Goal: Transaction & Acquisition: Obtain resource

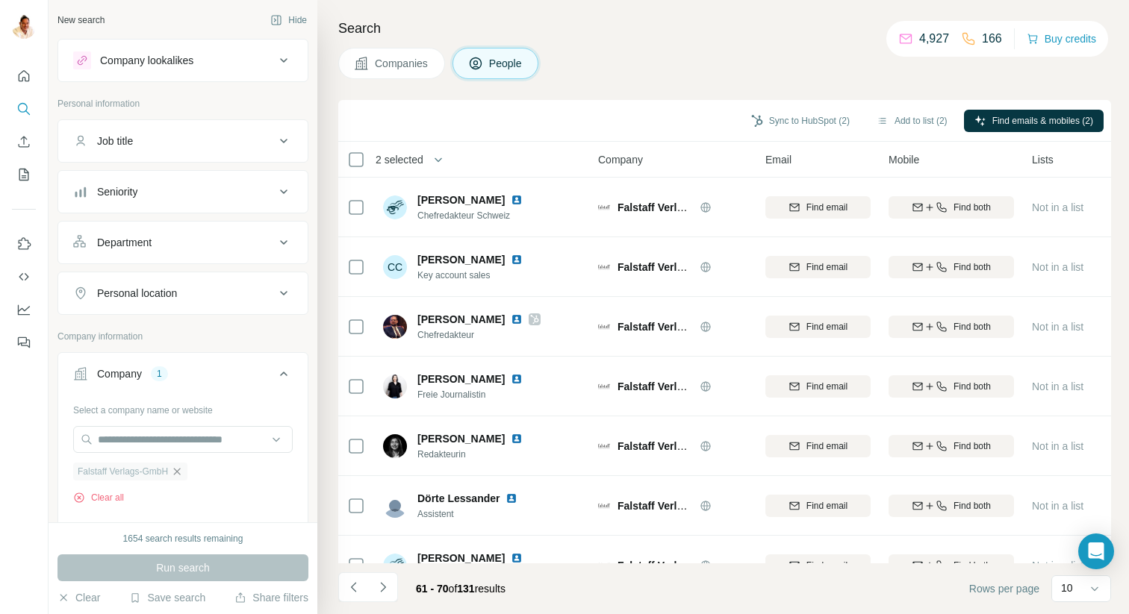
click at [181, 470] on icon "button" at bounding box center [177, 471] width 7 height 7
click at [183, 427] on input "text" at bounding box center [182, 439] width 219 height 27
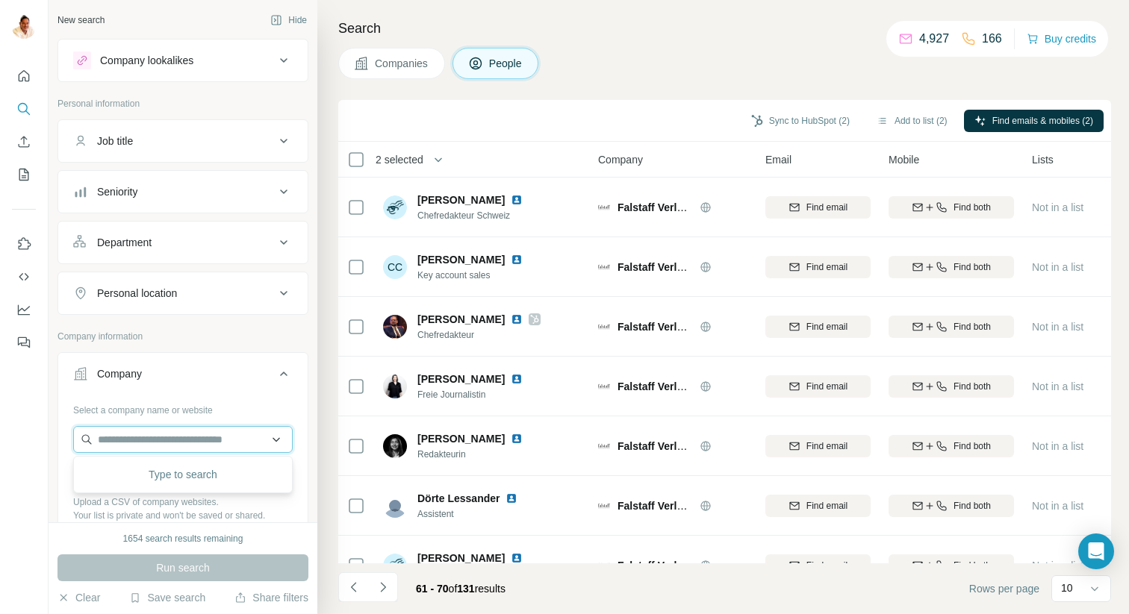
paste input "******"
type input "******"
click at [157, 498] on div "Rte rte.de" at bounding box center [183, 480] width 212 height 40
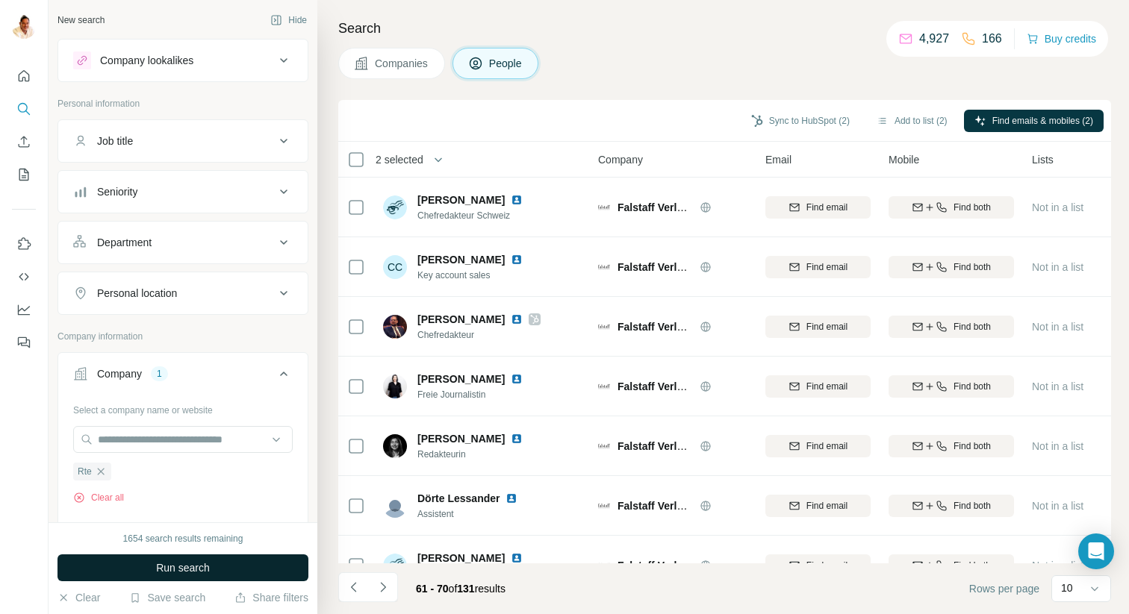
click at [170, 571] on span "Run search" at bounding box center [183, 568] width 54 height 15
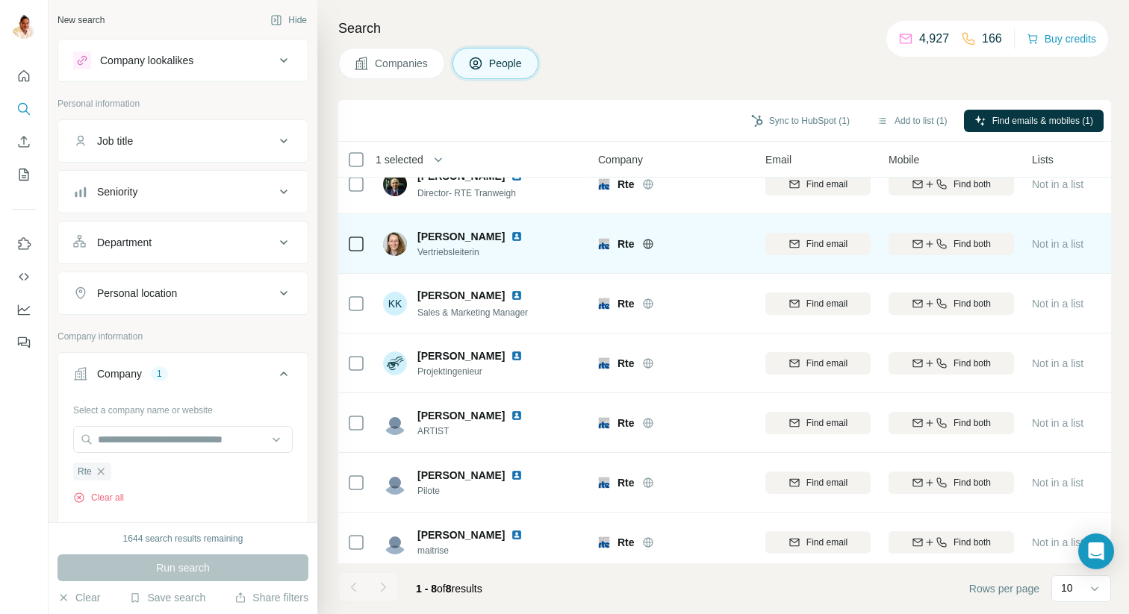
scroll to position [92, 0]
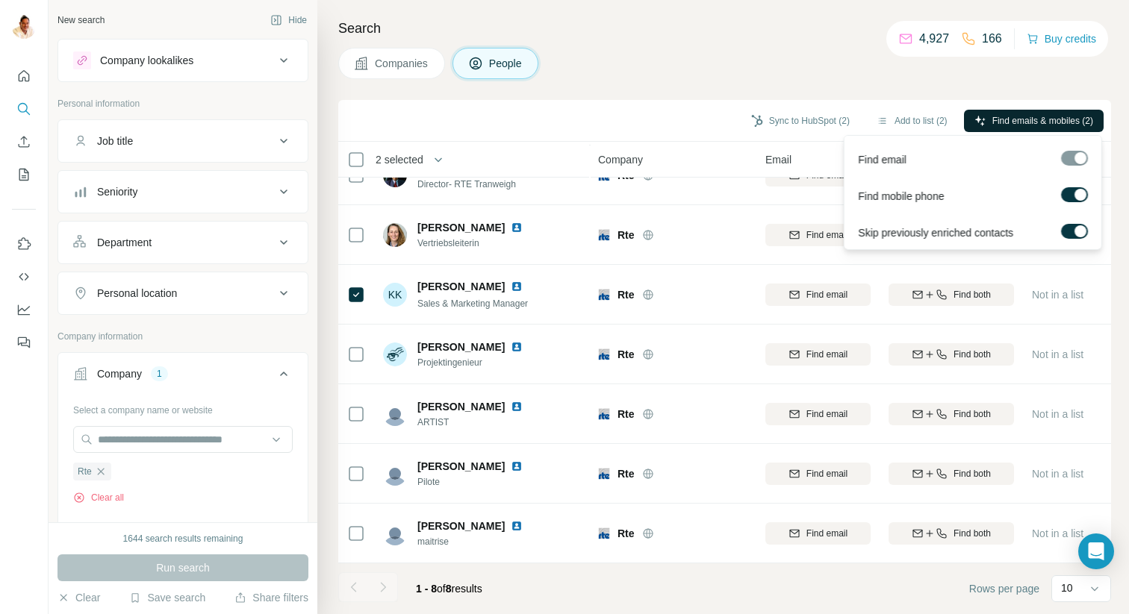
click at [1038, 120] on span "Find emails & mobiles (2)" at bounding box center [1042, 120] width 101 height 13
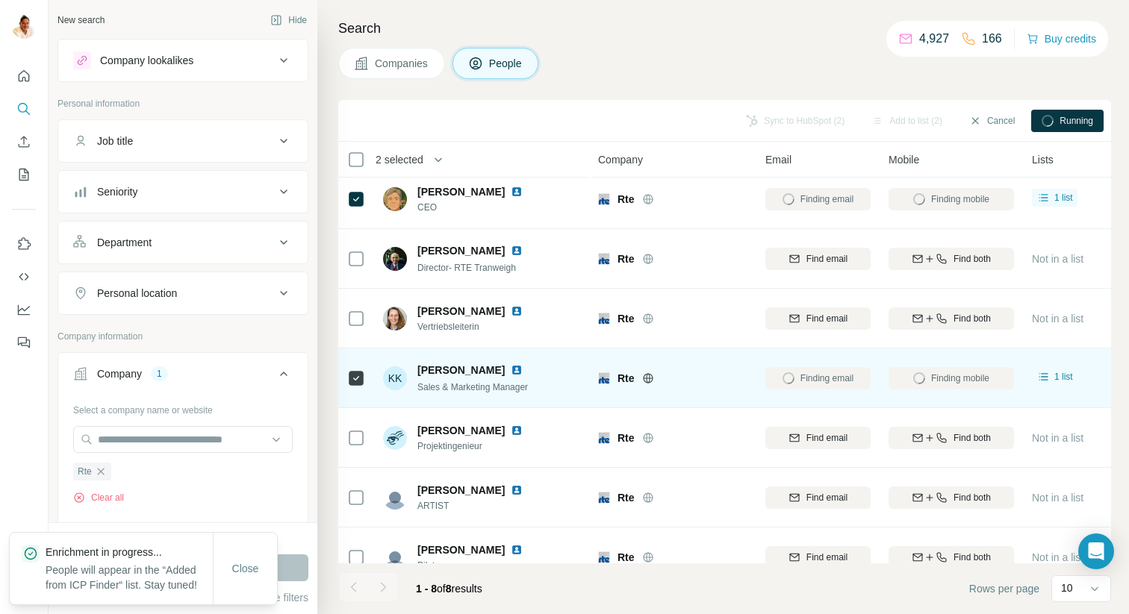
scroll to position [0, 0]
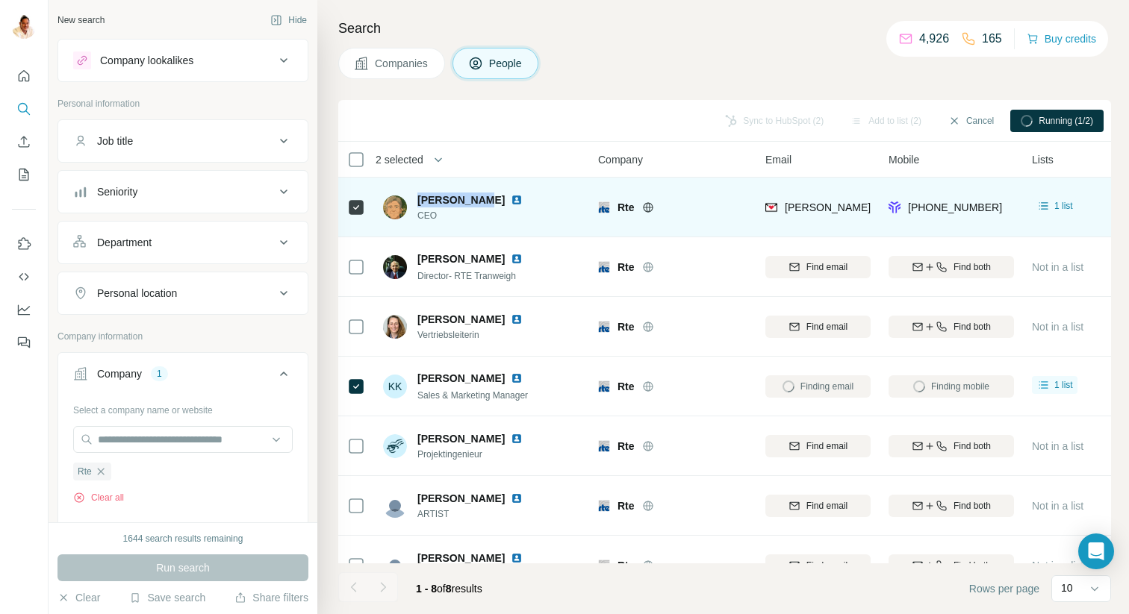
drag, startPoint x: 469, startPoint y: 197, endPoint x: 418, endPoint y: 193, distance: 50.9
click at [418, 193] on span "Jörg Ritter" at bounding box center [460, 200] width 87 height 15
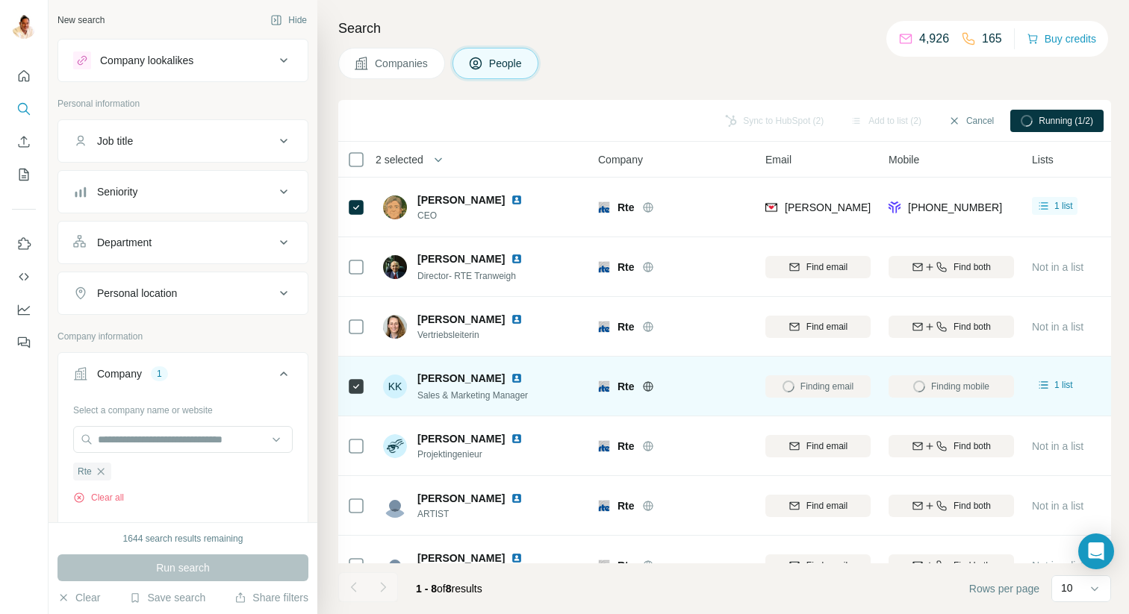
click at [548, 372] on div "KK Kolja K. Sales & Marketing Manager" at bounding box center [482, 386] width 199 height 41
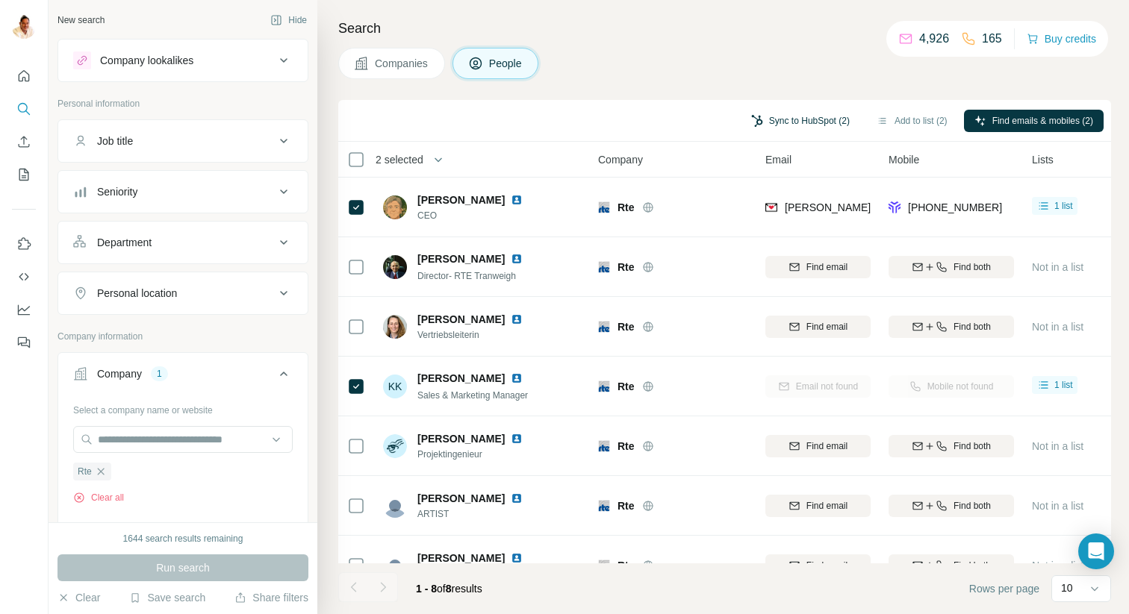
click at [763, 122] on button "Sync to HubSpot (2)" at bounding box center [800, 121] width 119 height 22
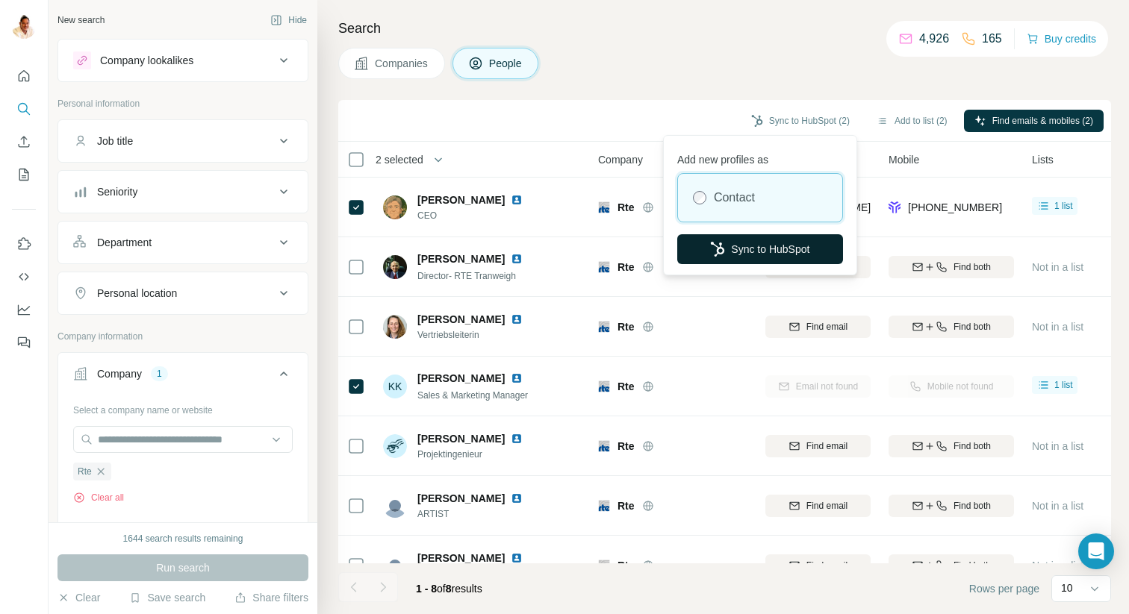
click at [741, 250] on button "Sync to HubSpot" at bounding box center [760, 249] width 166 height 30
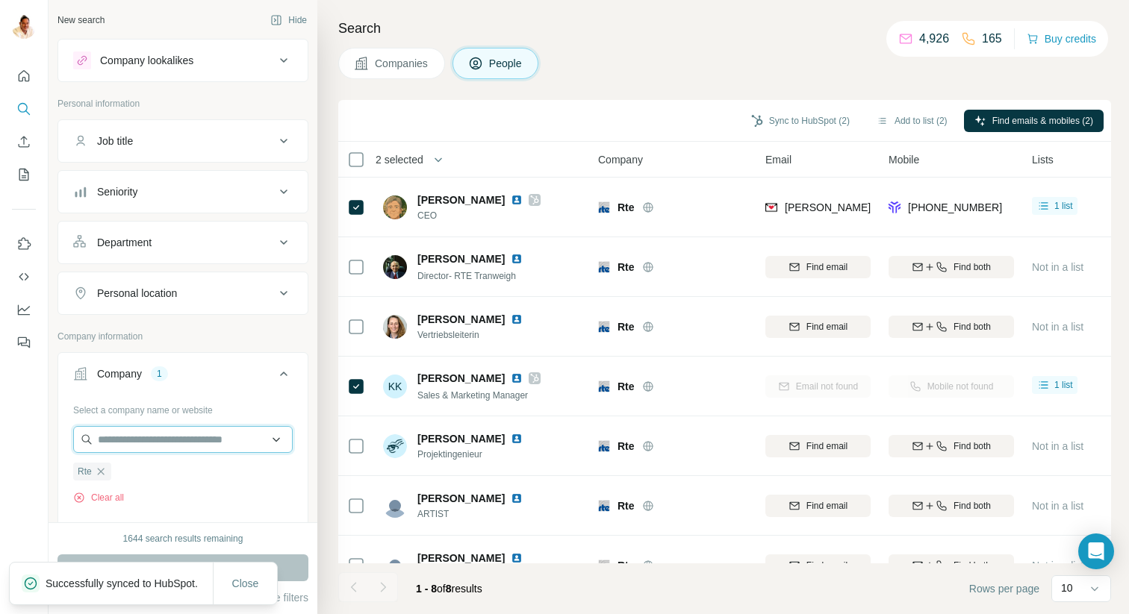
click at [173, 441] on input "text" at bounding box center [182, 439] width 219 height 27
paste input "**********"
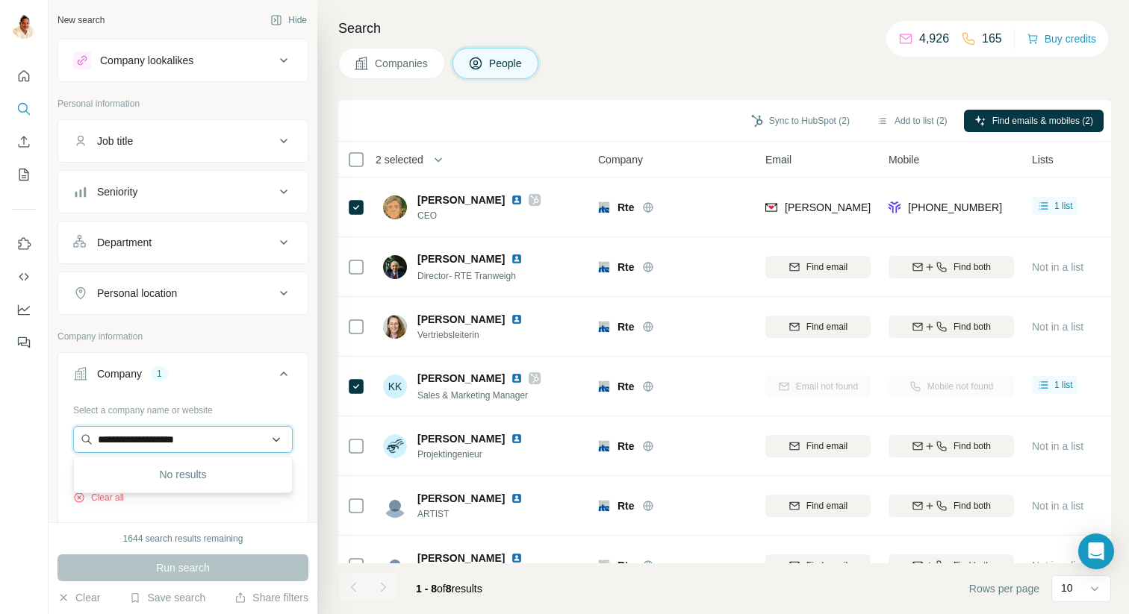
drag, startPoint x: 135, startPoint y: 440, endPoint x: 81, endPoint y: 446, distance: 54.8
click at [81, 446] on input "**********" at bounding box center [182, 439] width 219 height 27
click at [146, 449] on input "**********" at bounding box center [182, 439] width 219 height 27
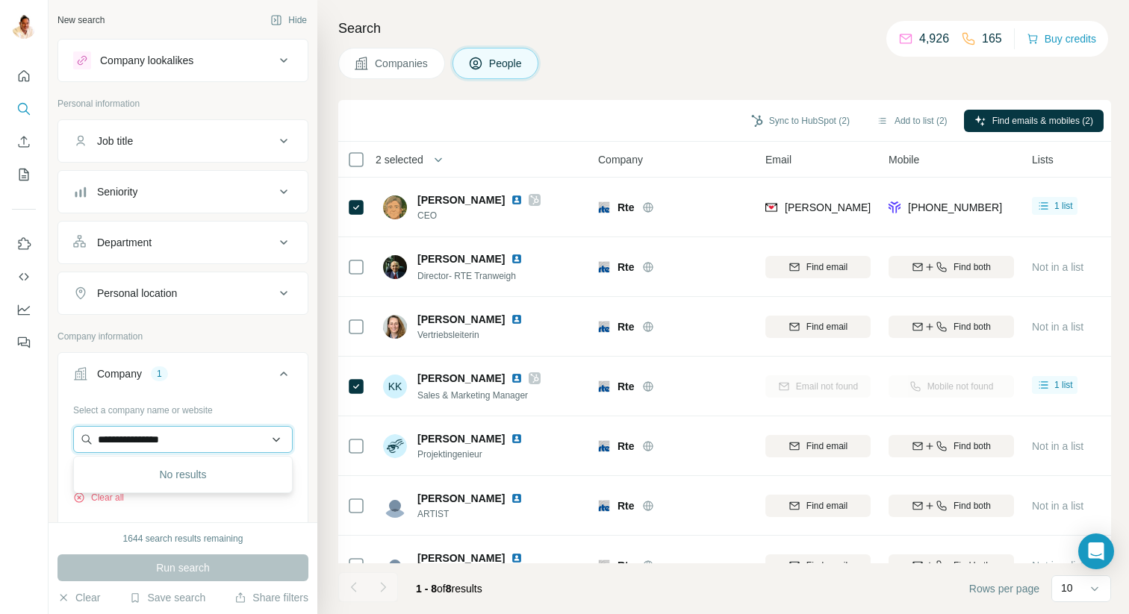
click at [146, 449] on input "**********" at bounding box center [182, 439] width 219 height 27
paste input "**********"
drag, startPoint x: 236, startPoint y: 442, endPoint x: 183, endPoint y: 442, distance: 53.0
click at [183, 442] on input "**********" at bounding box center [182, 439] width 219 height 27
type input "**********"
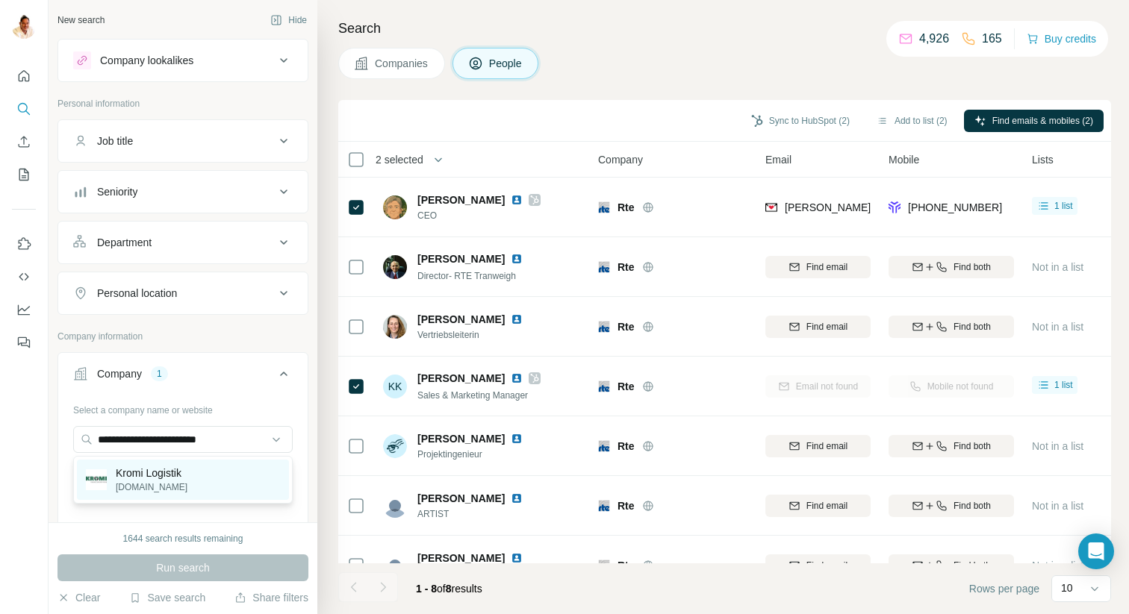
click at [165, 471] on p "Kromi Logistik" at bounding box center [152, 473] width 72 height 15
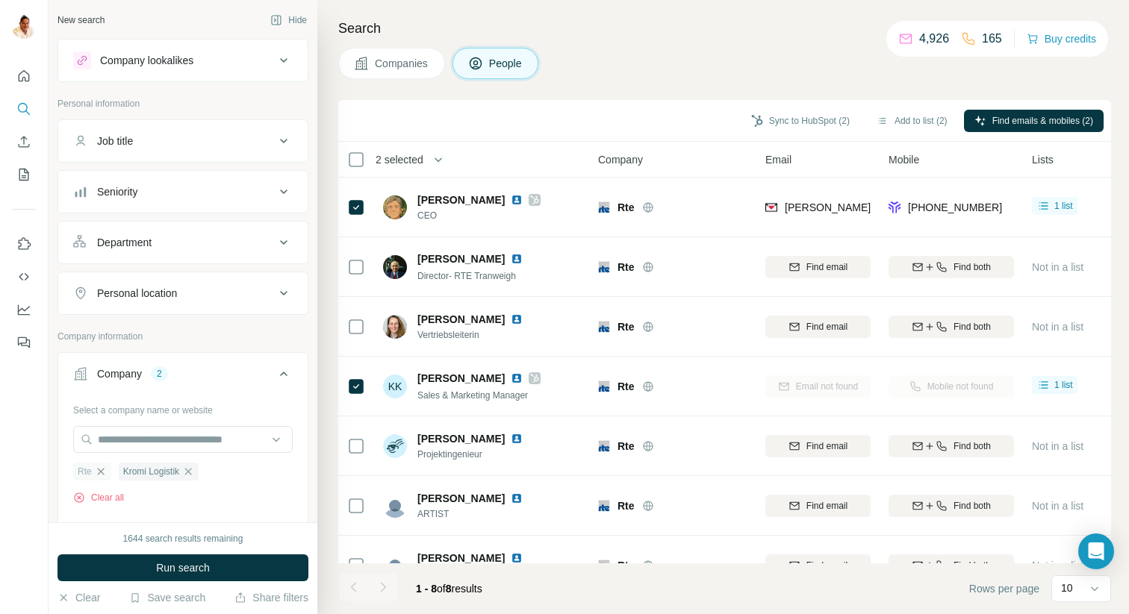
click at [100, 473] on icon "button" at bounding box center [100, 471] width 7 height 7
click at [173, 565] on span "Run search" at bounding box center [183, 568] width 54 height 15
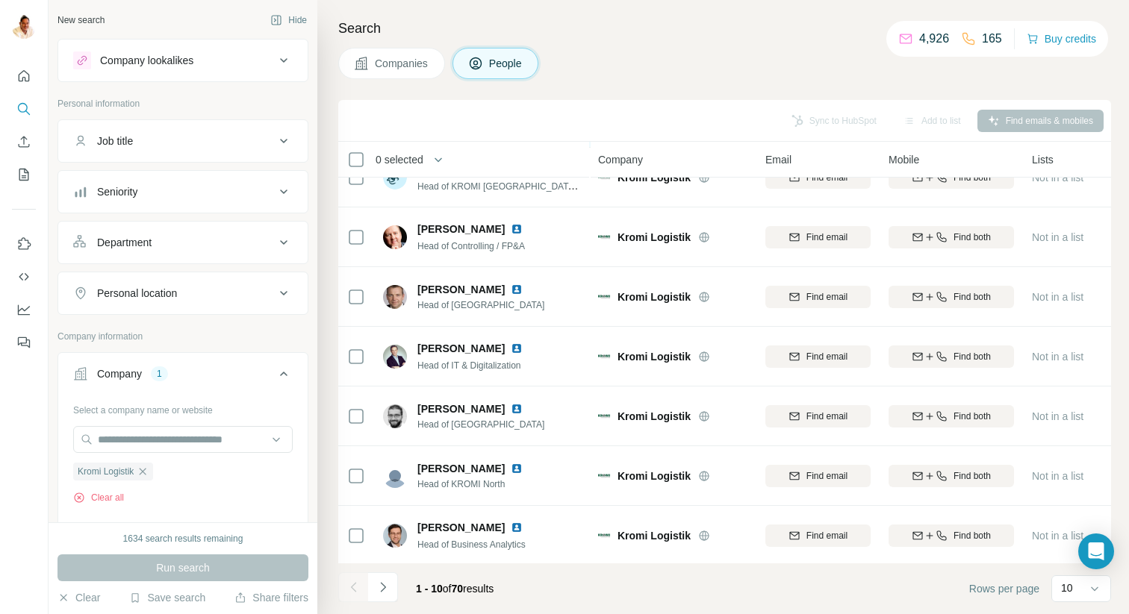
scroll to position [211, 0]
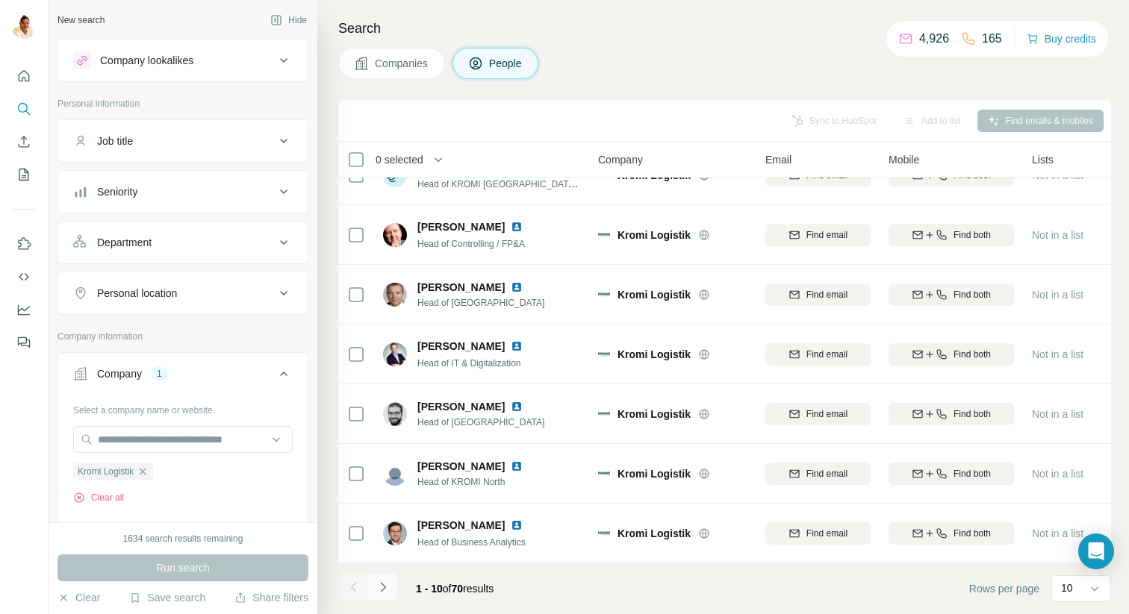
click at [387, 588] on icon "Navigate to next page" at bounding box center [383, 587] width 15 height 15
click at [387, 586] on icon "Navigate to next page" at bounding box center [383, 587] width 15 height 15
click at [149, 474] on icon "button" at bounding box center [143, 472] width 12 height 12
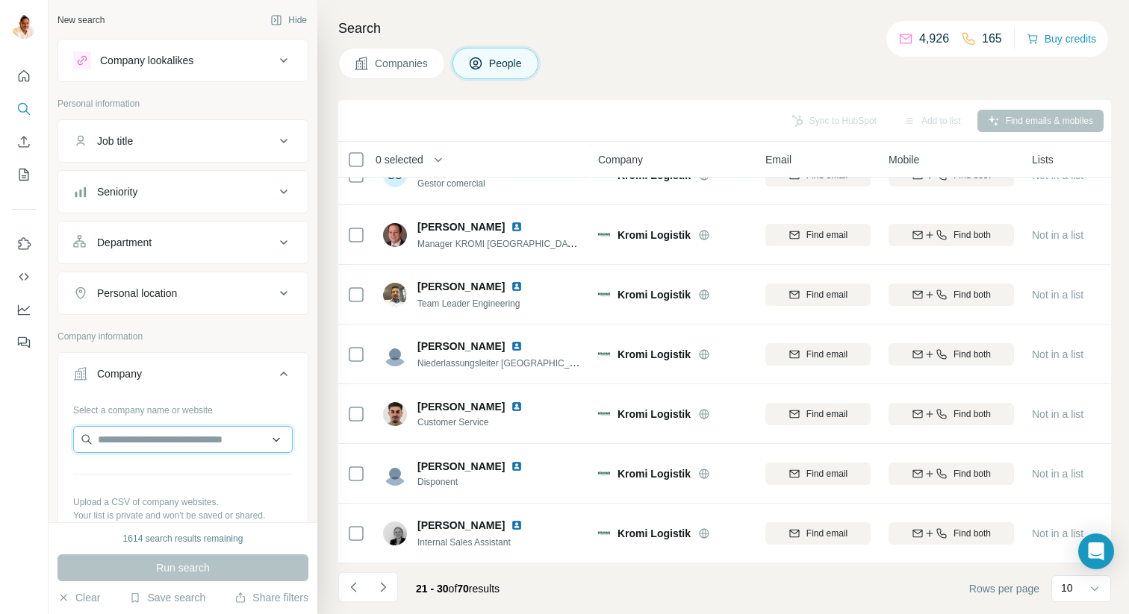
click at [149, 446] on input "text" at bounding box center [182, 439] width 219 height 27
paste input "**********"
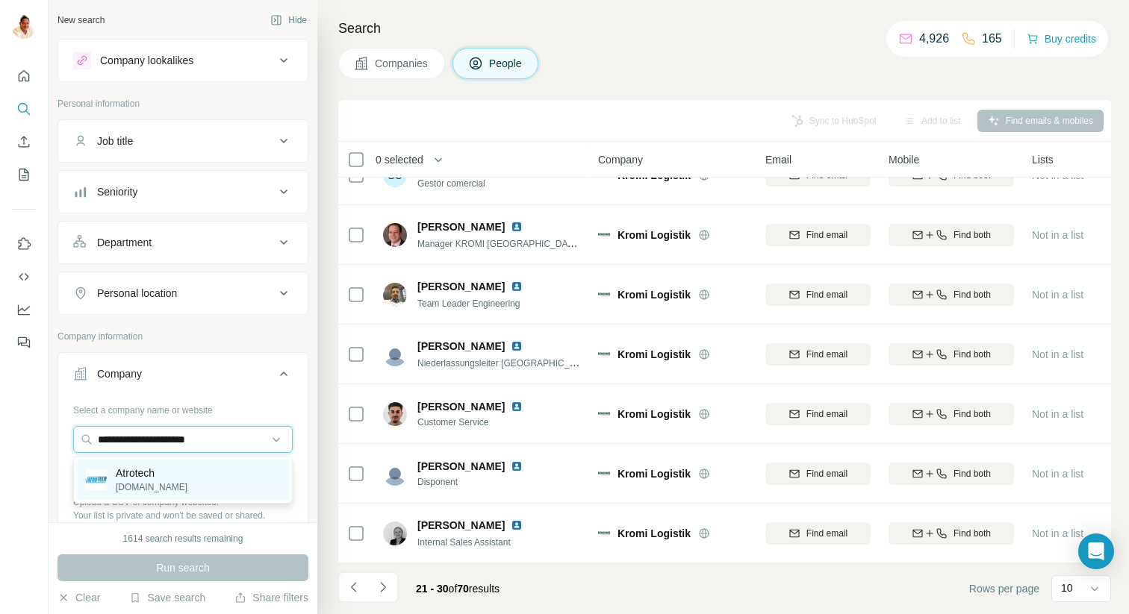
type input "**********"
click at [170, 482] on div "Atrotech atrotech.de" at bounding box center [183, 480] width 212 height 40
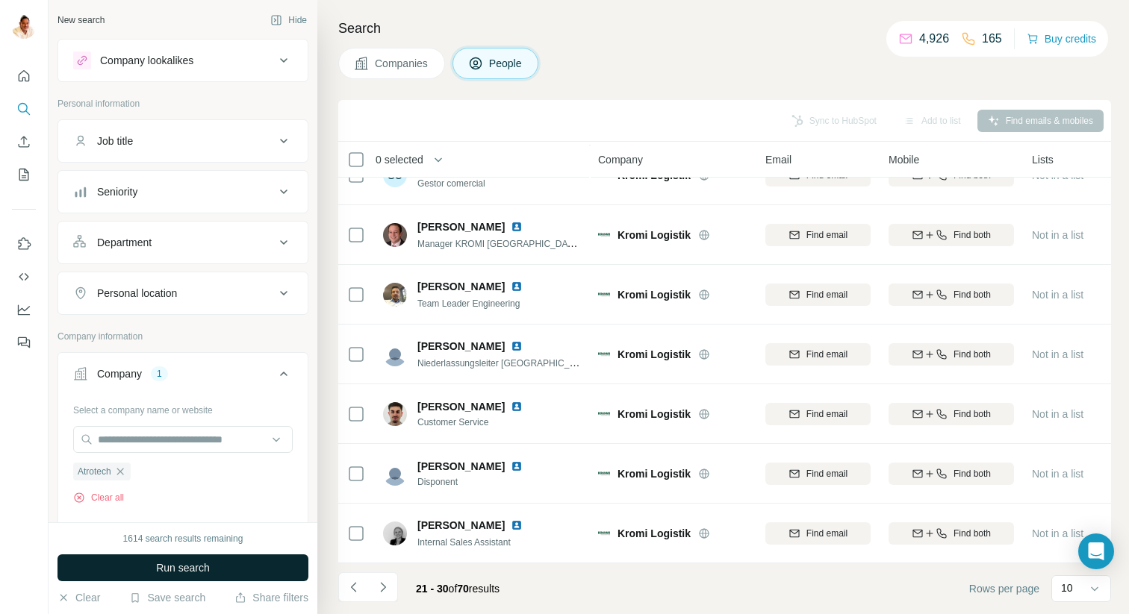
click at [161, 564] on span "Run search" at bounding box center [183, 568] width 54 height 15
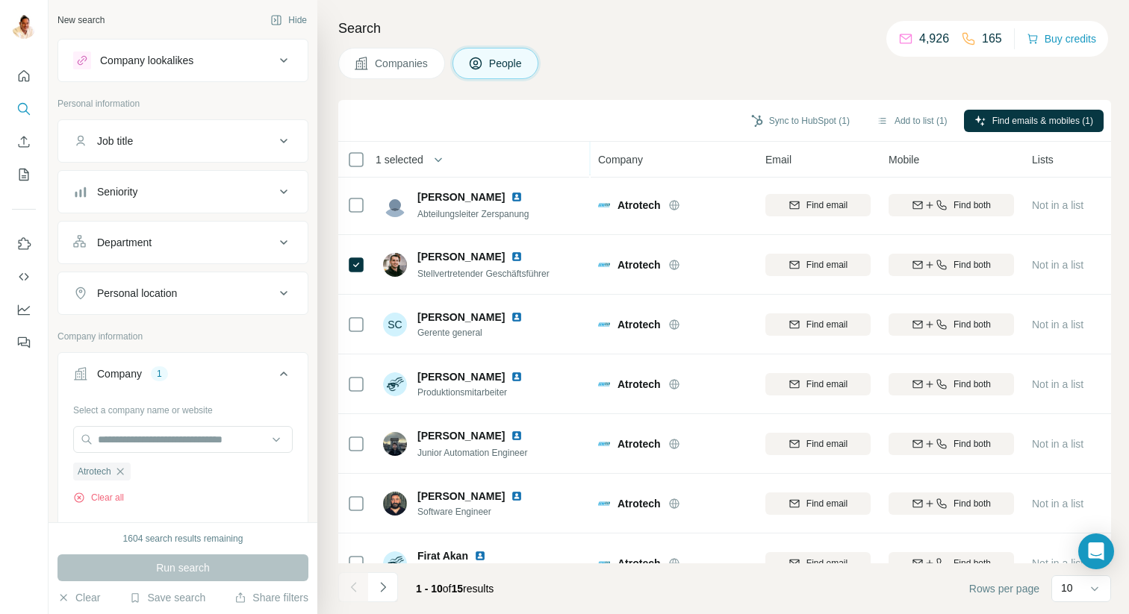
scroll to position [211, 0]
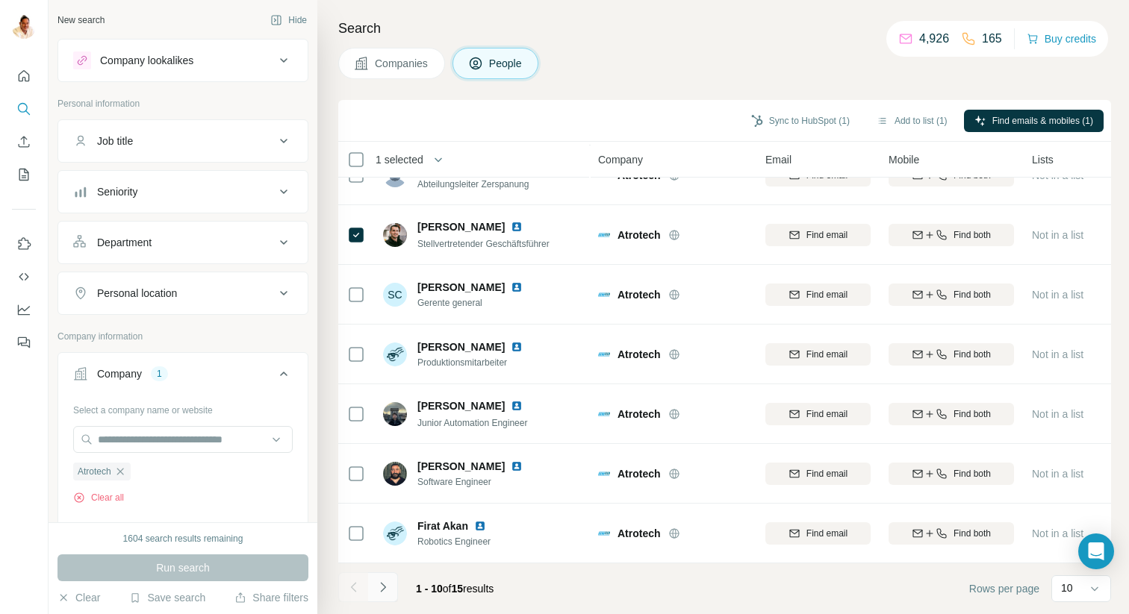
click at [388, 584] on icon "Navigate to next page" at bounding box center [383, 587] width 15 height 15
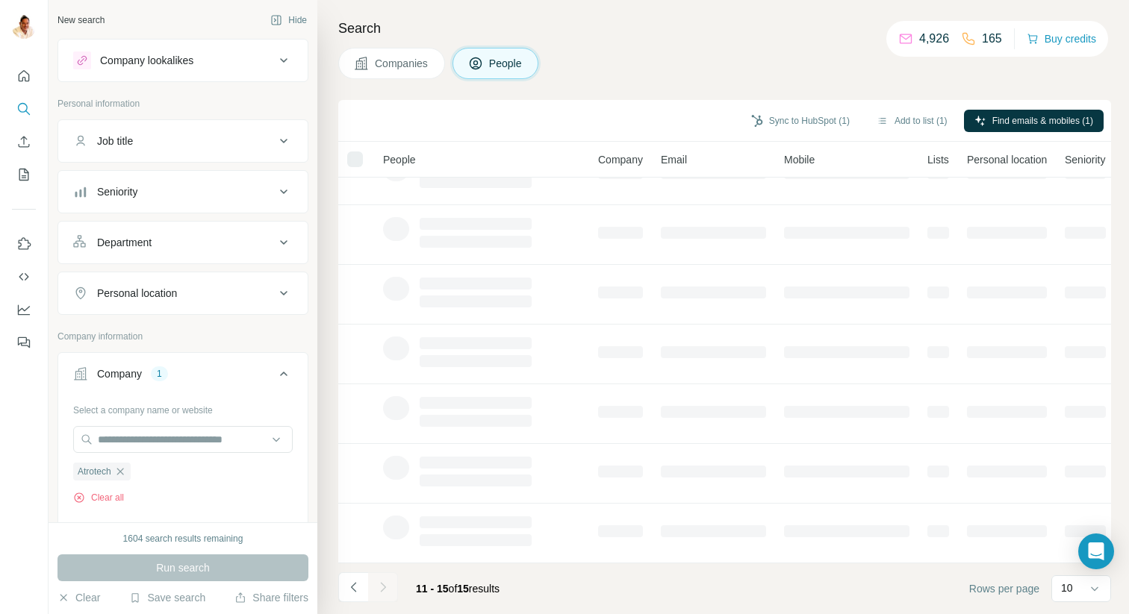
scroll to position [0, 0]
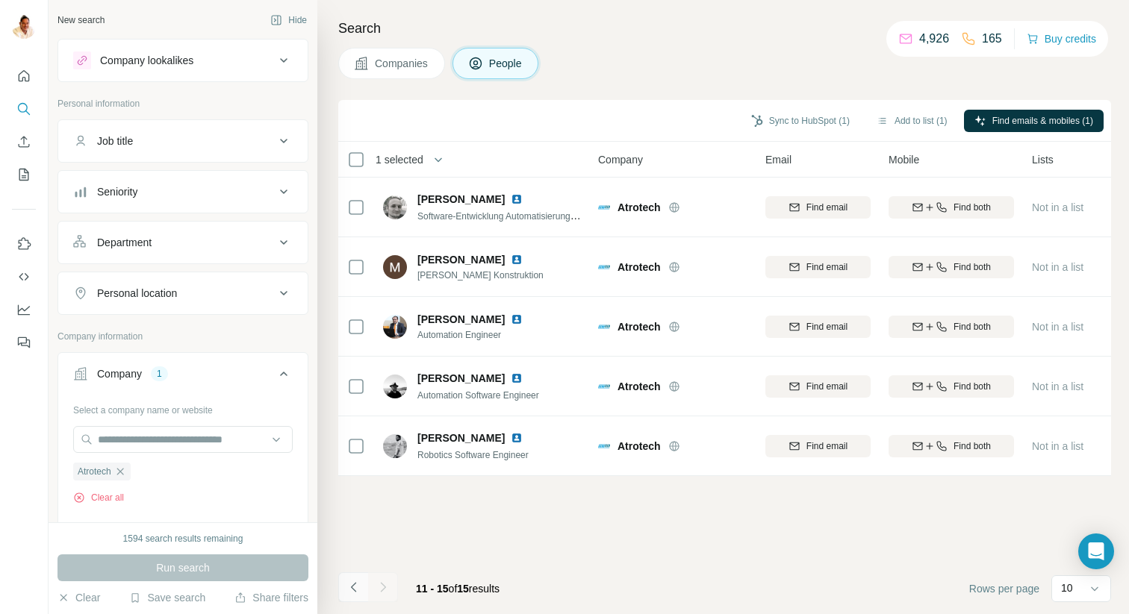
click at [357, 586] on icon "Navigate to previous page" at bounding box center [353, 587] width 15 height 15
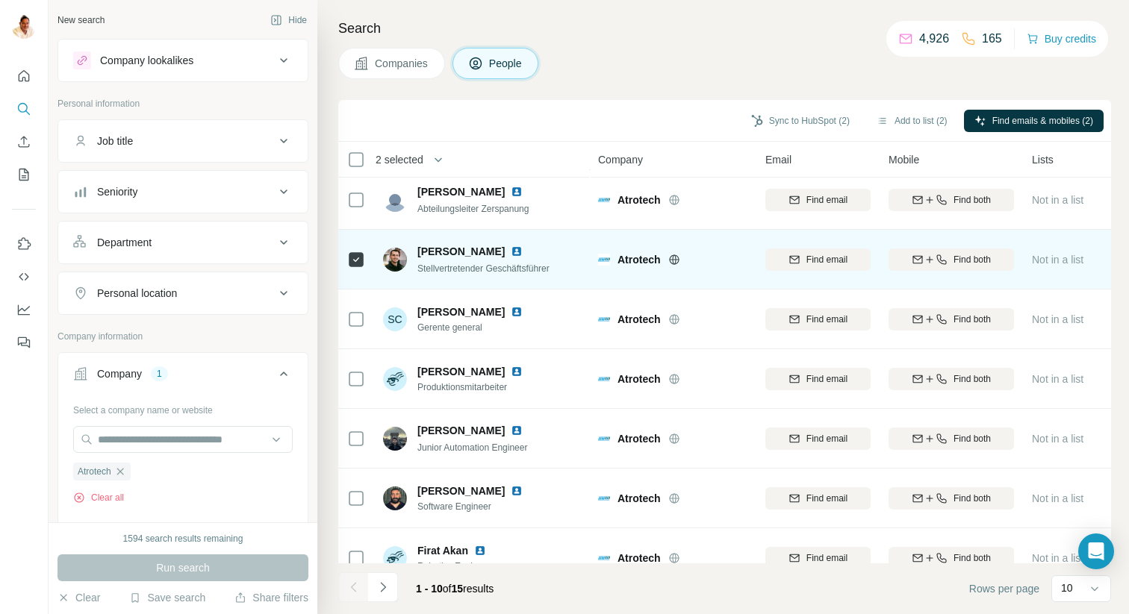
scroll to position [211, 0]
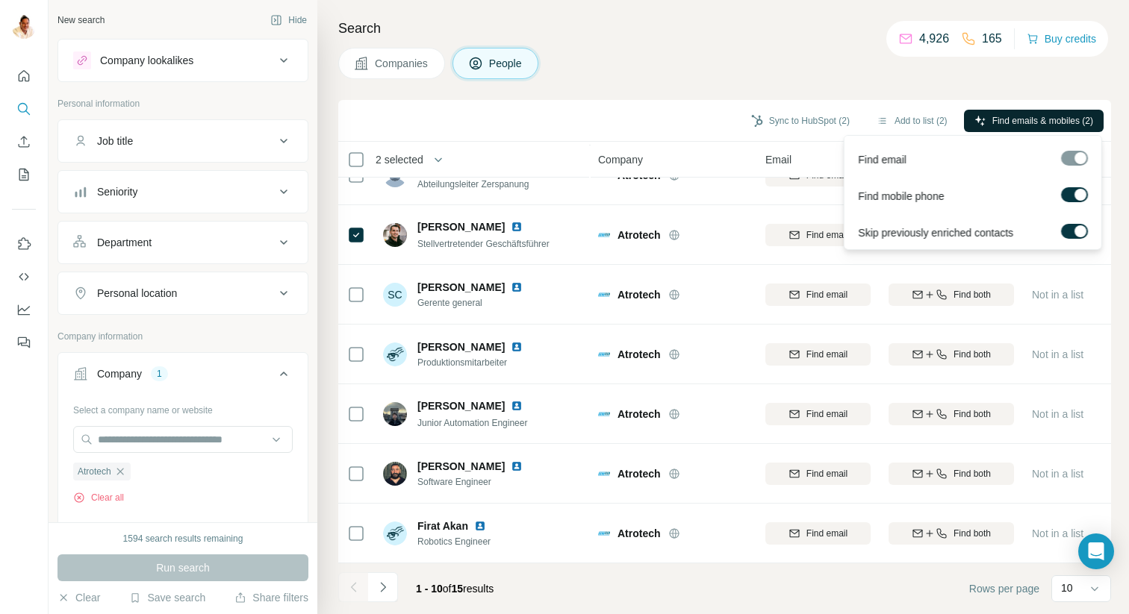
click at [992, 121] on span "Find emails & mobiles (2)" at bounding box center [1042, 120] width 101 height 13
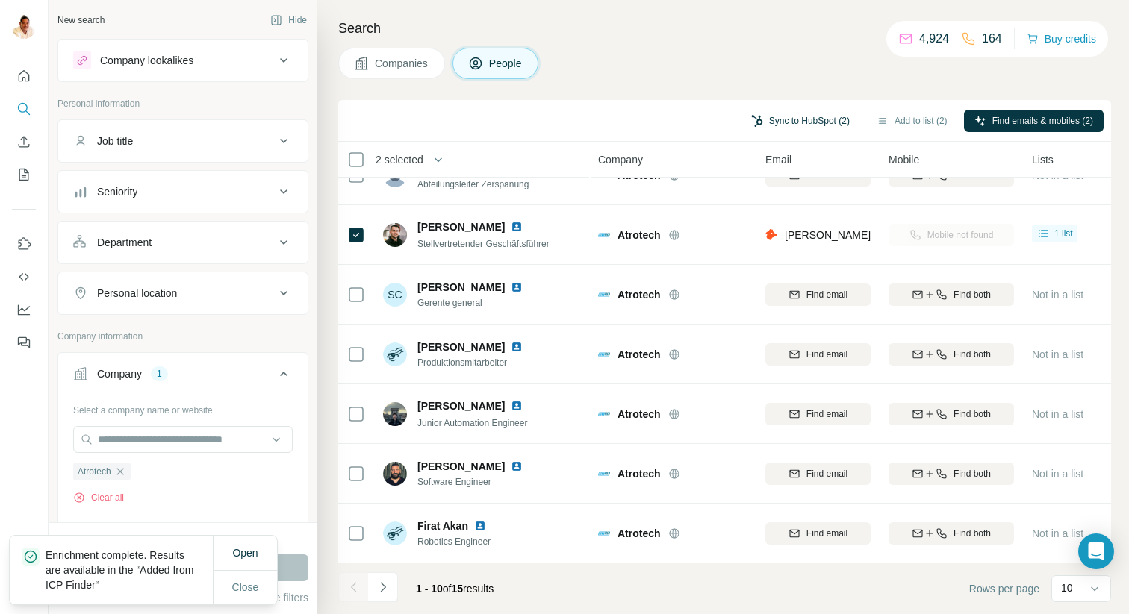
click at [804, 119] on button "Sync to HubSpot (2)" at bounding box center [800, 121] width 119 height 22
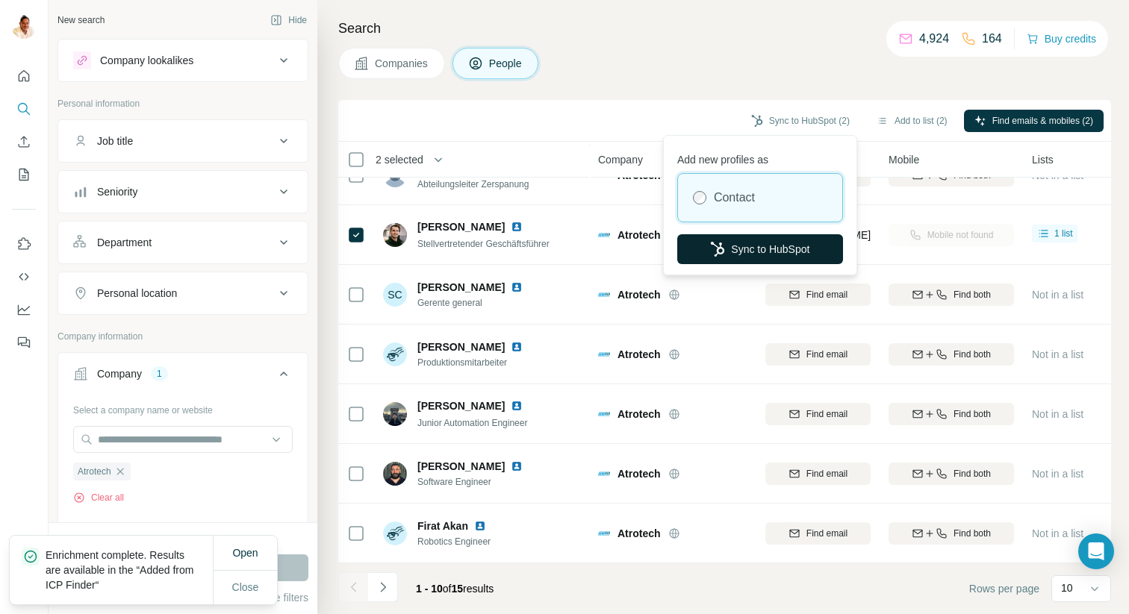
click at [745, 245] on button "Sync to HubSpot" at bounding box center [760, 249] width 166 height 30
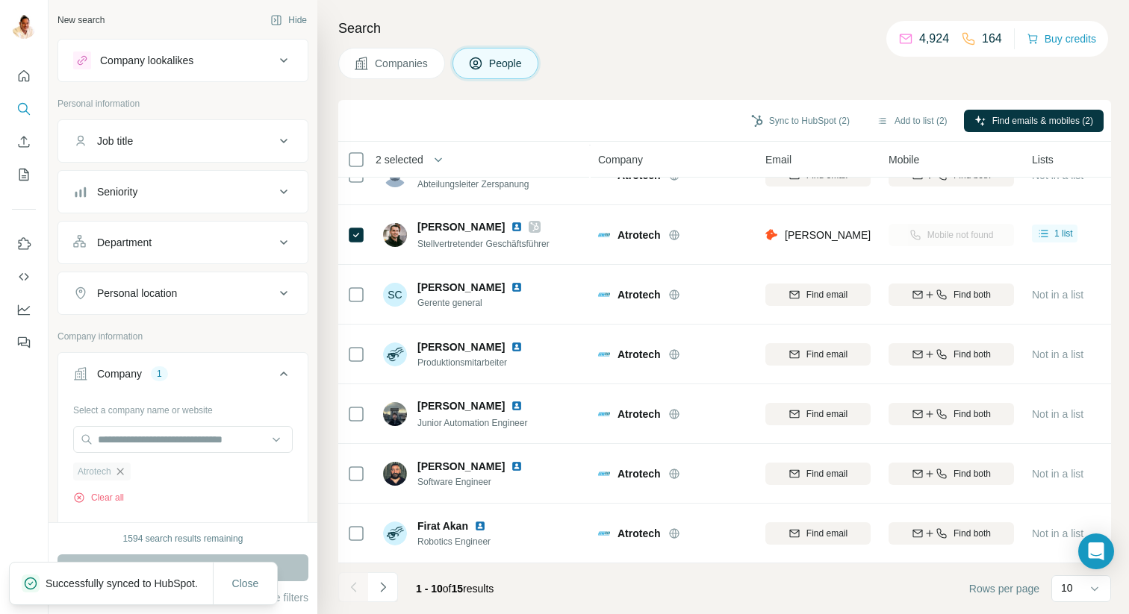
click at [122, 468] on icon "button" at bounding box center [120, 472] width 12 height 12
click at [136, 432] on input "text" at bounding box center [182, 439] width 219 height 27
paste input "**********"
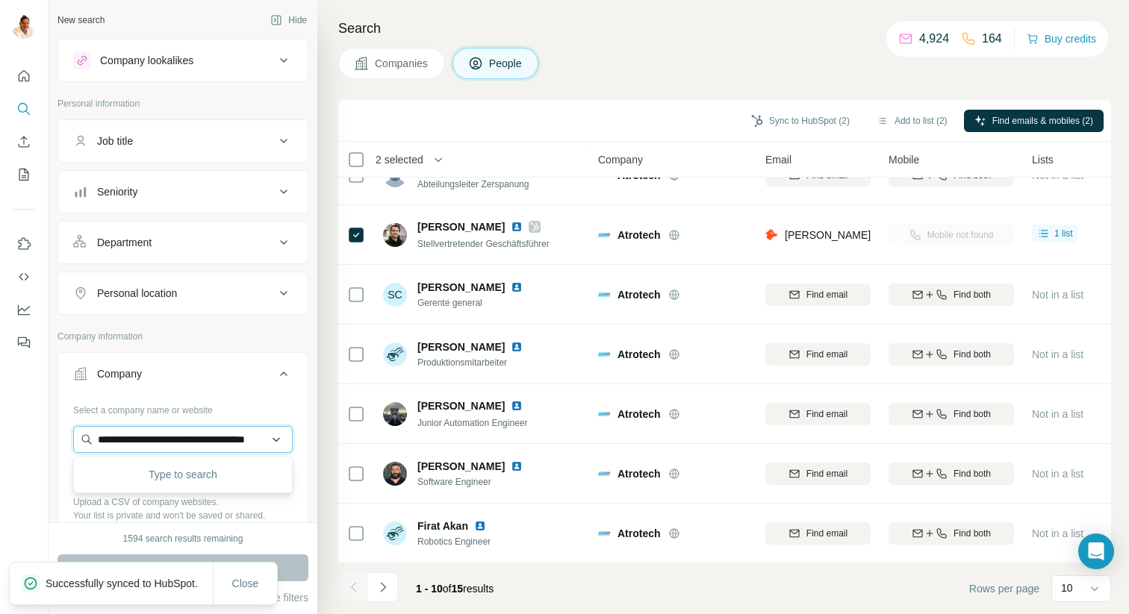
scroll to position [0, 51]
type input "**********"
click at [133, 488] on p "dosign.com" at bounding box center [152, 487] width 72 height 13
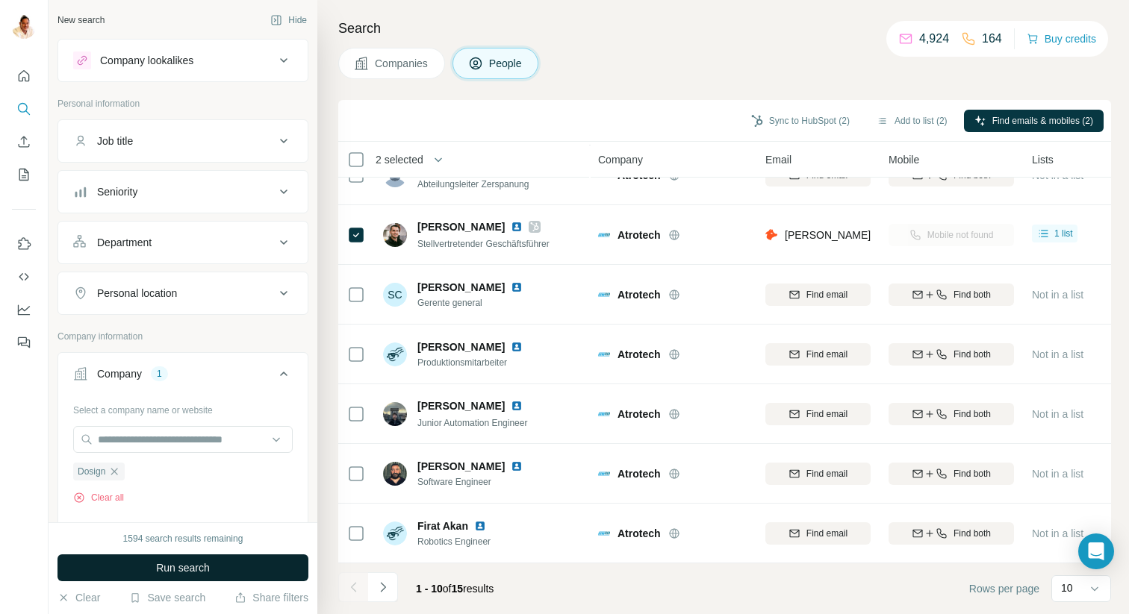
click at [188, 566] on span "Run search" at bounding box center [183, 568] width 54 height 15
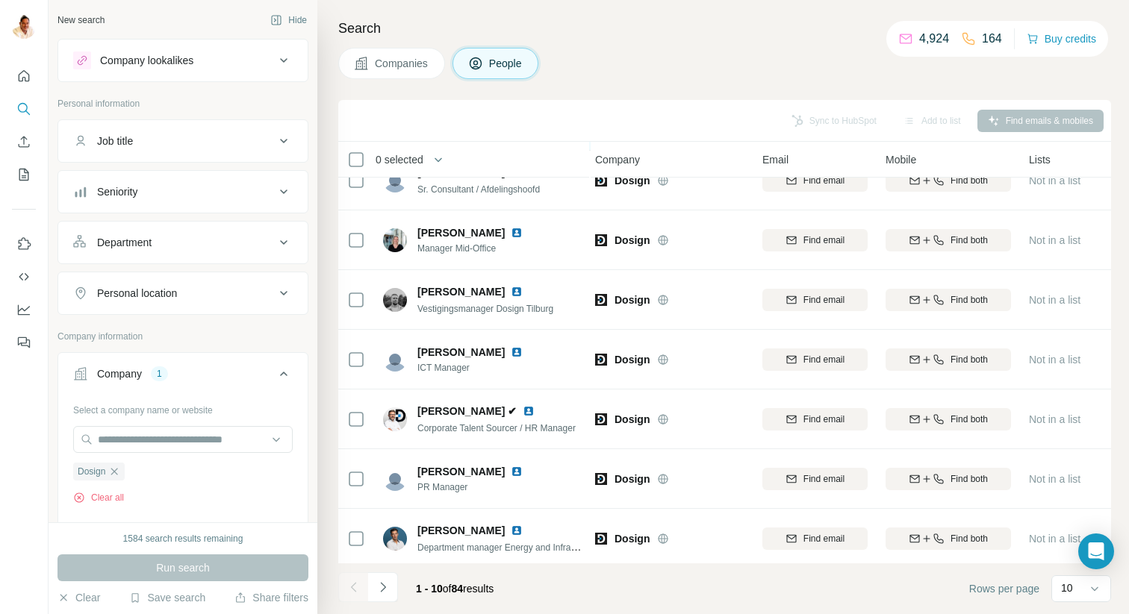
scroll to position [211, 3]
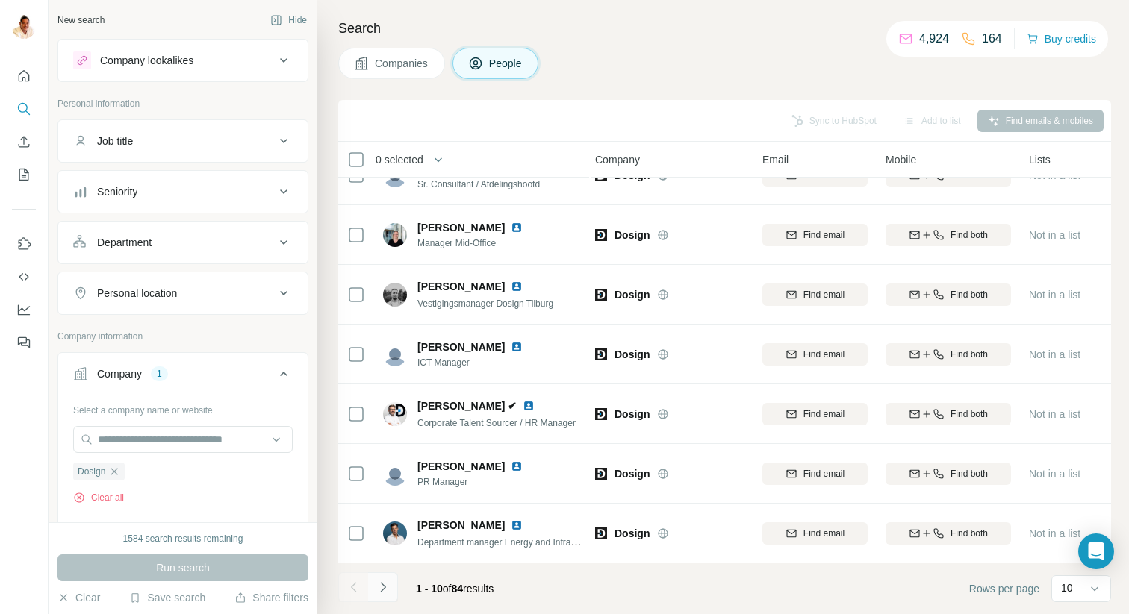
click at [387, 585] on icon "Navigate to next page" at bounding box center [383, 587] width 15 height 15
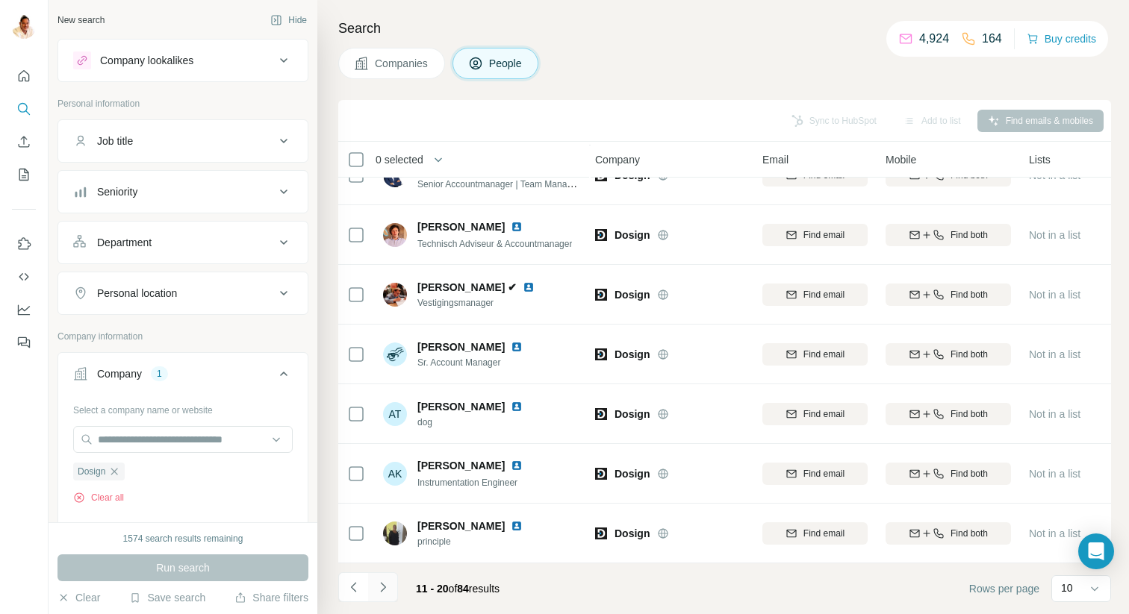
click at [378, 588] on icon "Navigate to next page" at bounding box center [383, 587] width 15 height 15
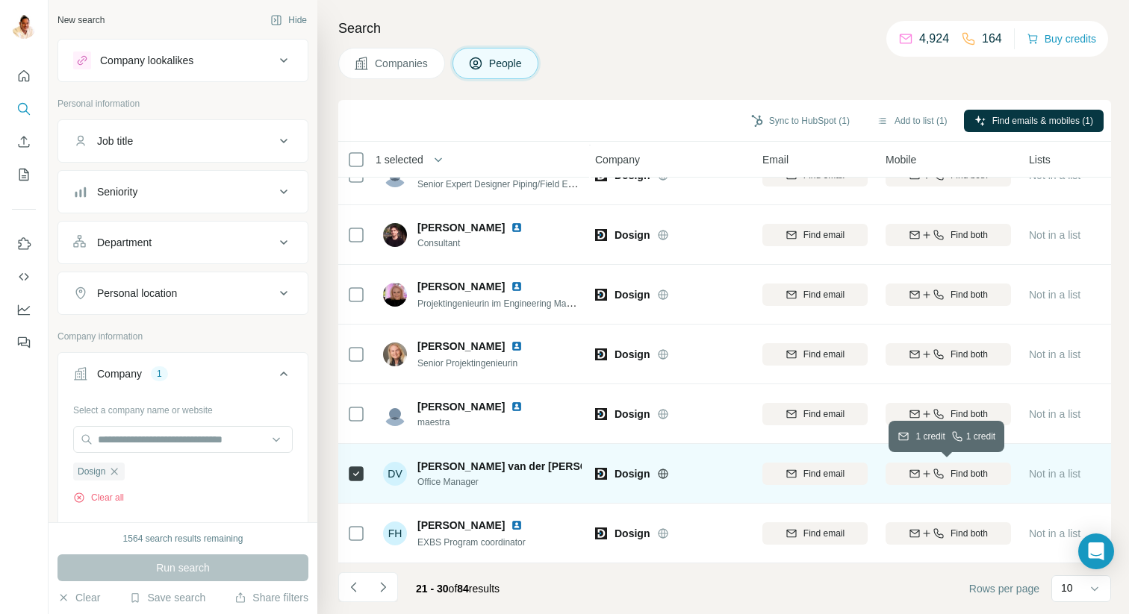
click at [925, 469] on icon "button" at bounding box center [927, 474] width 12 height 12
click at [384, 585] on icon "Navigate to next page" at bounding box center [383, 587] width 15 height 15
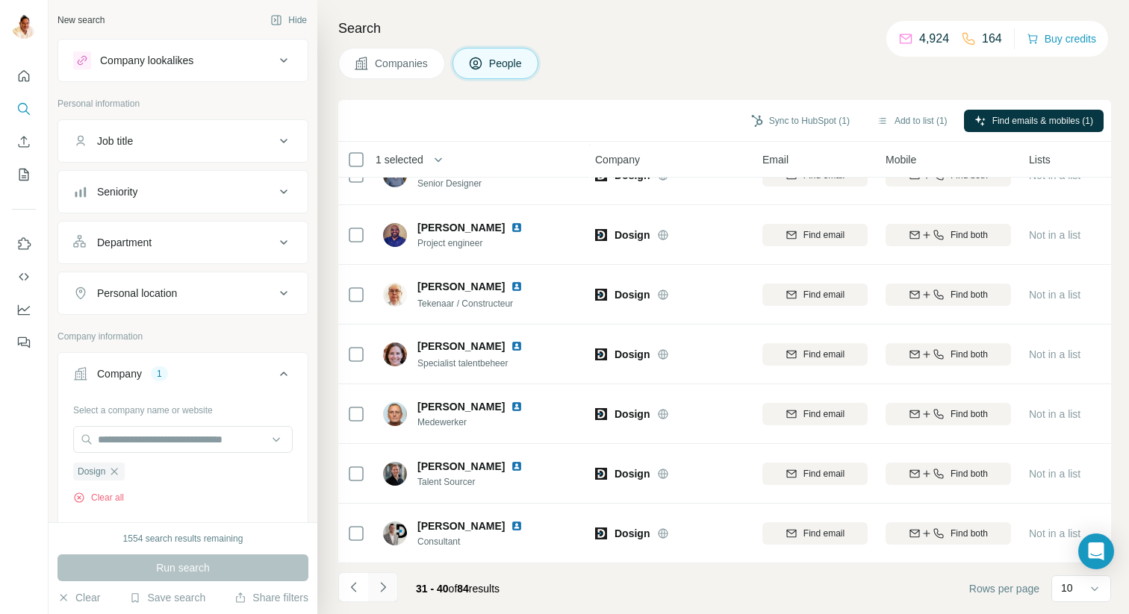
click at [388, 582] on icon "Navigate to next page" at bounding box center [383, 587] width 15 height 15
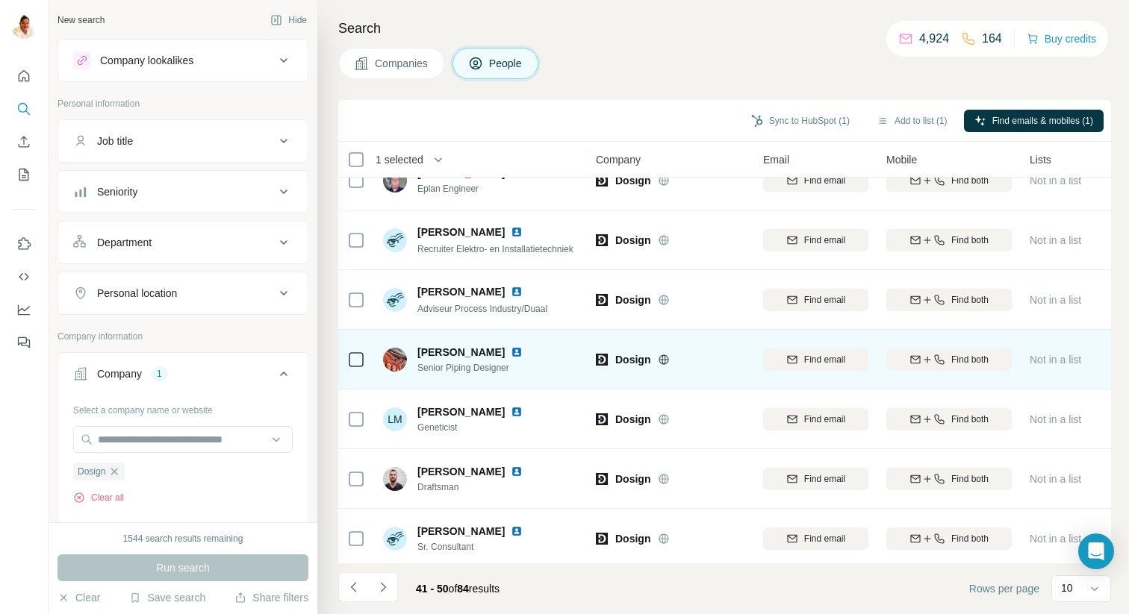
scroll to position [211, 2]
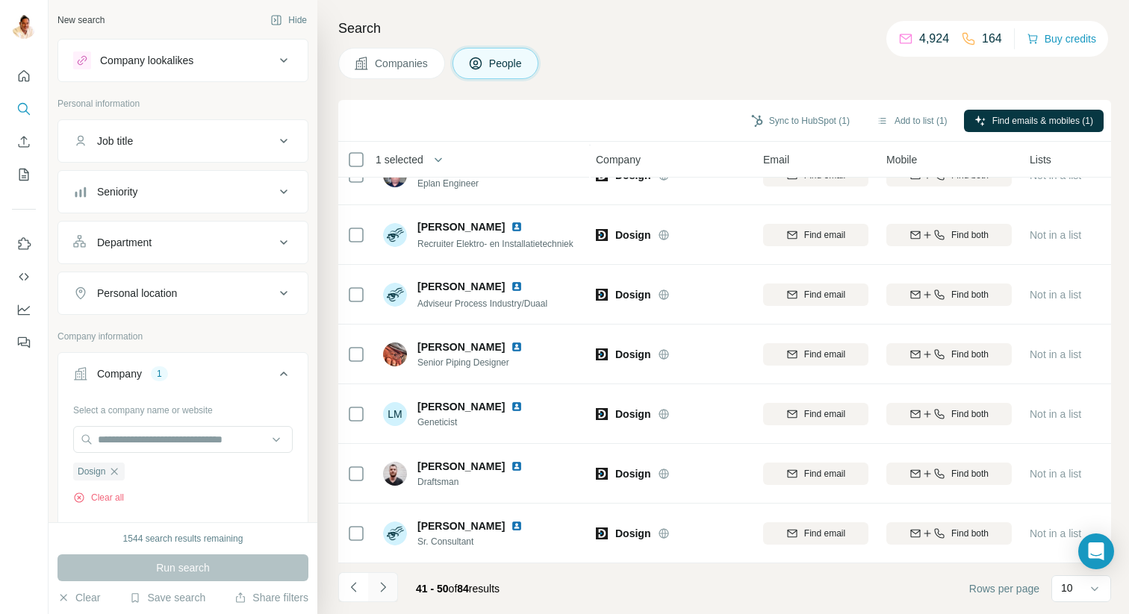
click at [386, 585] on icon "Navigate to next page" at bounding box center [383, 587] width 15 height 15
click at [382, 584] on icon "Navigate to next page" at bounding box center [382, 587] width 5 height 10
click at [386, 585] on icon "Navigate to next page" at bounding box center [383, 587] width 15 height 15
click at [384, 583] on icon "Navigate to next page" at bounding box center [383, 587] width 15 height 15
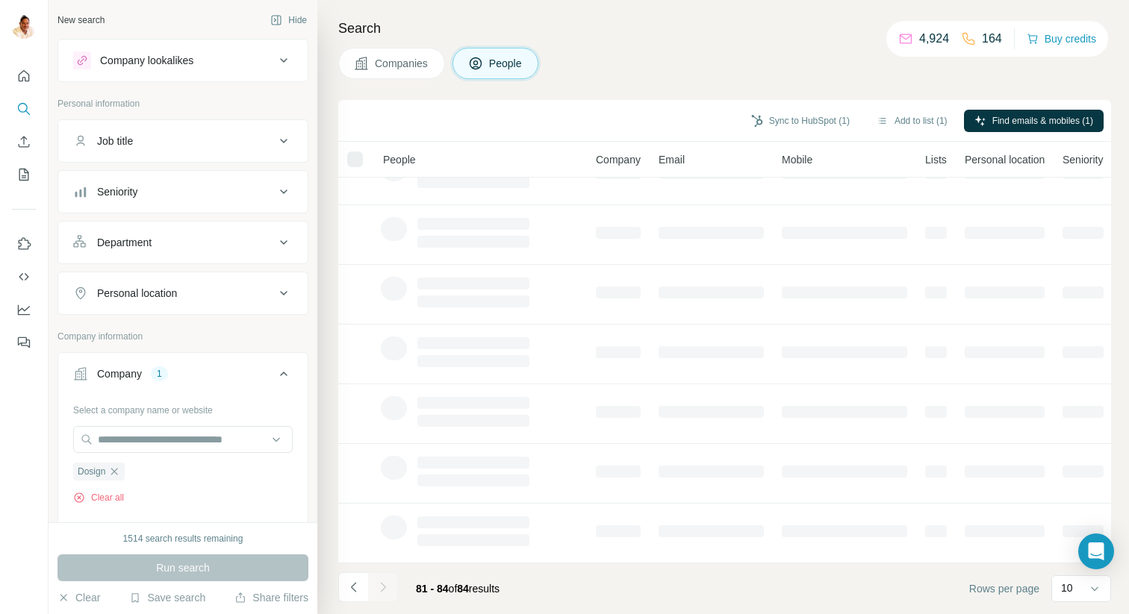
scroll to position [0, 2]
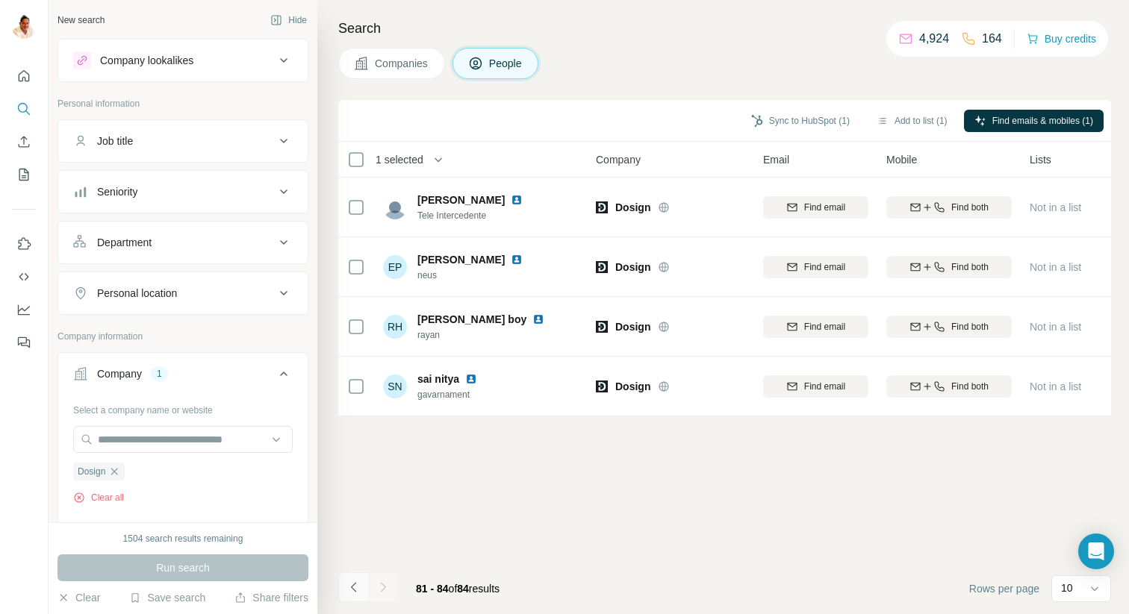
click at [357, 588] on icon "Navigate to previous page" at bounding box center [353, 587] width 15 height 15
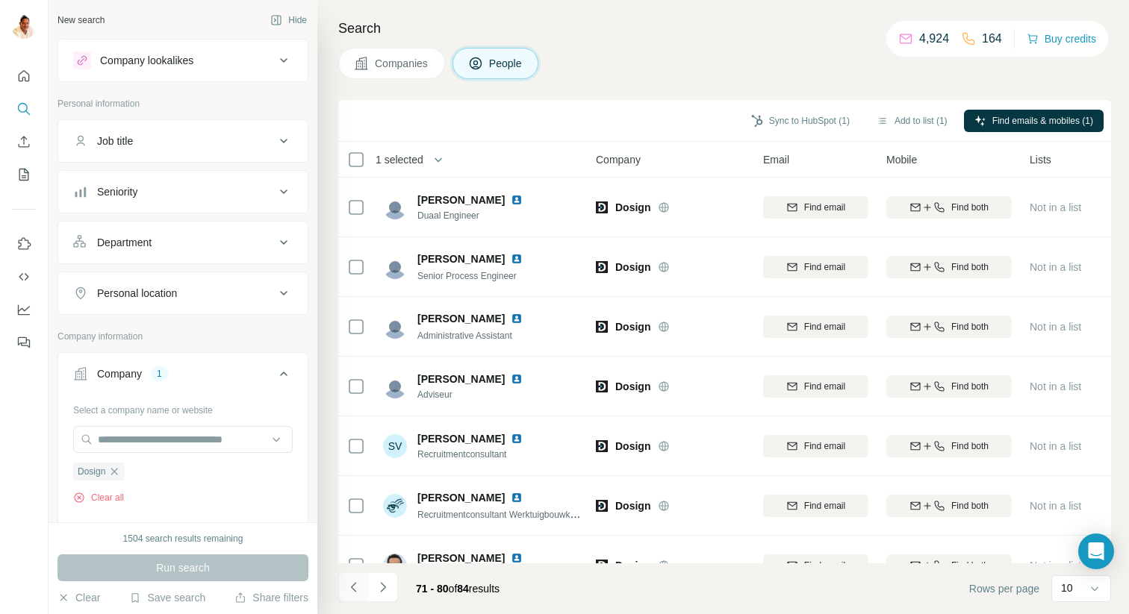
click at [357, 588] on icon "Navigate to previous page" at bounding box center [353, 587] width 15 height 15
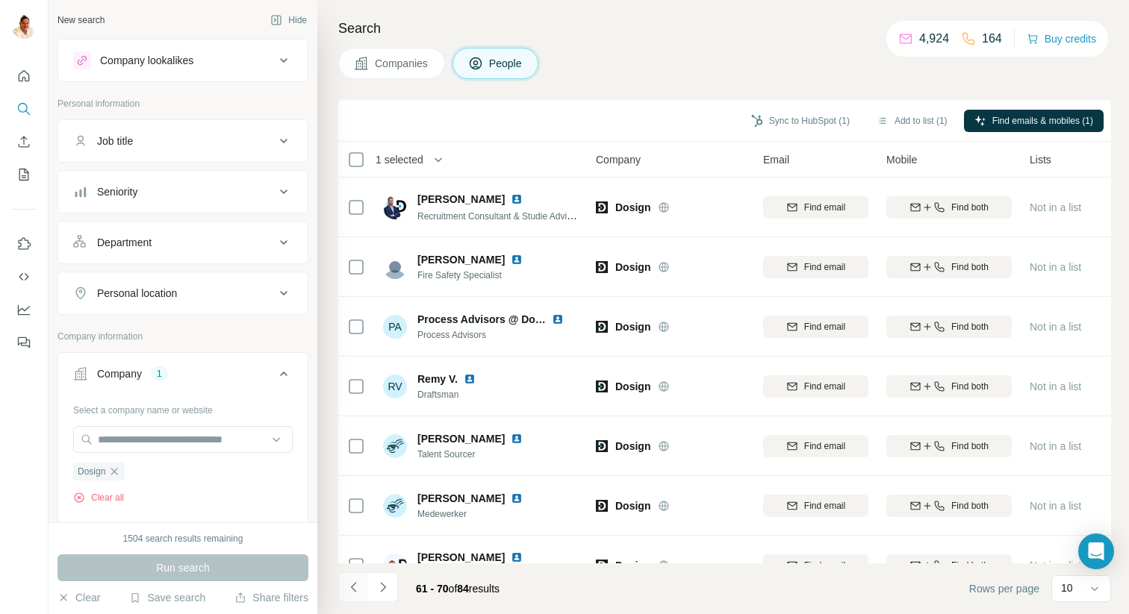
click at [357, 588] on icon "Navigate to previous page" at bounding box center [353, 587] width 15 height 15
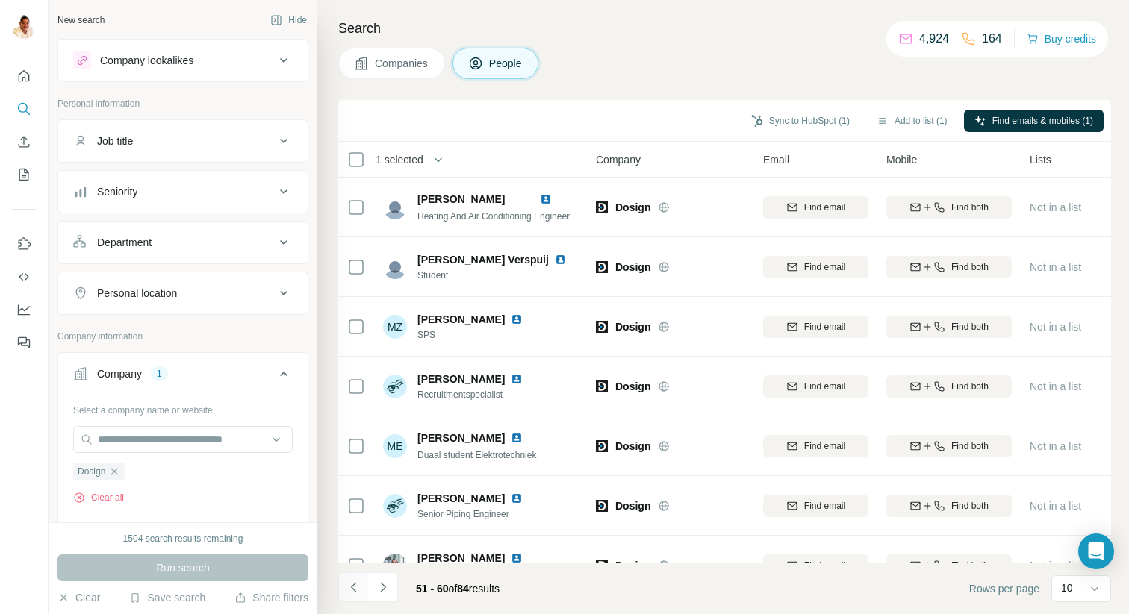
click at [357, 588] on icon "Navigate to previous page" at bounding box center [353, 587] width 15 height 15
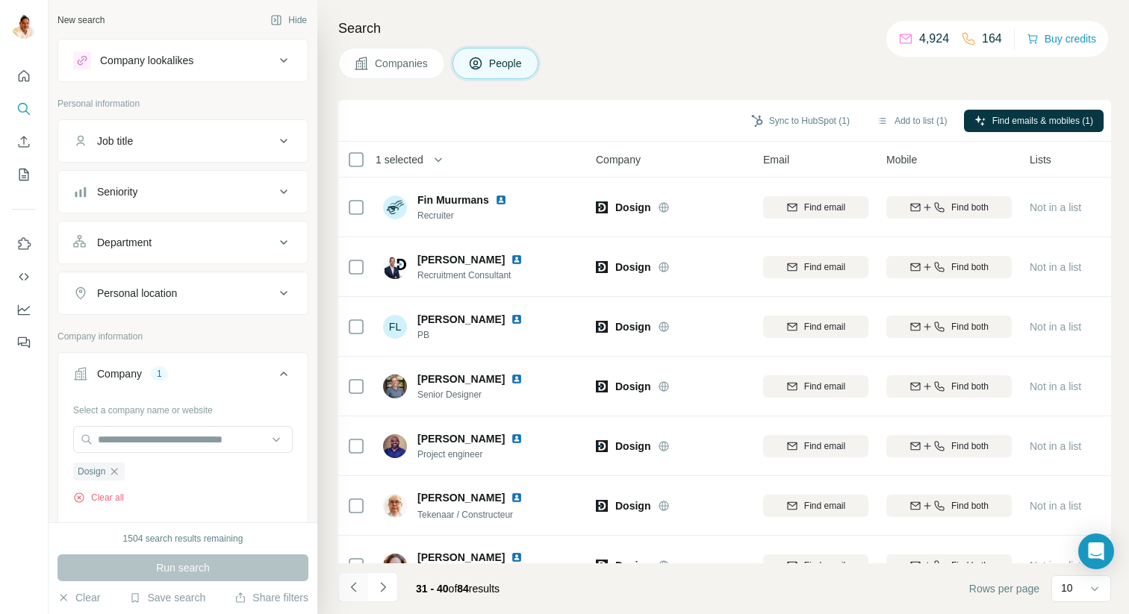
click at [357, 588] on icon "Navigate to previous page" at bounding box center [353, 587] width 15 height 15
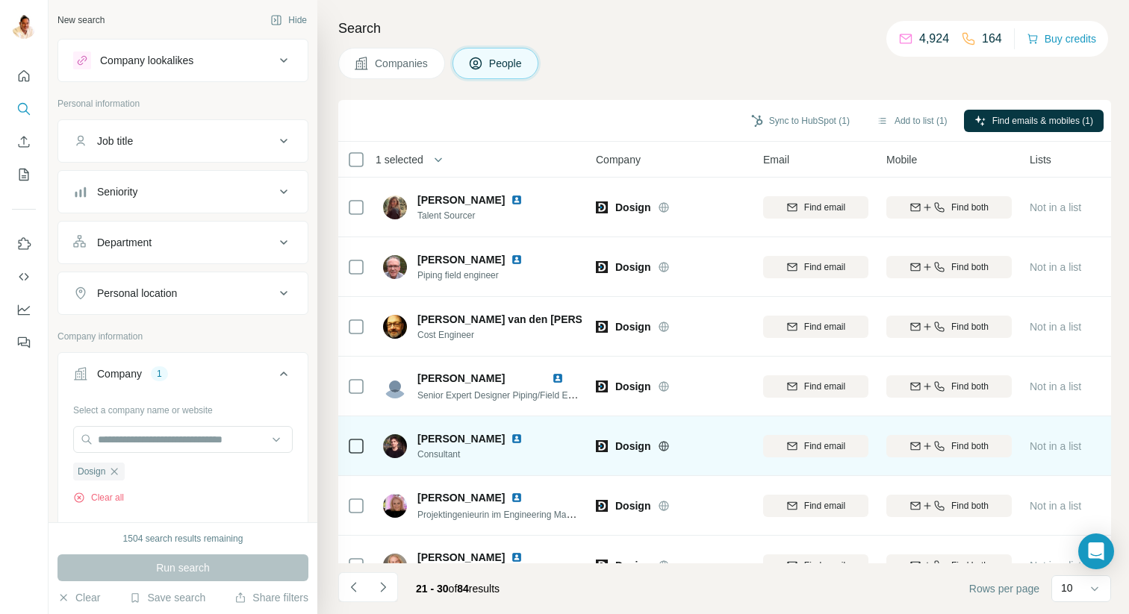
scroll to position [211, 2]
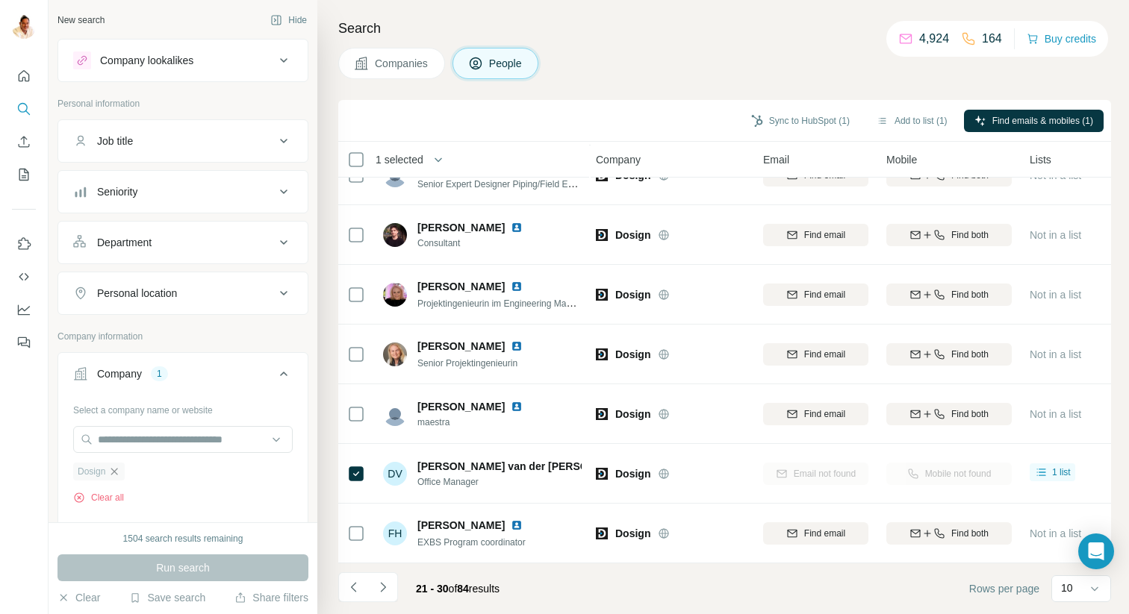
click at [119, 470] on icon "button" at bounding box center [114, 472] width 12 height 12
click at [128, 436] on input "text" at bounding box center [182, 439] width 219 height 27
paste input "**********"
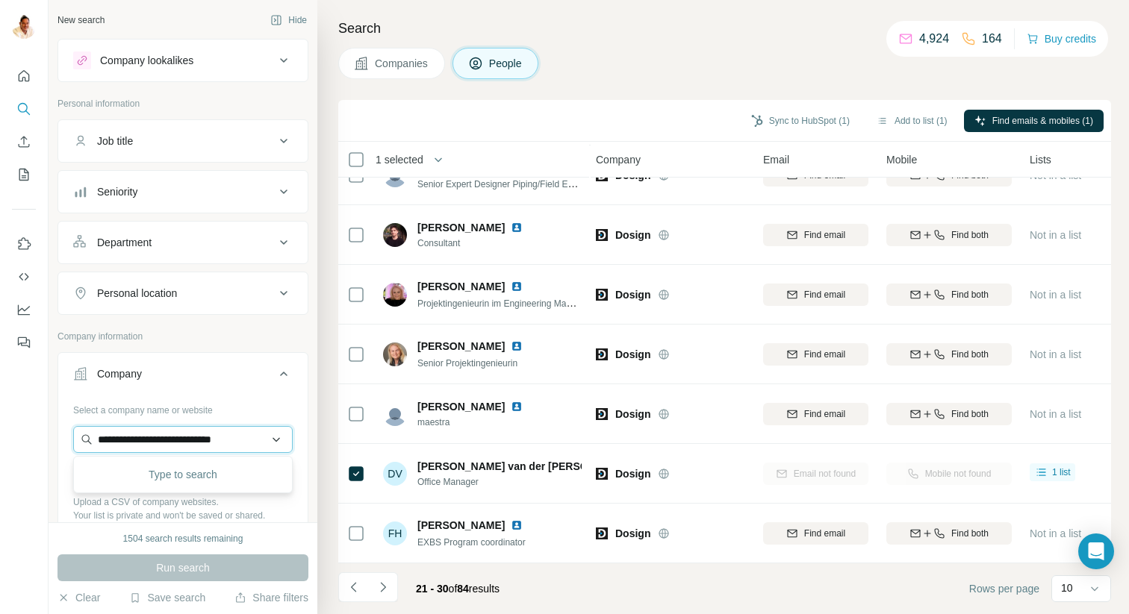
scroll to position [0, 7]
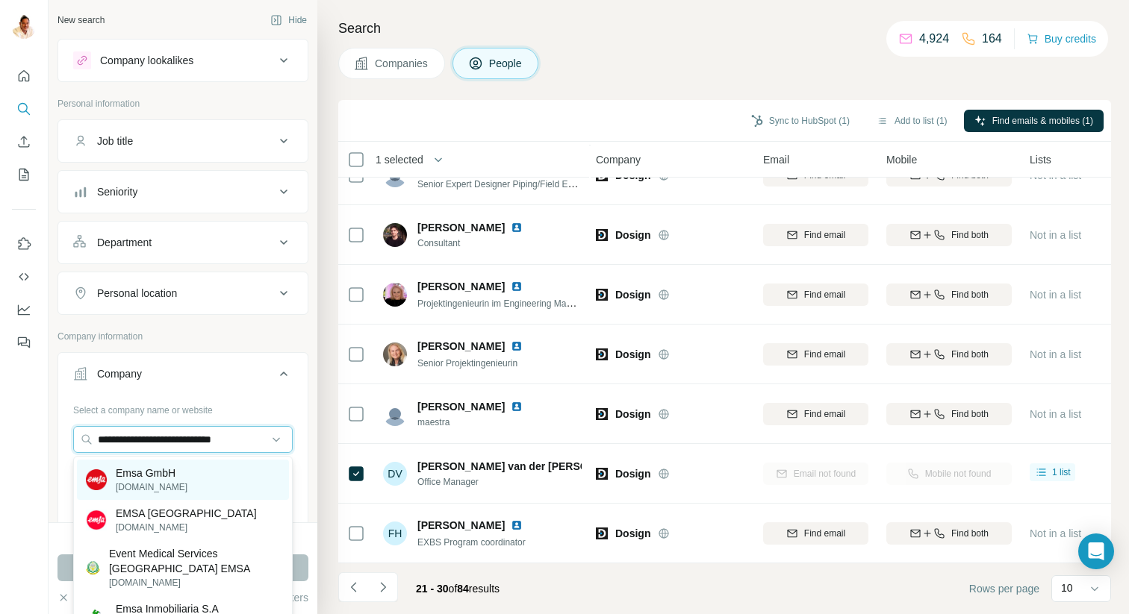
type input "**********"
click at [134, 474] on p "Emsa GmbH" at bounding box center [152, 473] width 72 height 15
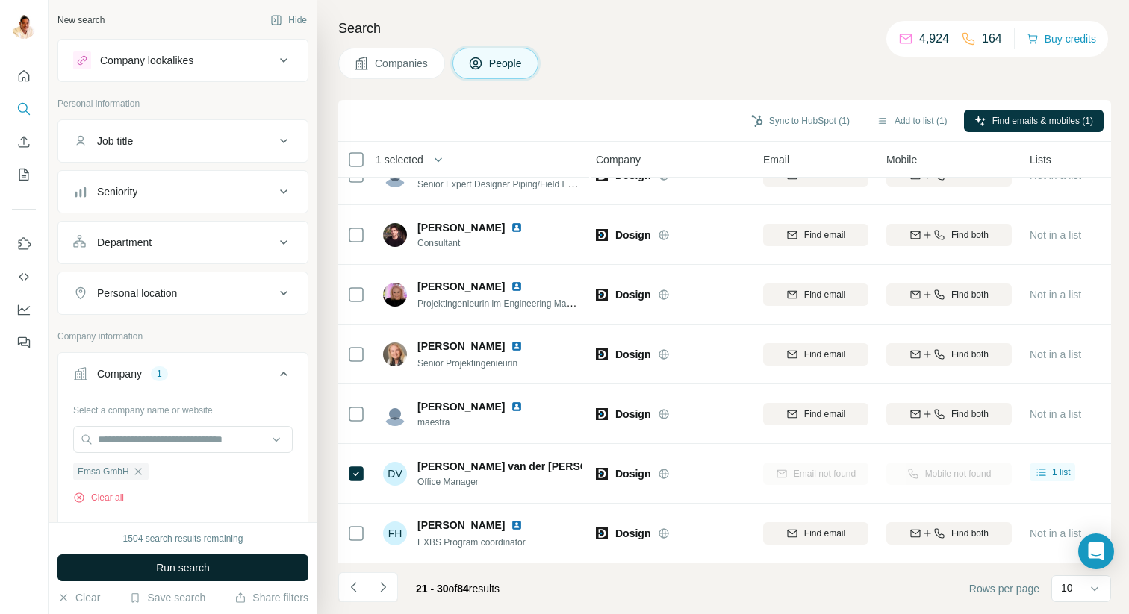
click at [164, 564] on span "Run search" at bounding box center [183, 568] width 54 height 15
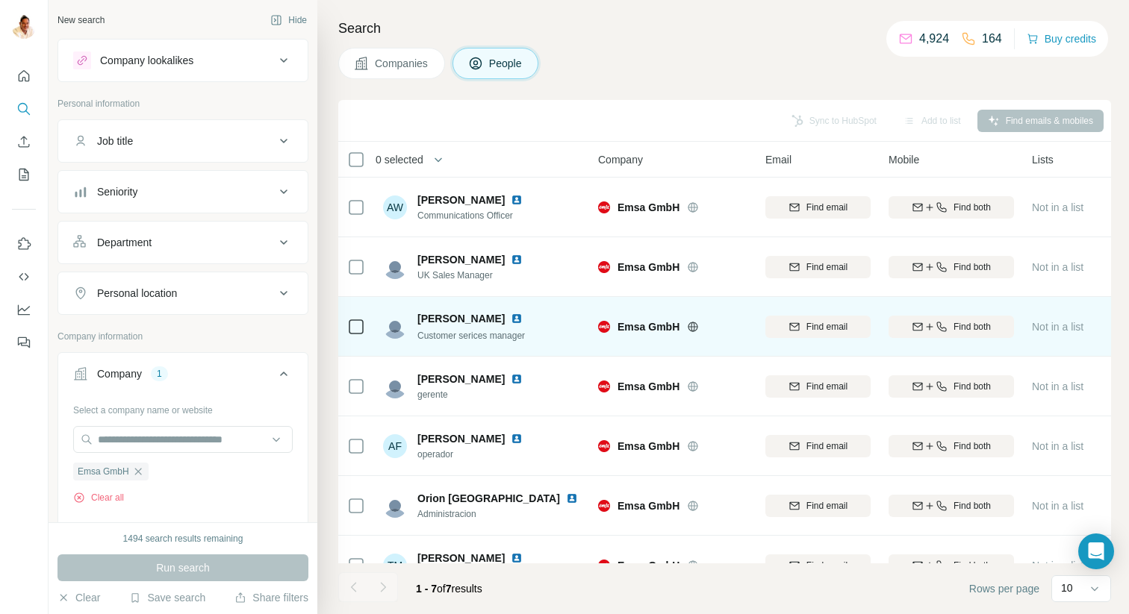
scroll to position [32, 0]
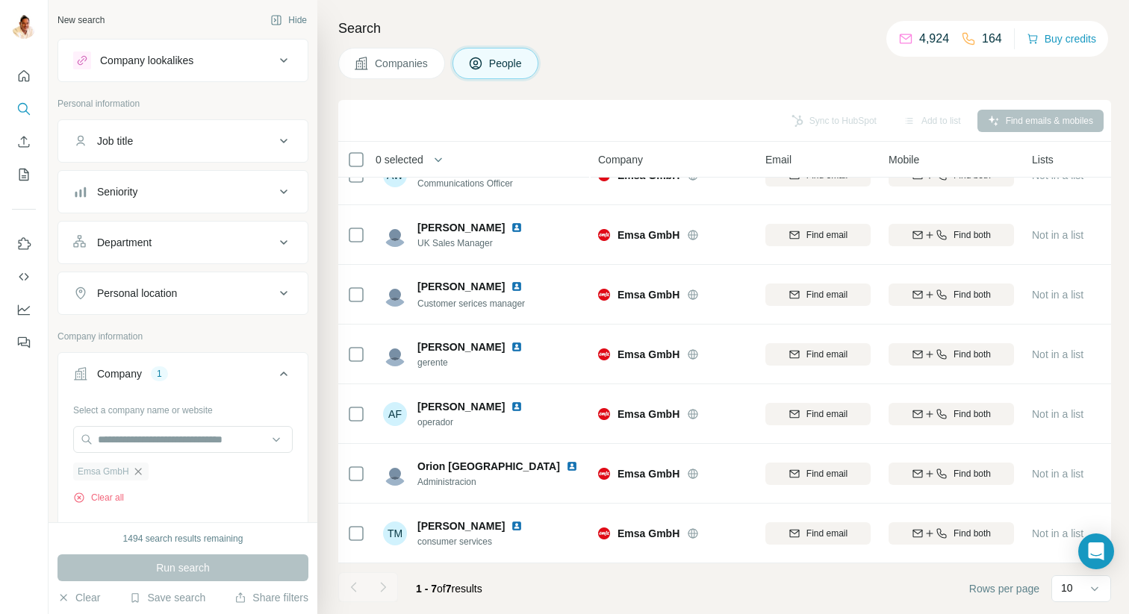
click at [141, 475] on icon "button" at bounding box center [137, 471] width 7 height 7
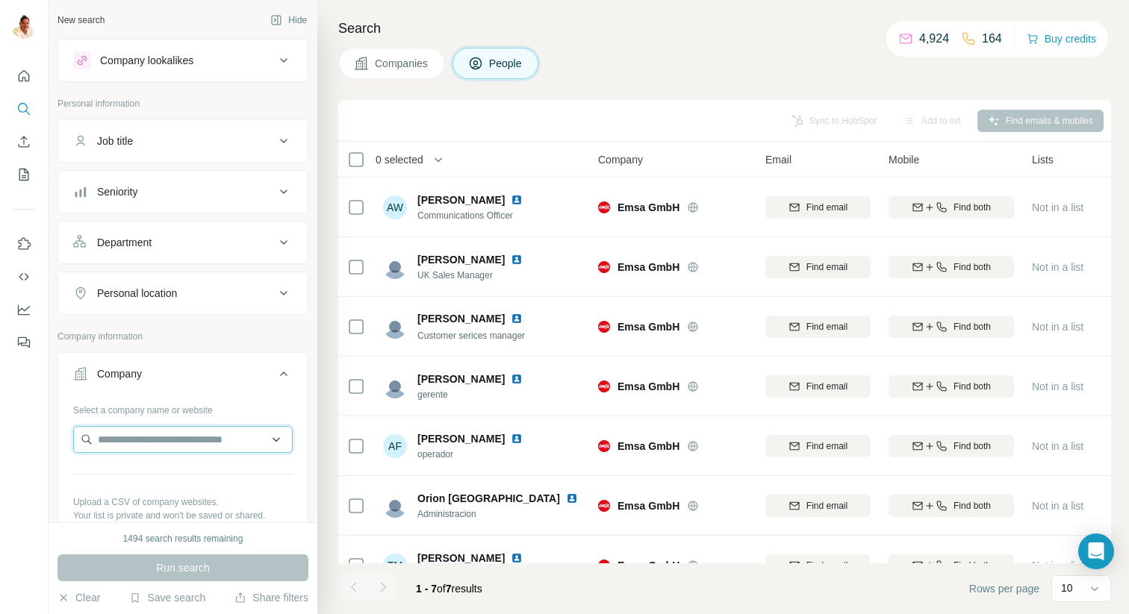
click at [126, 448] on input "text" at bounding box center [182, 439] width 219 height 27
paste input "**********"
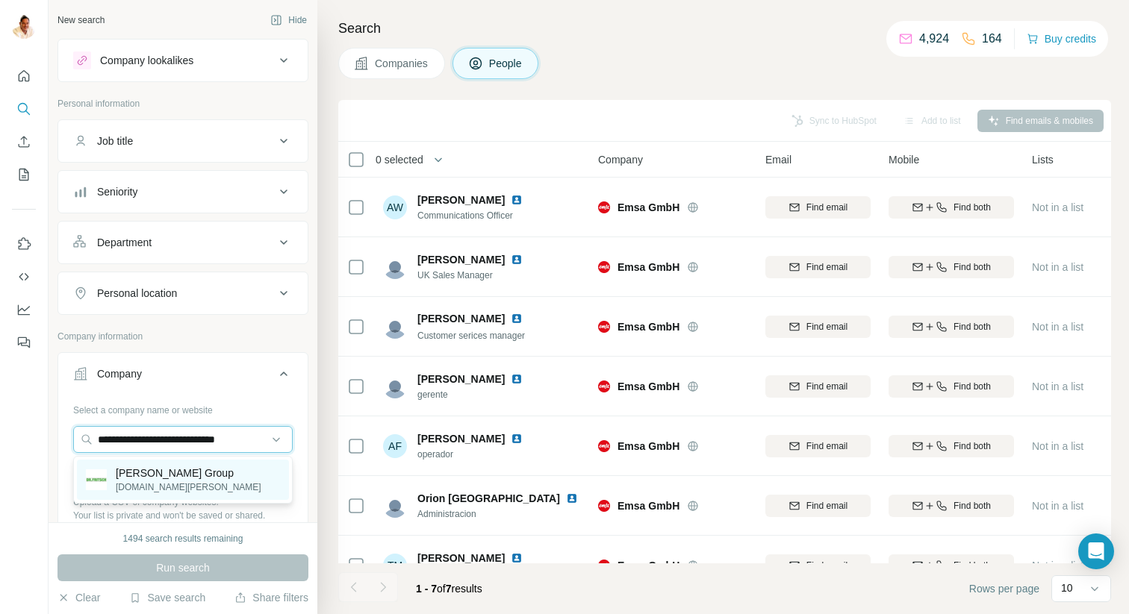
type input "**********"
click at [161, 476] on p "Dr Fritsch Group" at bounding box center [189, 473] width 146 height 15
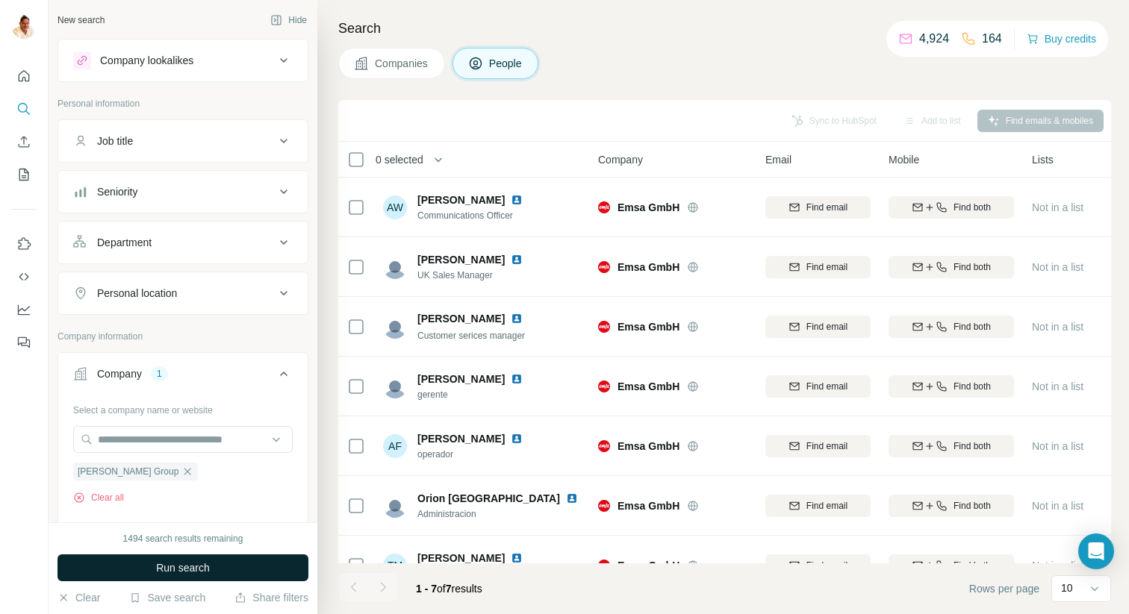
click at [161, 575] on span "Run search" at bounding box center [183, 568] width 54 height 15
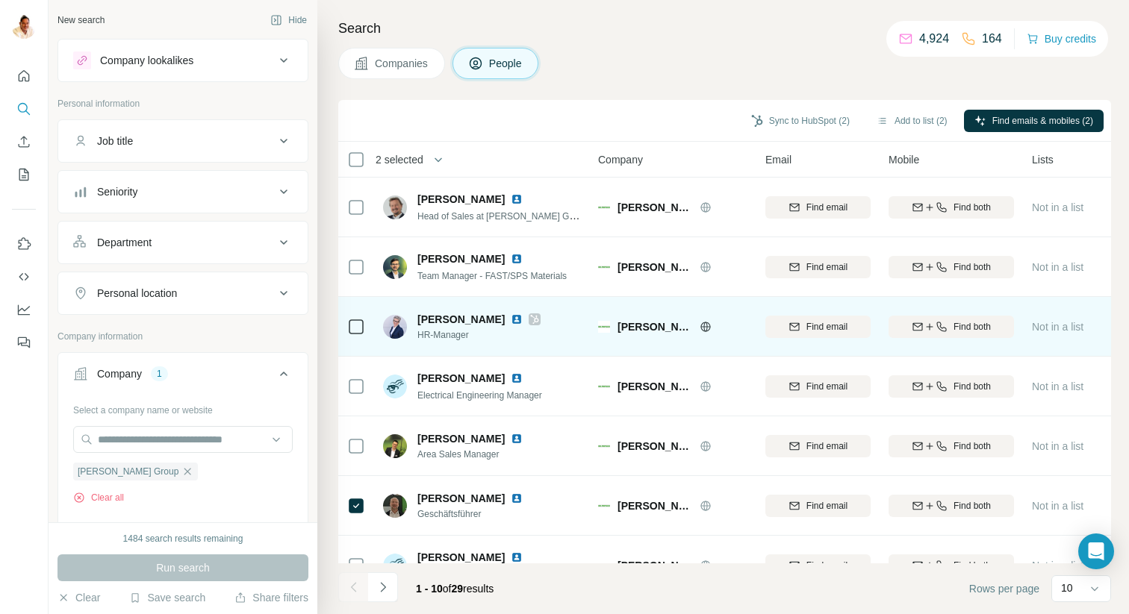
scroll to position [211, 0]
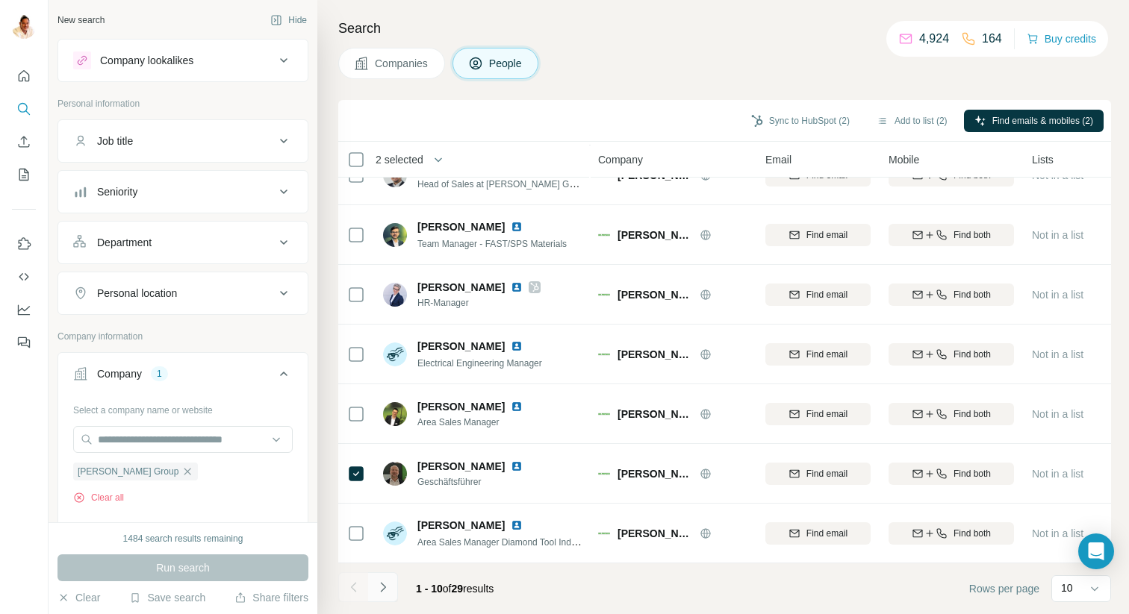
click at [381, 583] on icon "Navigate to next page" at bounding box center [382, 587] width 5 height 10
click at [385, 582] on icon "Navigate to next page" at bounding box center [383, 587] width 15 height 15
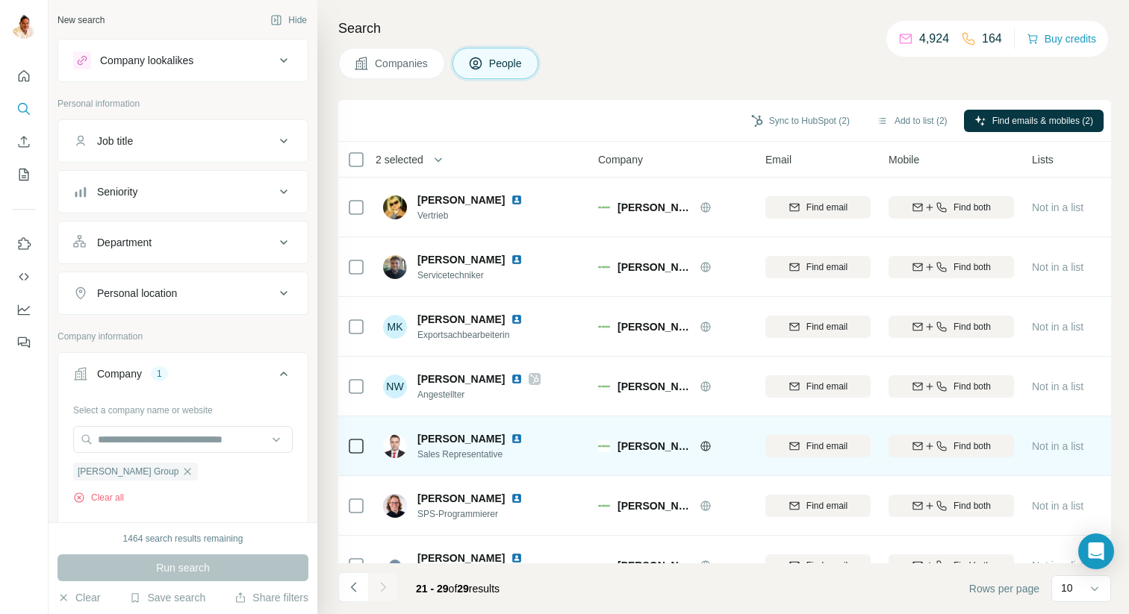
scroll to position [152, 0]
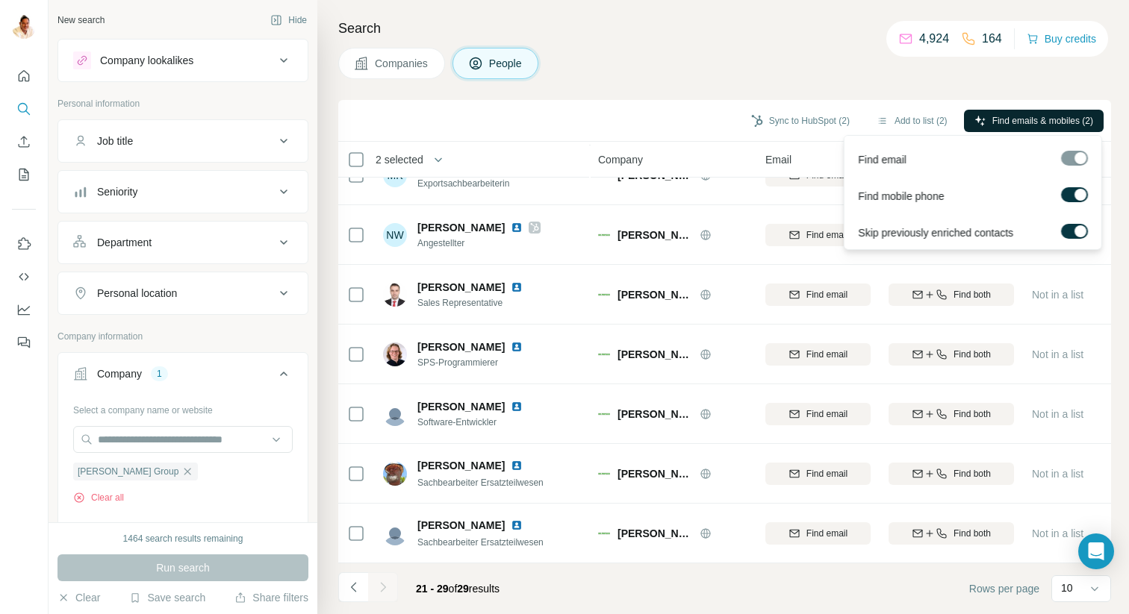
click at [997, 121] on span "Find emails & mobiles (2)" at bounding box center [1042, 120] width 101 height 13
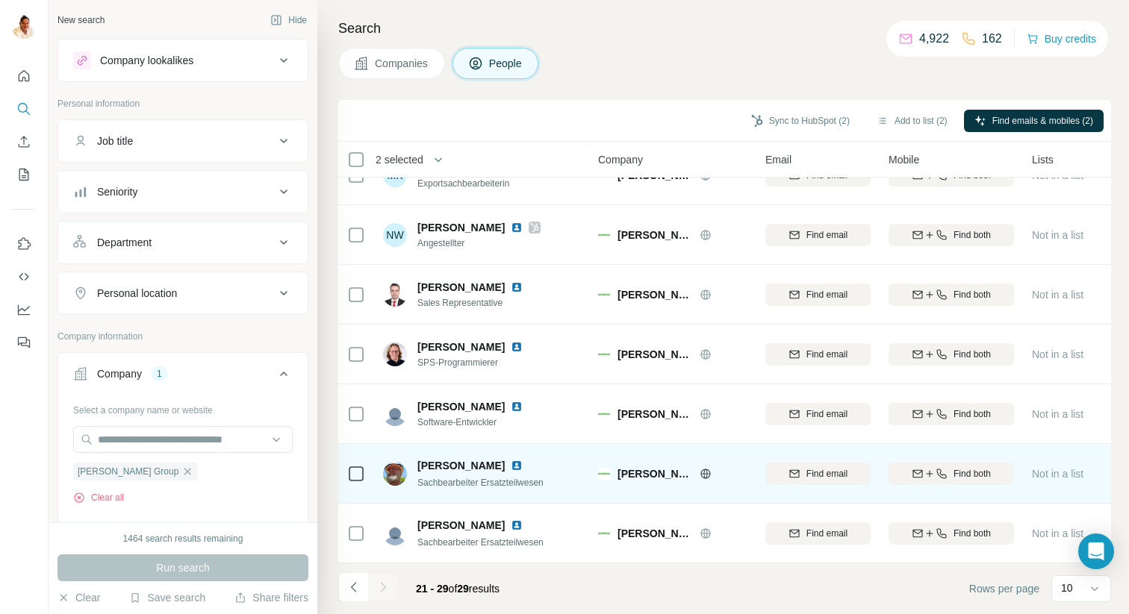
scroll to position [0, 0]
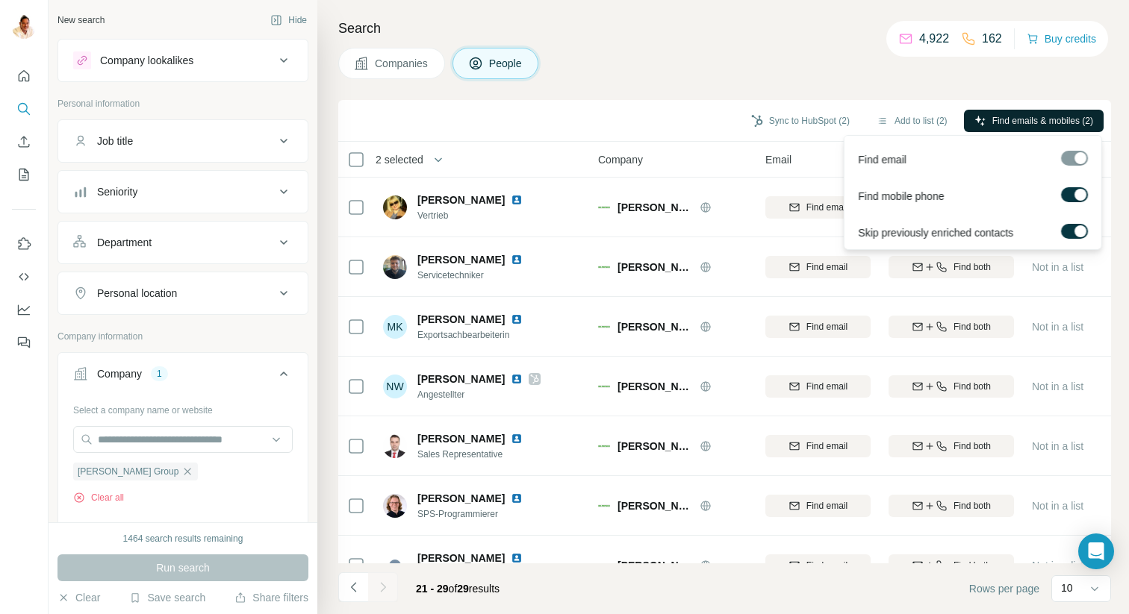
click at [1022, 121] on span "Find emails & mobiles (2)" at bounding box center [1042, 120] width 101 height 13
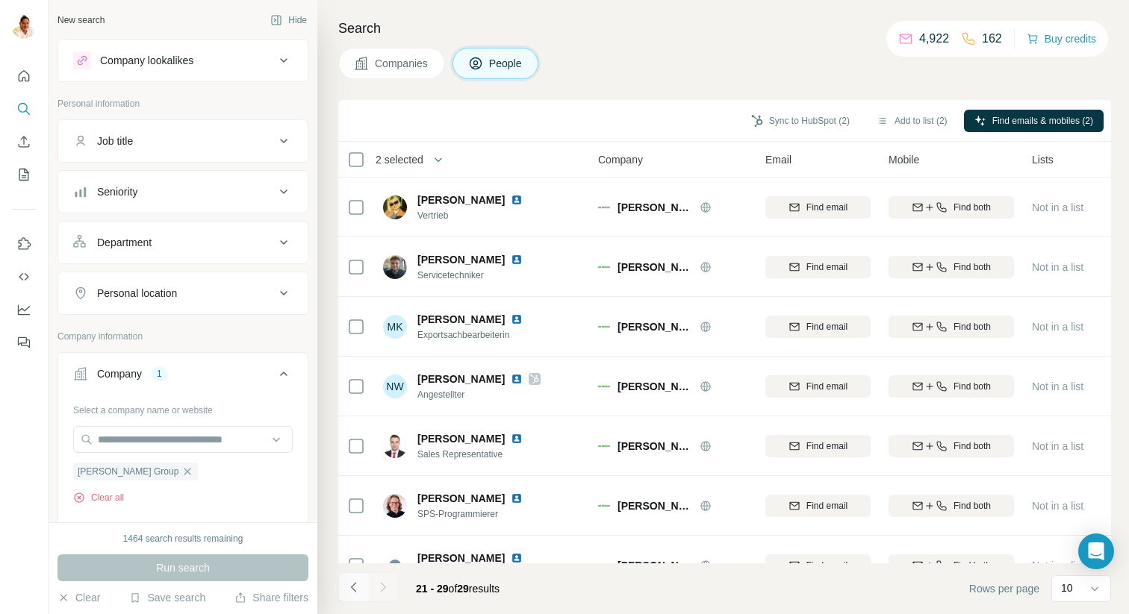
click at [358, 589] on icon "Navigate to previous page" at bounding box center [353, 587] width 15 height 15
click at [358, 588] on icon "Navigate to previous page" at bounding box center [353, 587] width 15 height 15
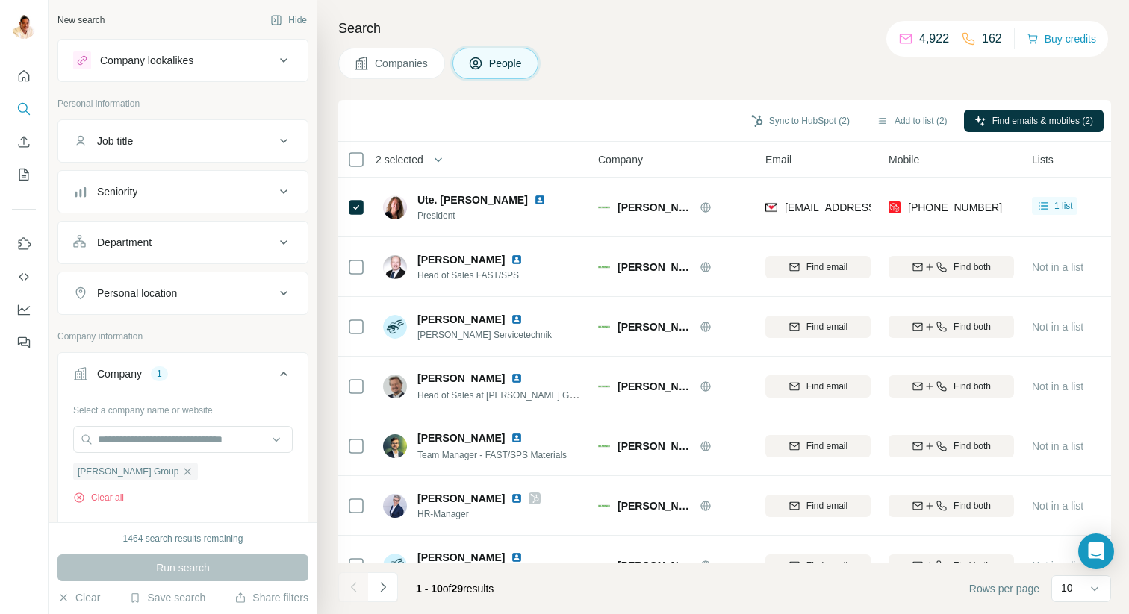
click at [358, 589] on div at bounding box center [353, 588] width 30 height 30
click at [783, 120] on button "Sync to HubSpot (2)" at bounding box center [800, 121] width 119 height 22
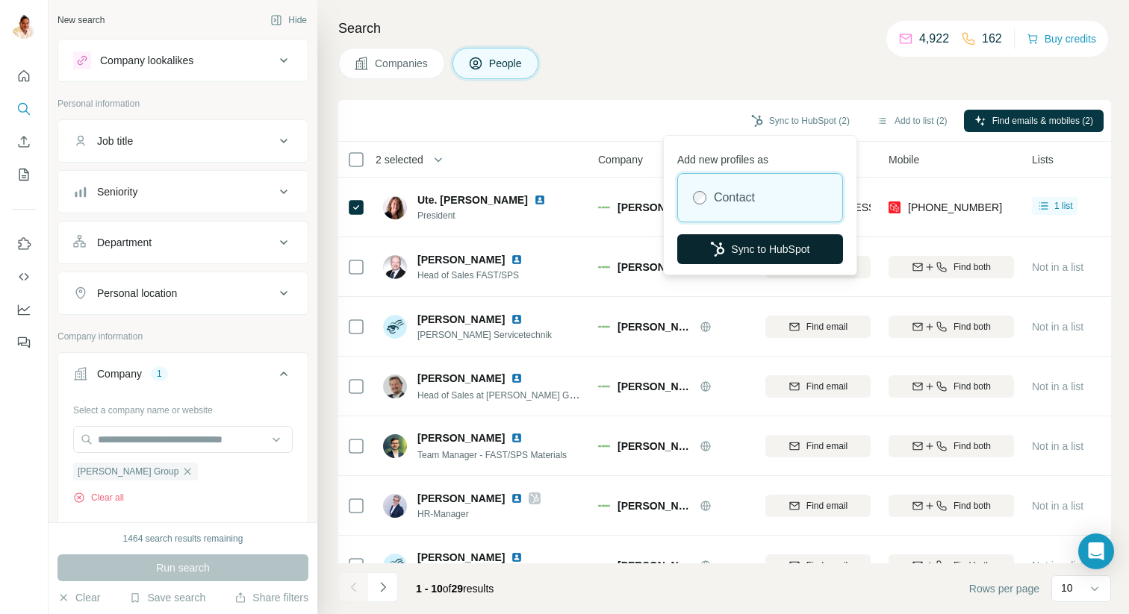
click at [756, 251] on button "Sync to HubSpot" at bounding box center [760, 249] width 166 height 30
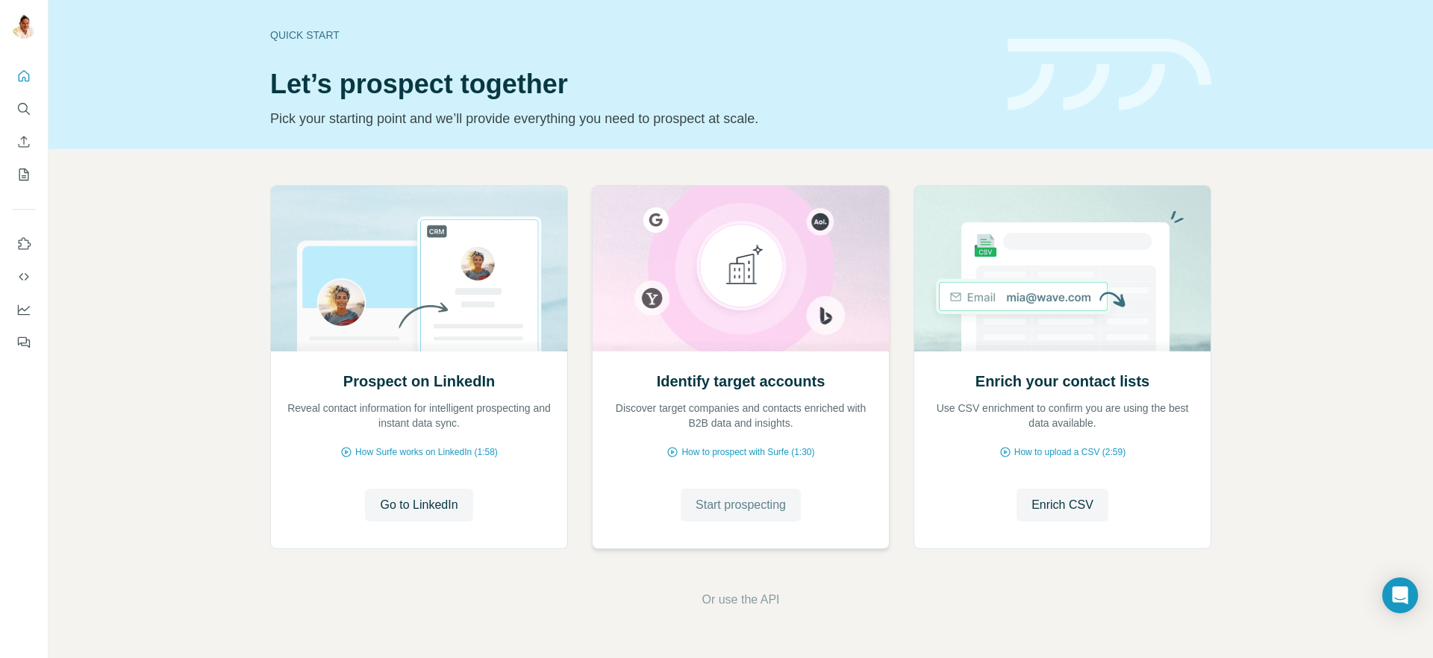
click at [736, 508] on span "Start prospecting" at bounding box center [741, 505] width 90 height 18
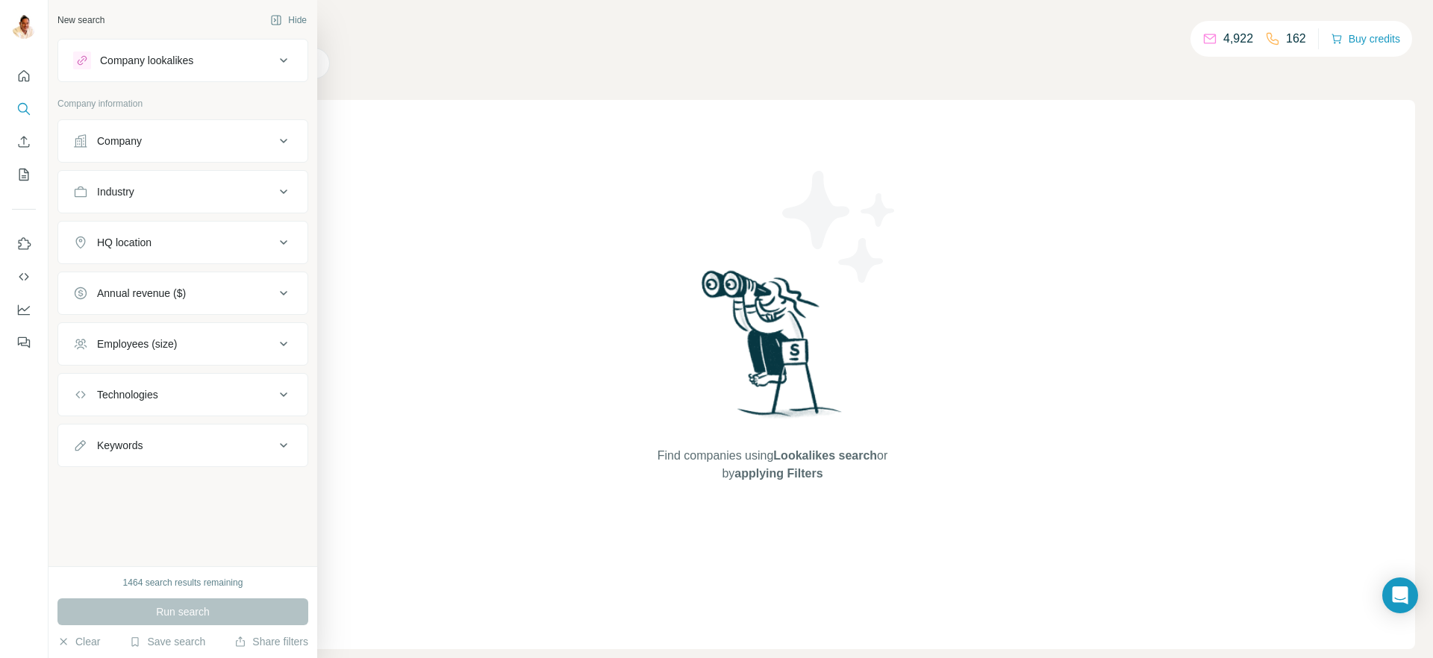
click at [131, 129] on button "Company" at bounding box center [182, 141] width 249 height 36
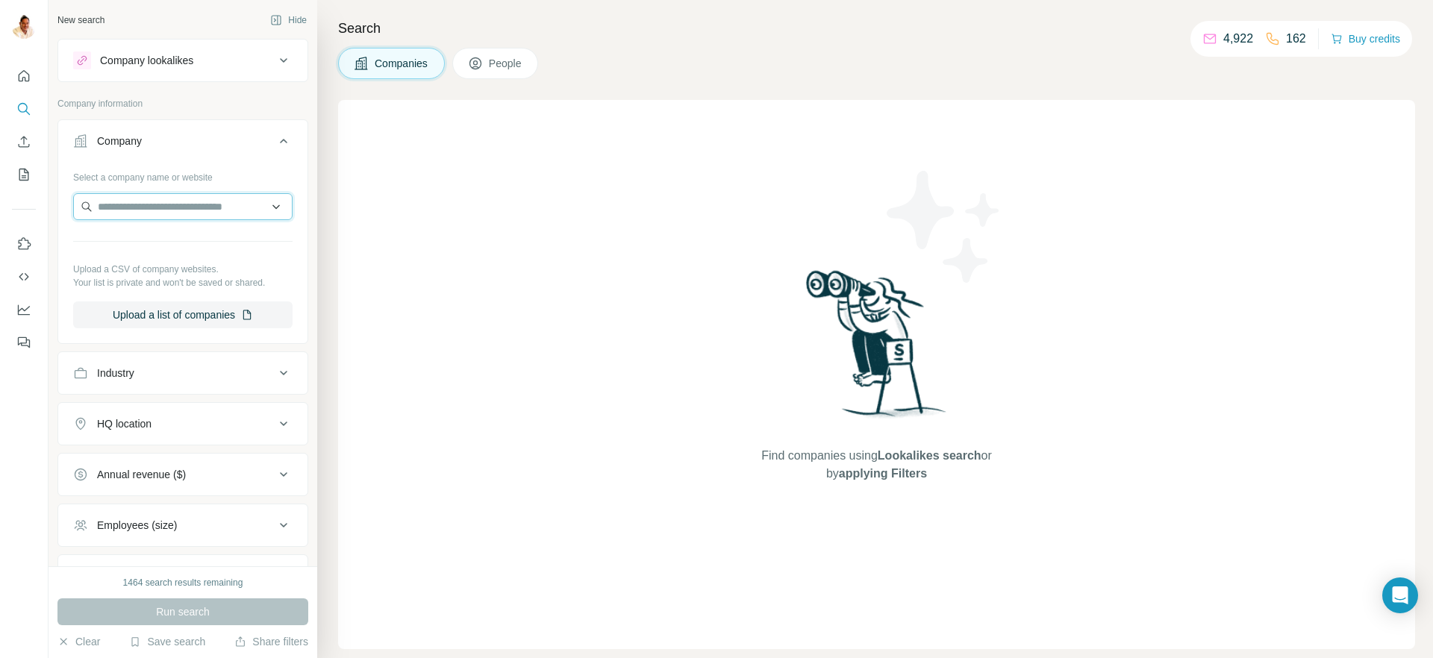
click at [140, 204] on input "text" at bounding box center [182, 206] width 219 height 27
paste input "**********"
type input "**********"
click at [155, 246] on p "Lerros" at bounding box center [152, 240] width 72 height 15
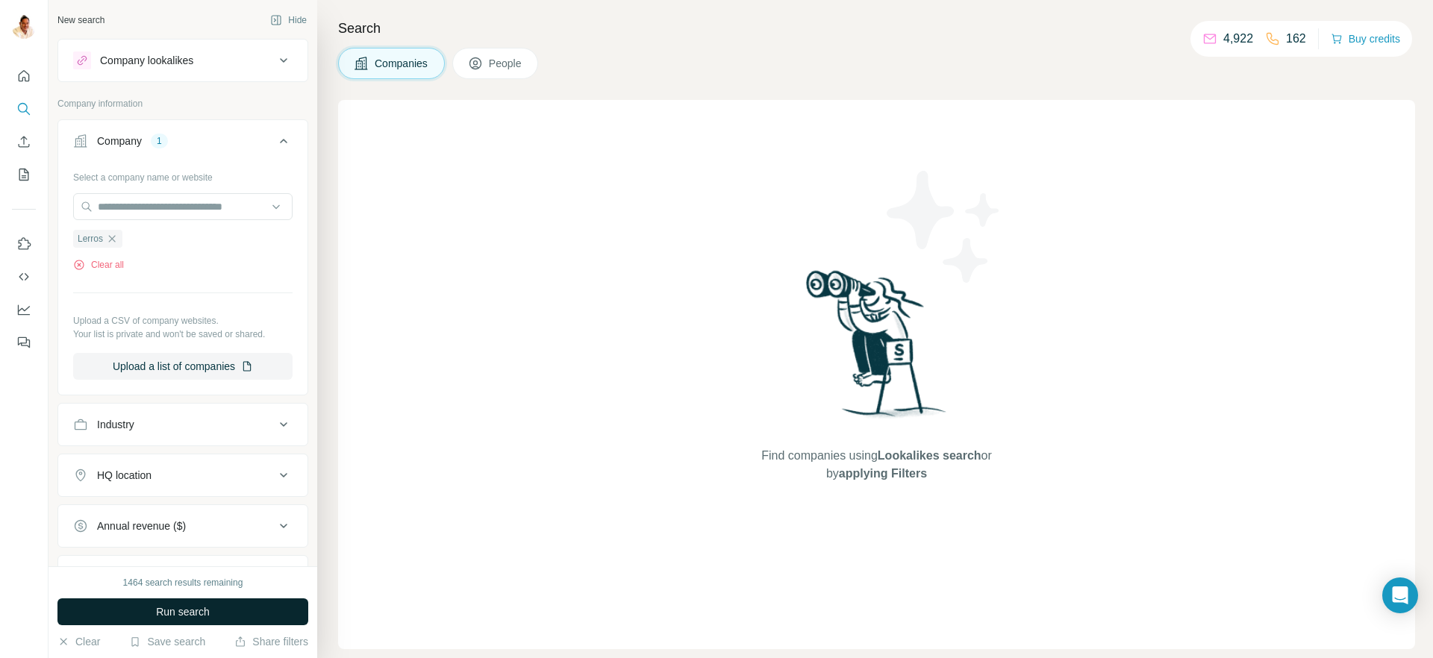
click at [172, 610] on span "Run search" at bounding box center [183, 612] width 54 height 15
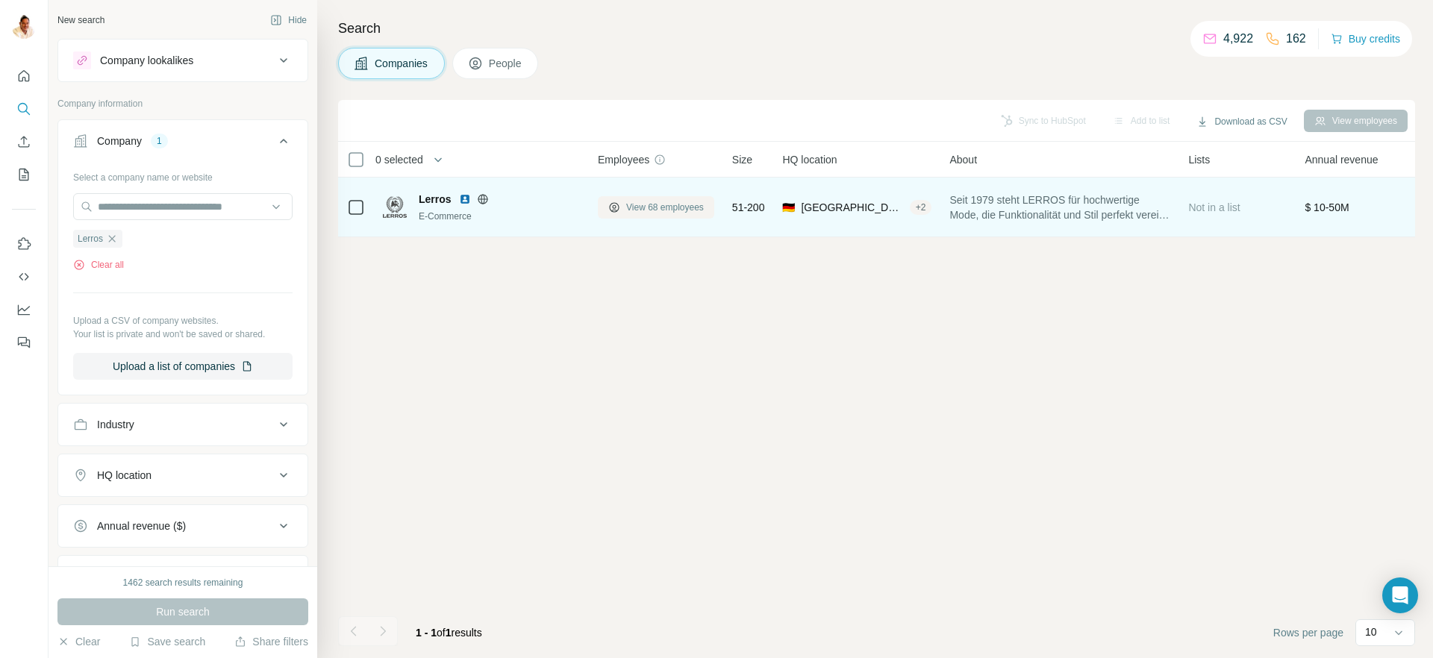
click at [656, 208] on span "View 68 employees" at bounding box center [665, 207] width 78 height 13
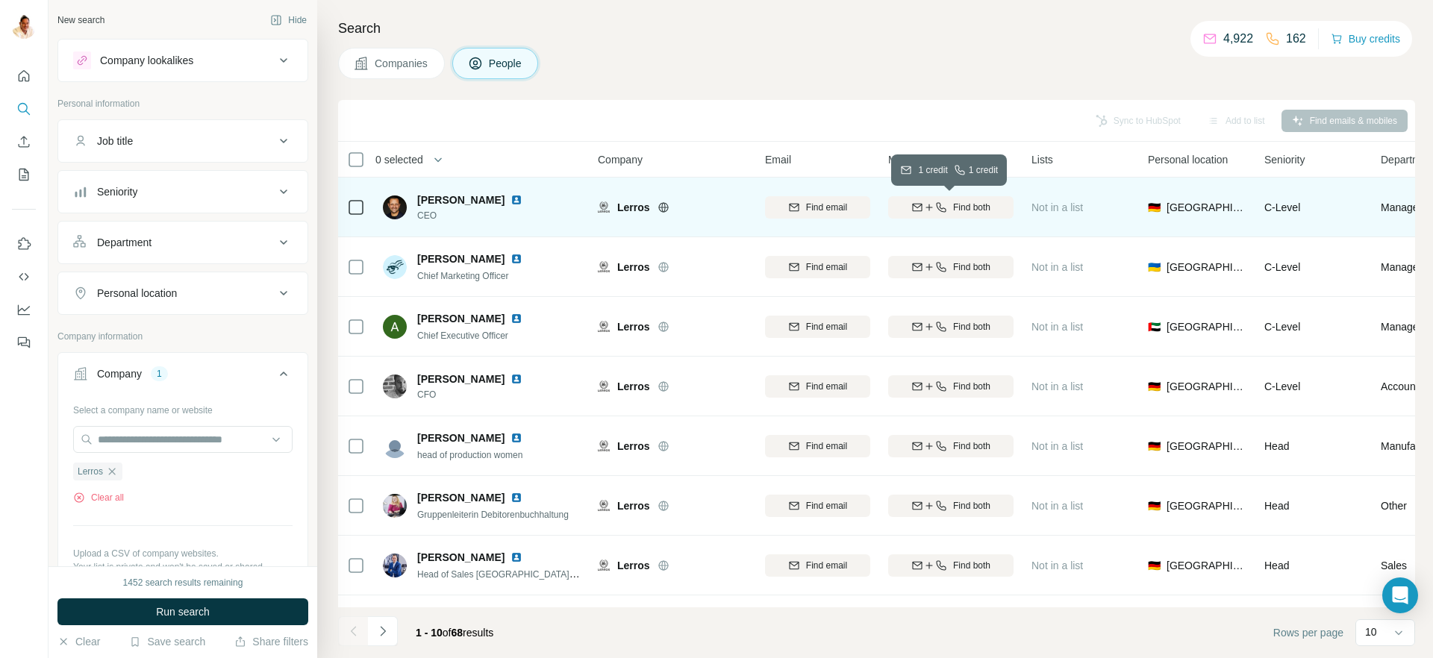
click at [929, 208] on icon "button" at bounding box center [930, 208] width 12 height 12
click at [389, 633] on icon "Navigate to next page" at bounding box center [383, 631] width 15 height 15
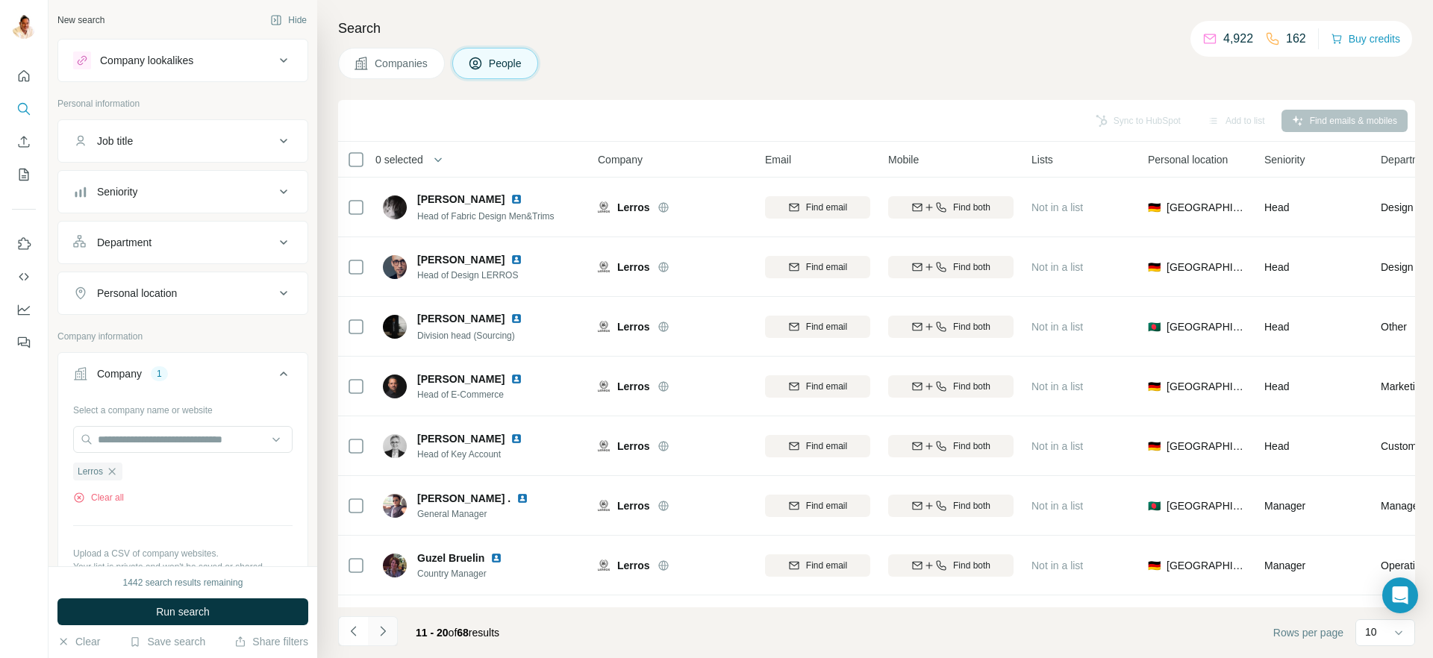
click at [384, 630] on icon "Navigate to next page" at bounding box center [383, 631] width 15 height 15
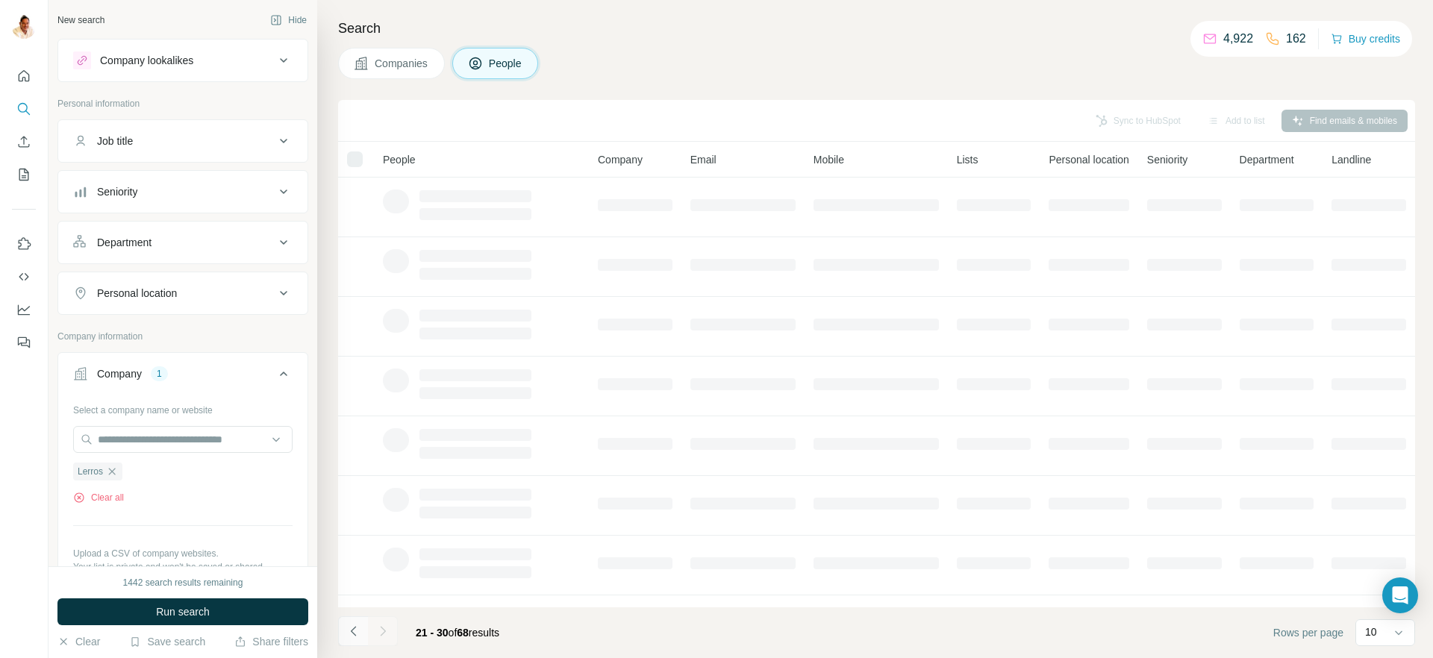
click at [355, 633] on icon "Navigate to previous page" at bounding box center [353, 631] width 15 height 15
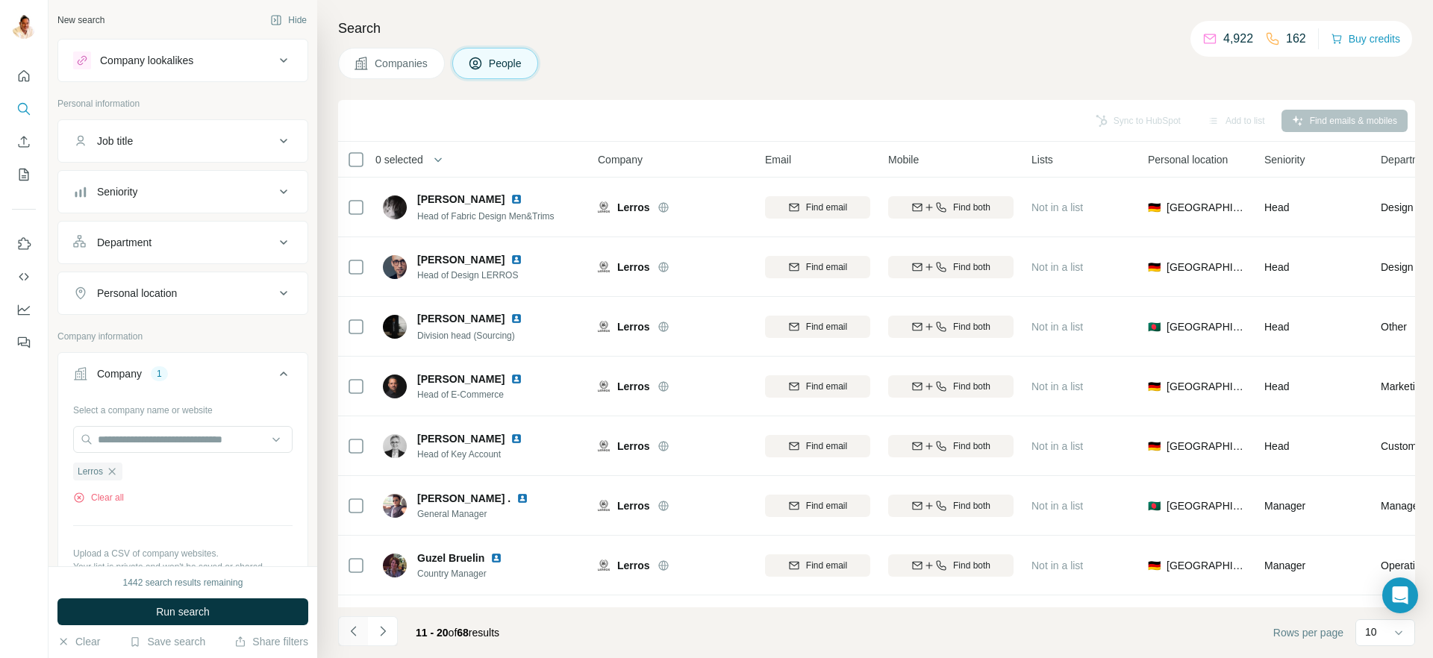
click at [355, 632] on icon "Navigate to previous page" at bounding box center [353, 631] width 15 height 15
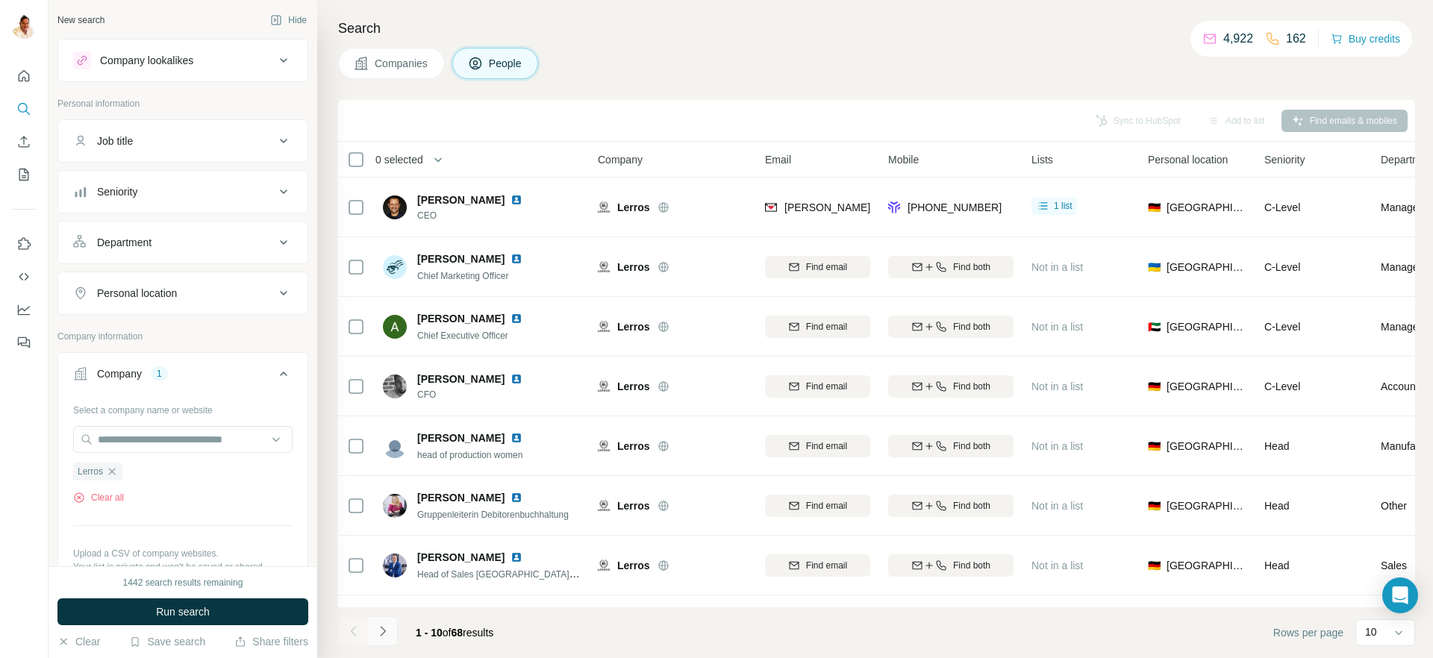
click at [388, 629] on icon "Navigate to next page" at bounding box center [383, 631] width 15 height 15
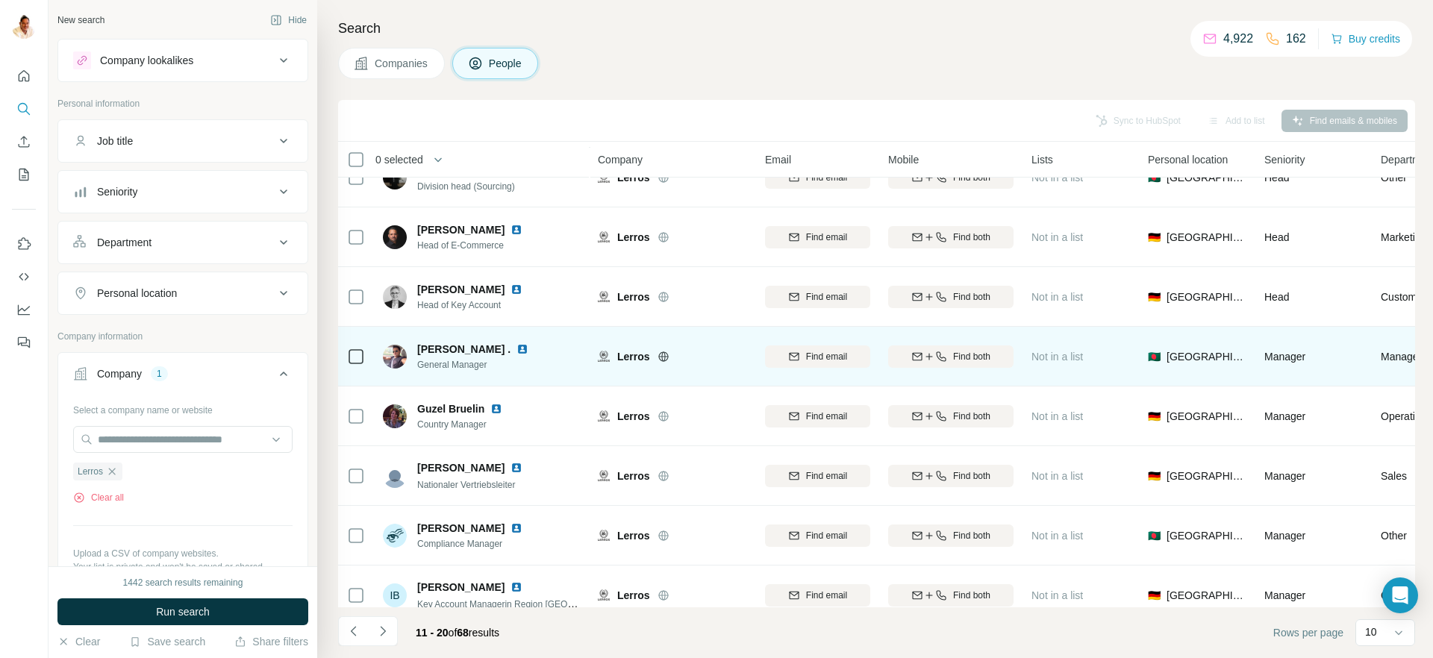
scroll to position [167, 0]
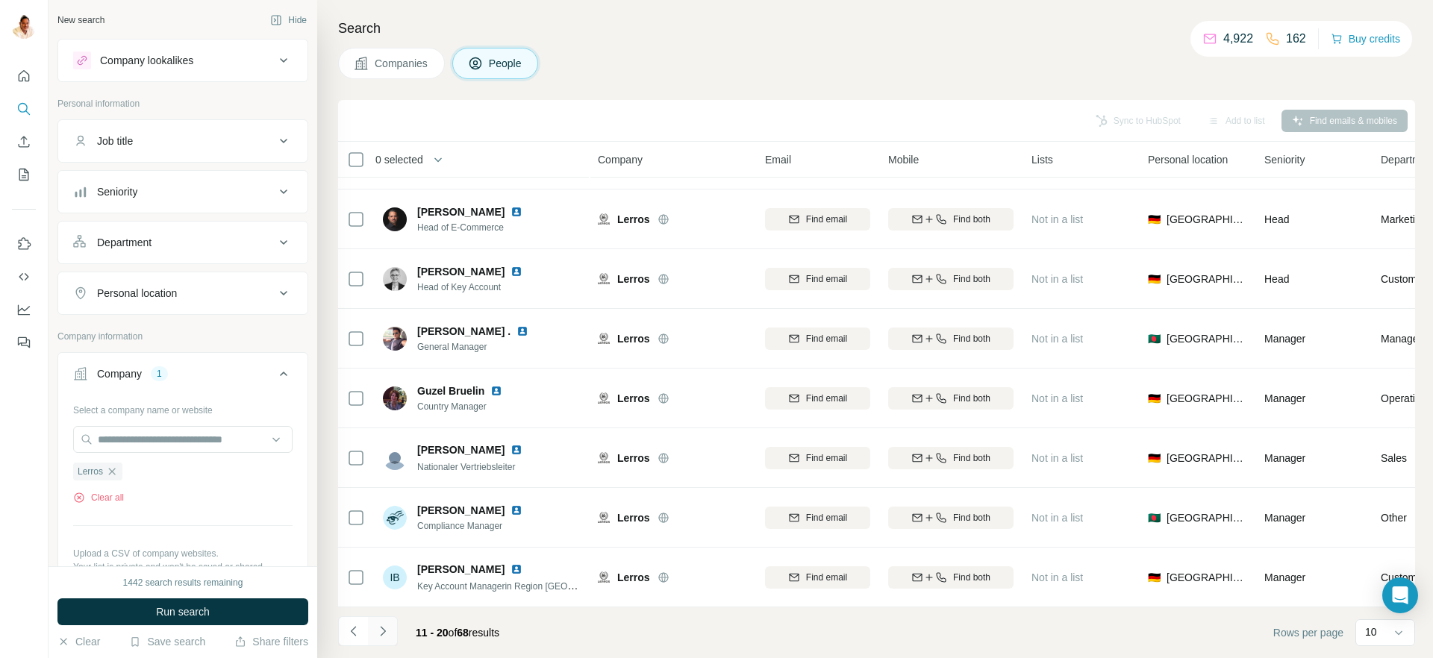
click at [382, 632] on icon "Navigate to next page" at bounding box center [383, 631] width 15 height 15
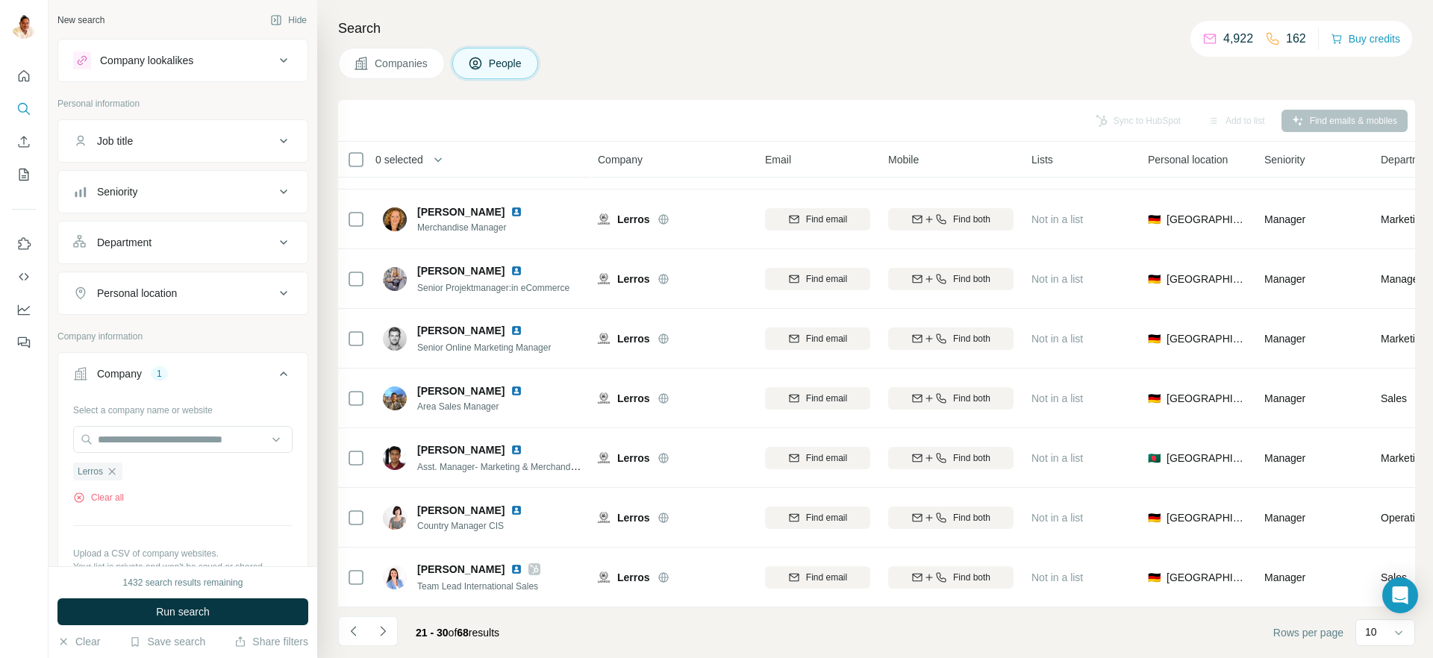
click at [168, 149] on button "Job title" at bounding box center [182, 141] width 249 height 36
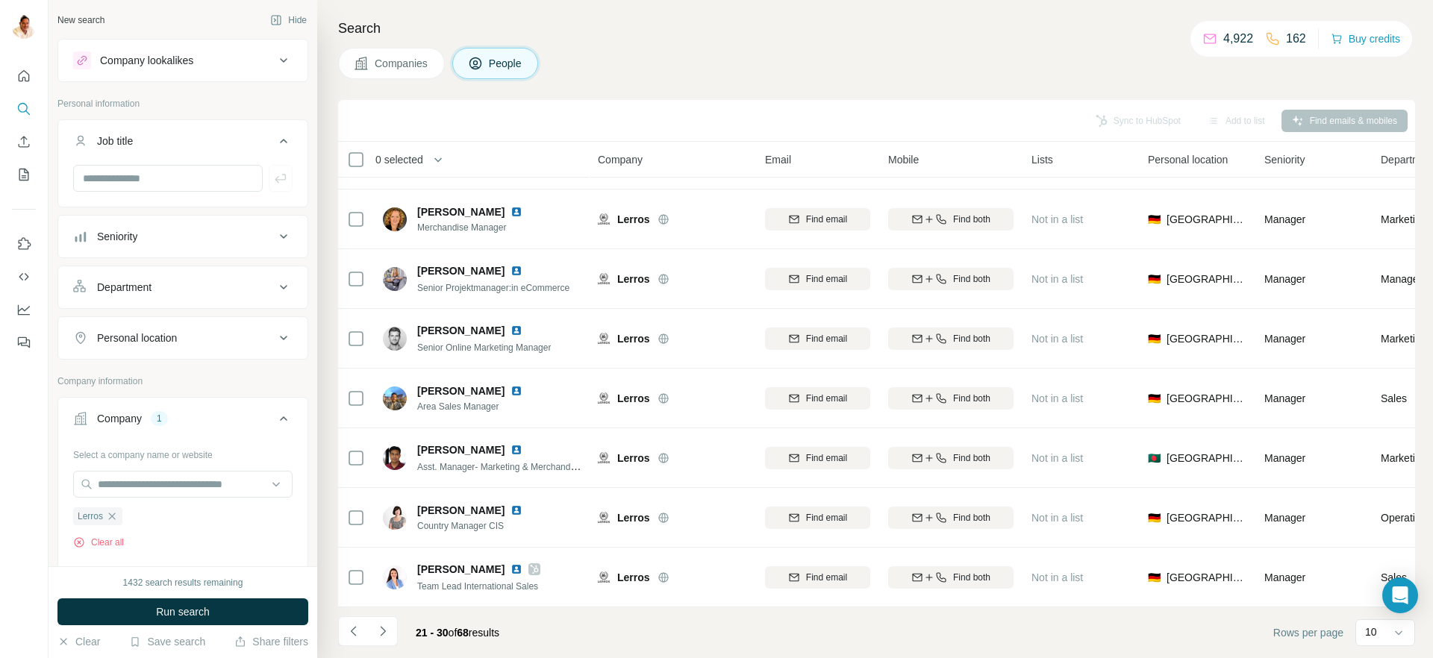
click at [168, 149] on button "Job title" at bounding box center [182, 144] width 249 height 42
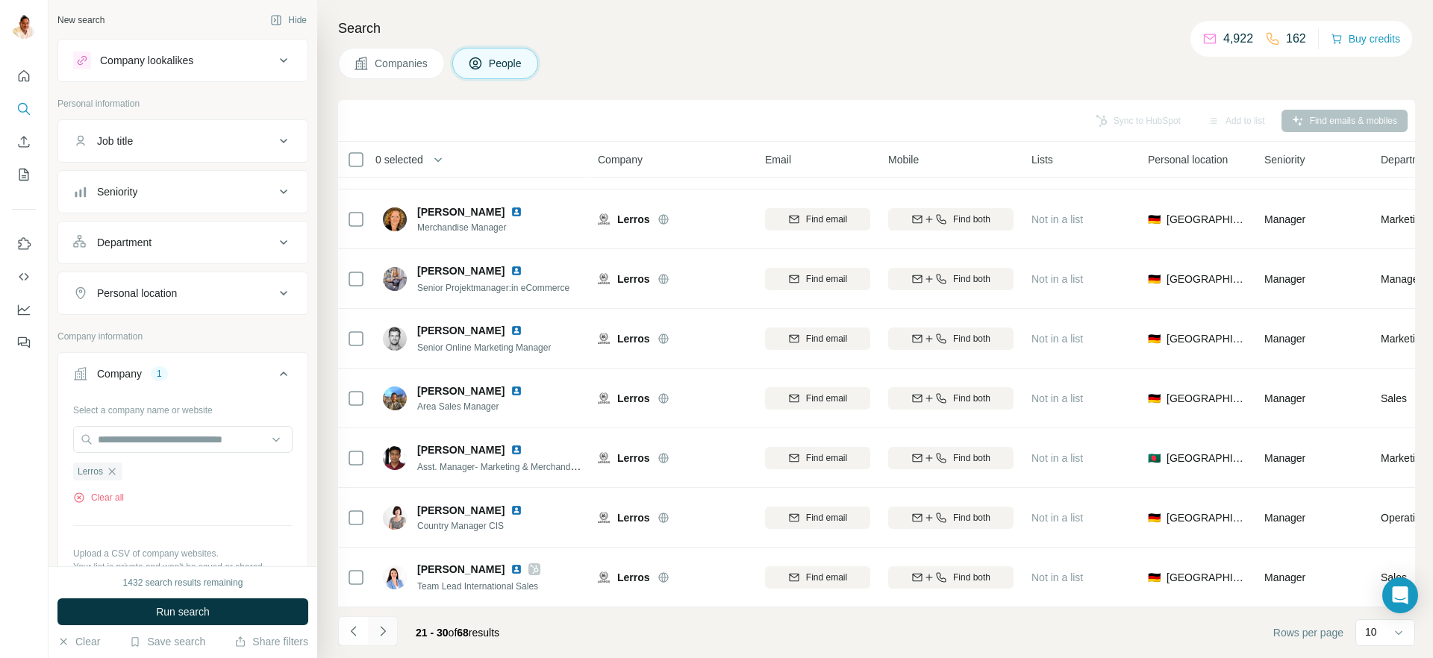
click at [388, 627] on icon "Navigate to next page" at bounding box center [383, 631] width 15 height 15
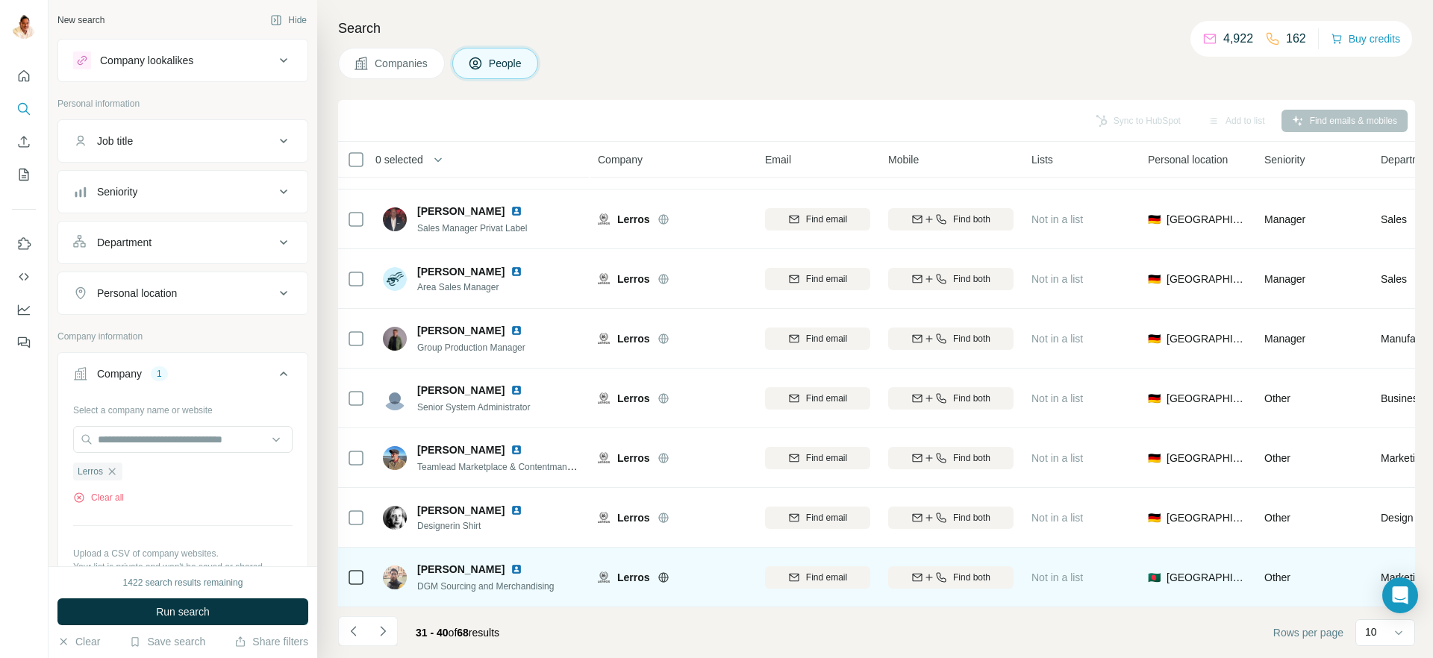
scroll to position [0, 0]
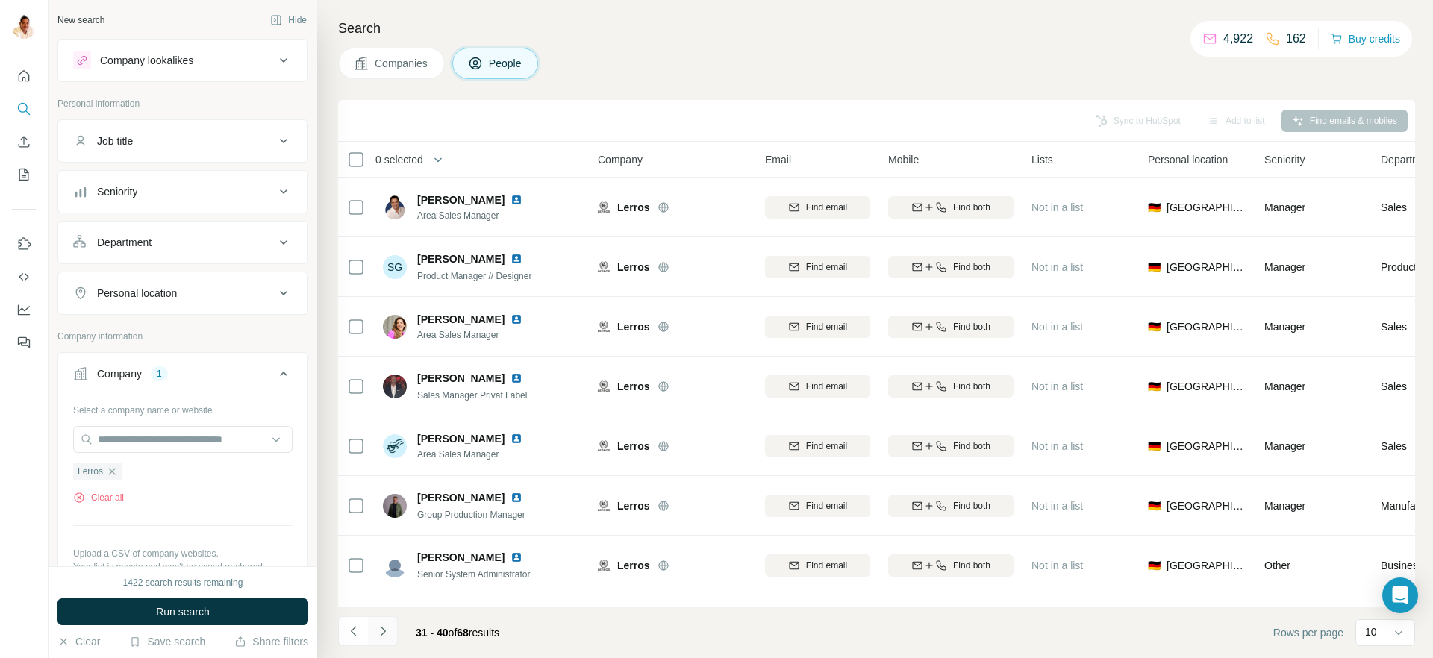
click at [382, 631] on icon "Navigate to next page" at bounding box center [383, 631] width 15 height 15
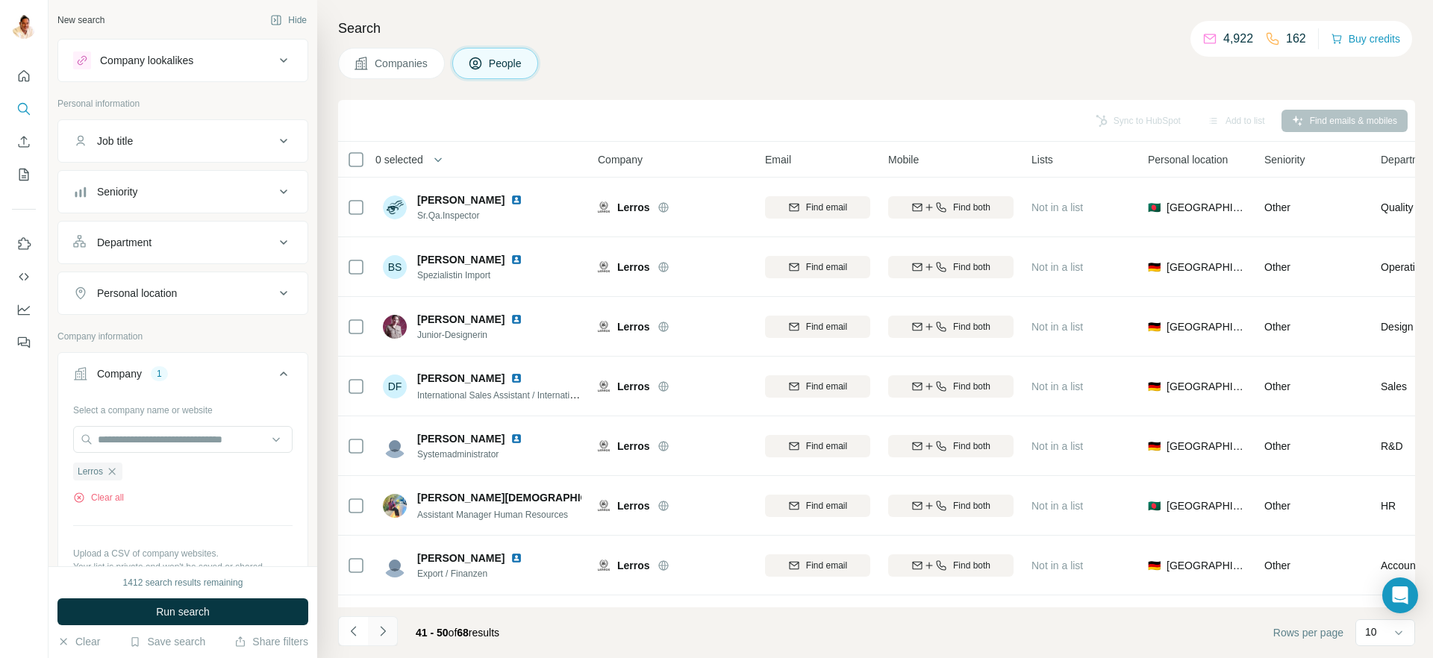
click at [384, 629] on icon "Navigate to next page" at bounding box center [383, 631] width 15 height 15
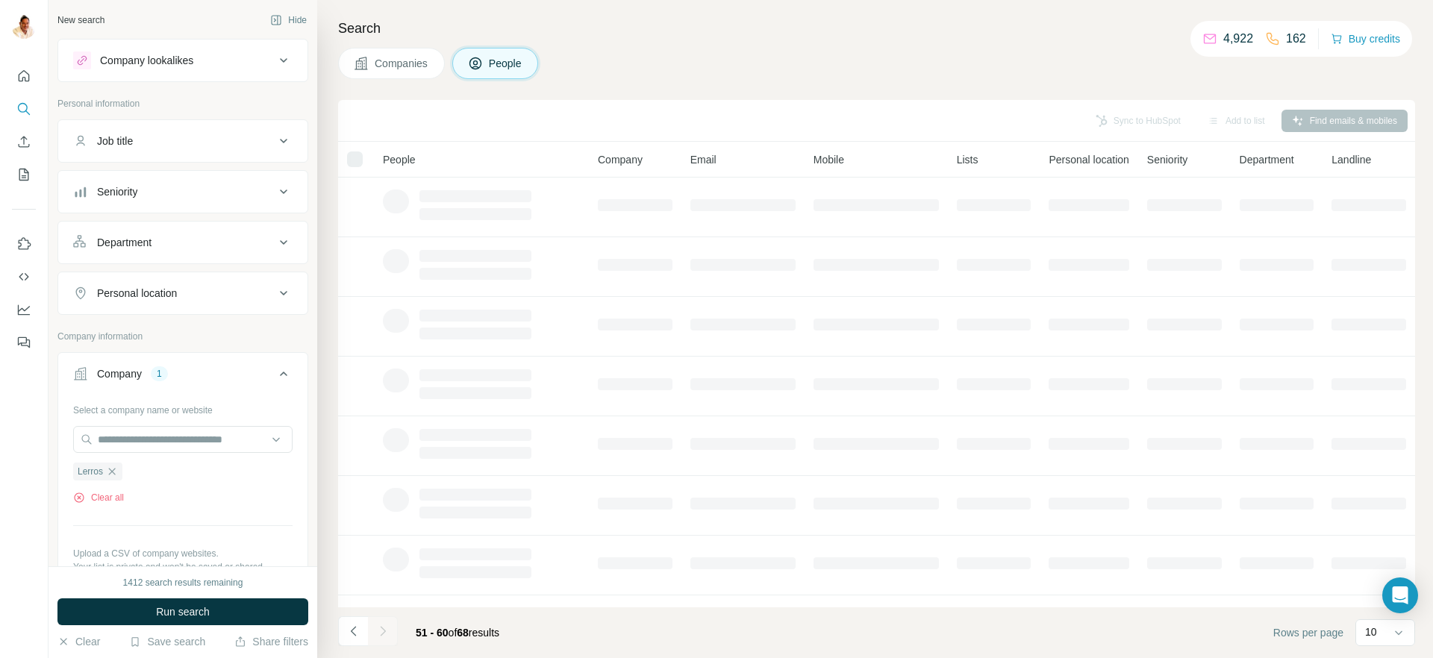
scroll to position [167, 0]
click at [350, 635] on icon "Navigate to previous page" at bounding box center [353, 631] width 15 height 15
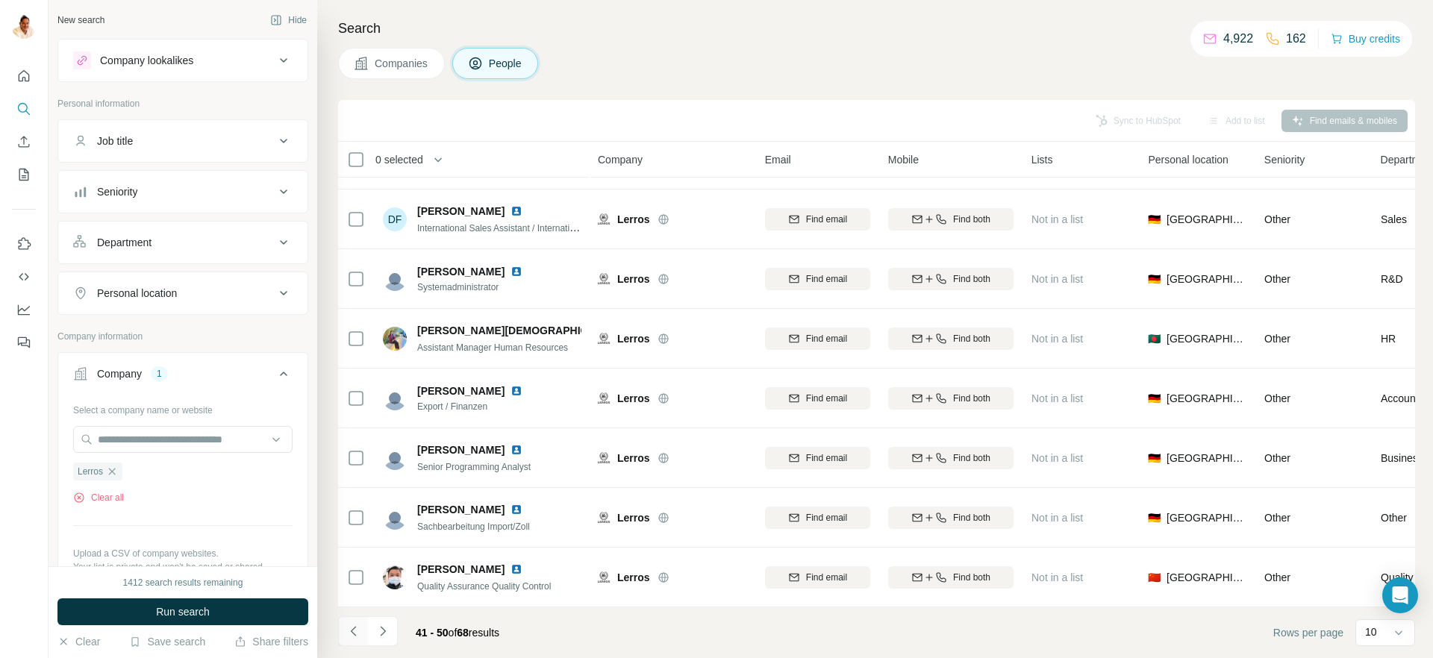
click at [350, 635] on icon "Navigate to previous page" at bounding box center [353, 631] width 15 height 15
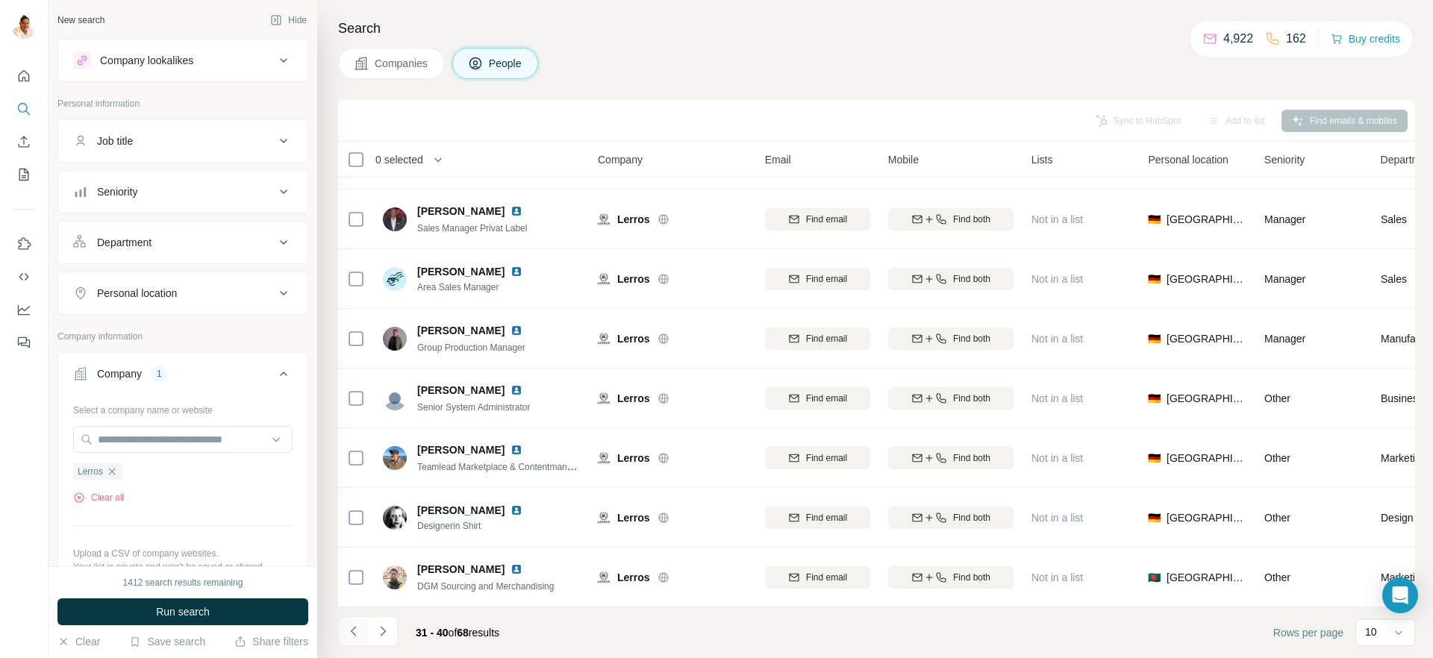
click at [350, 635] on icon "Navigate to previous page" at bounding box center [353, 631] width 15 height 15
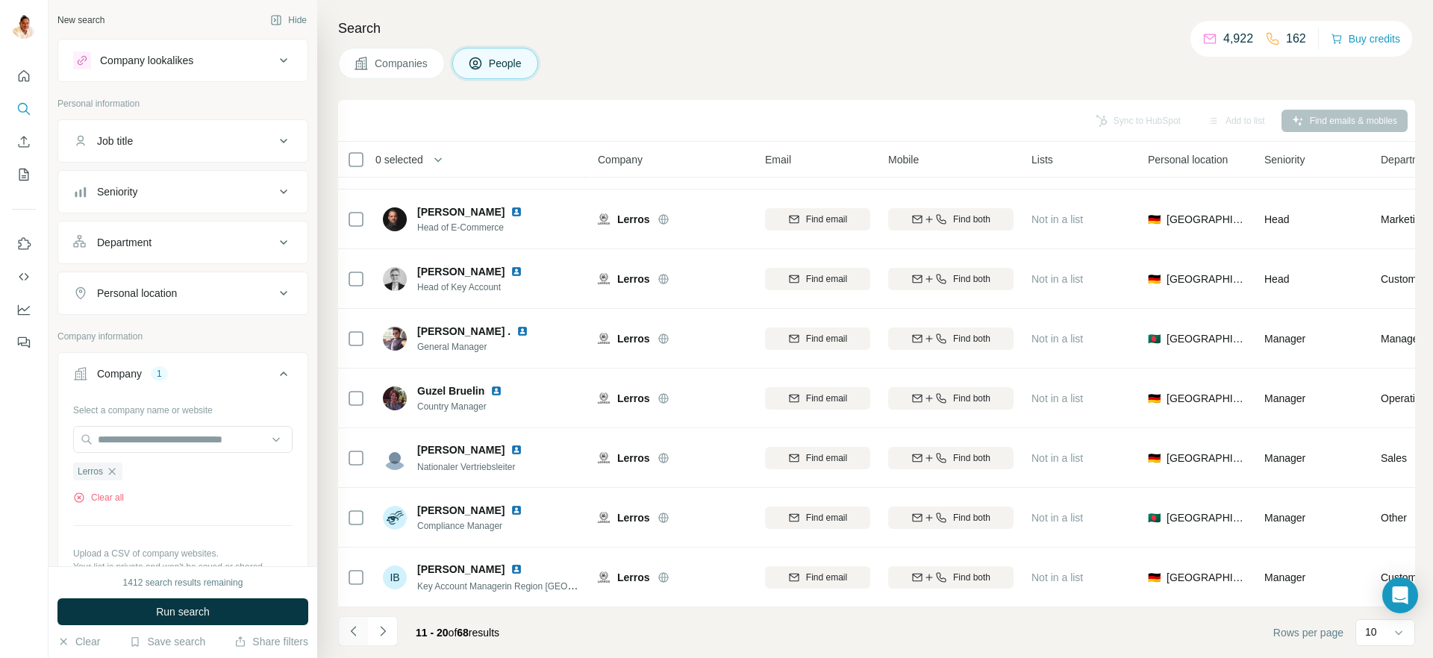
click at [355, 626] on icon "Navigate to previous page" at bounding box center [353, 631] width 15 height 15
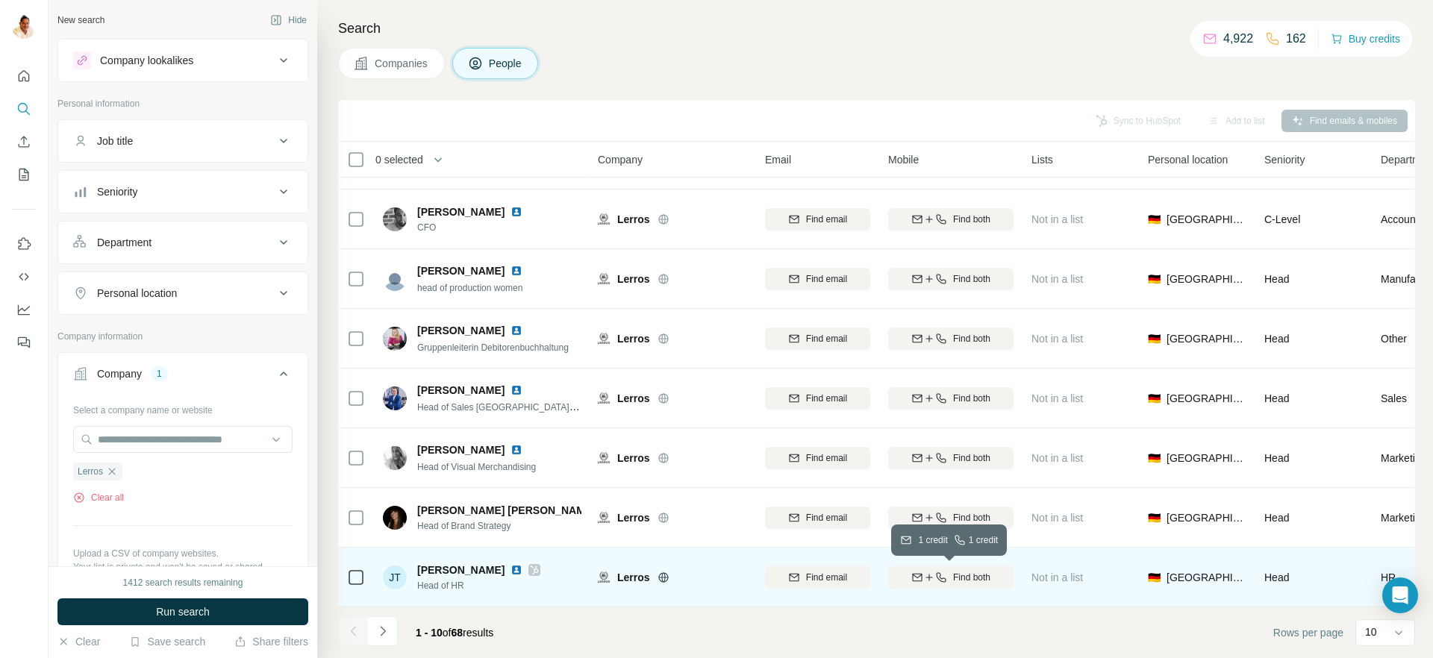
click at [949, 578] on div "Find both" at bounding box center [950, 577] width 125 height 13
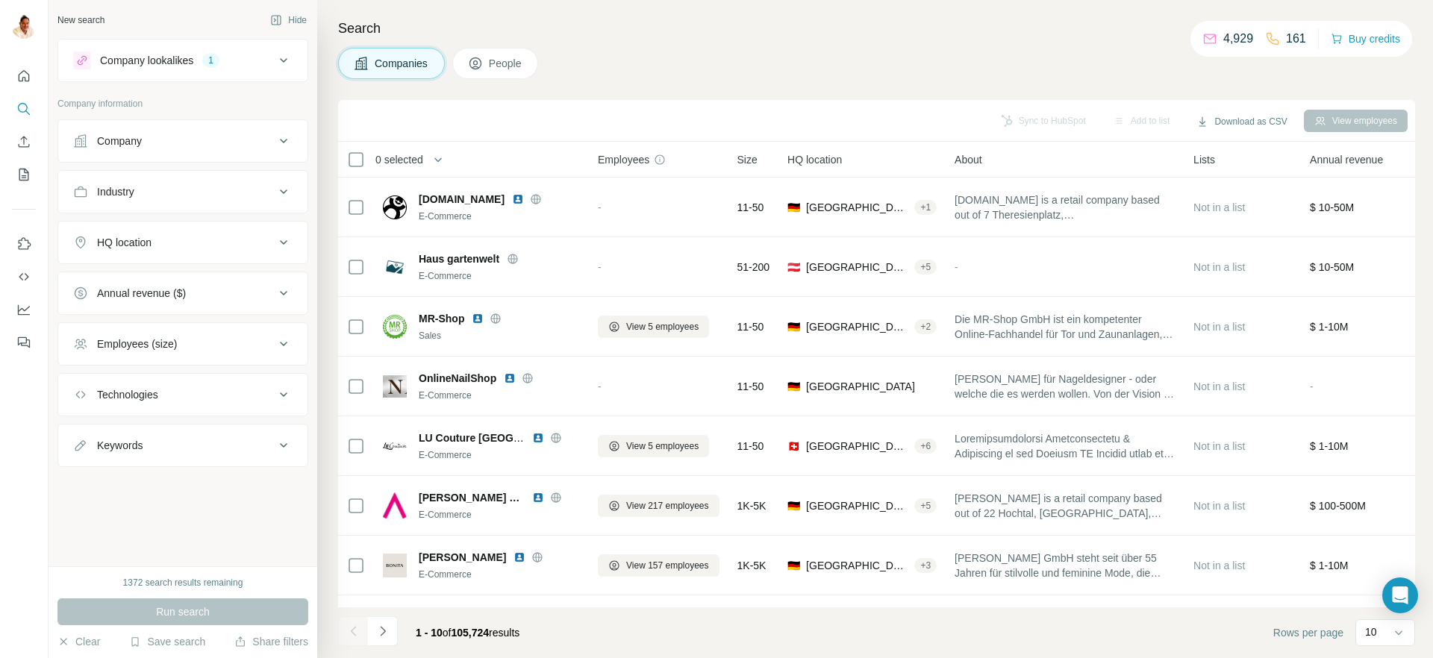
click at [161, 137] on div "Company" at bounding box center [174, 141] width 202 height 15
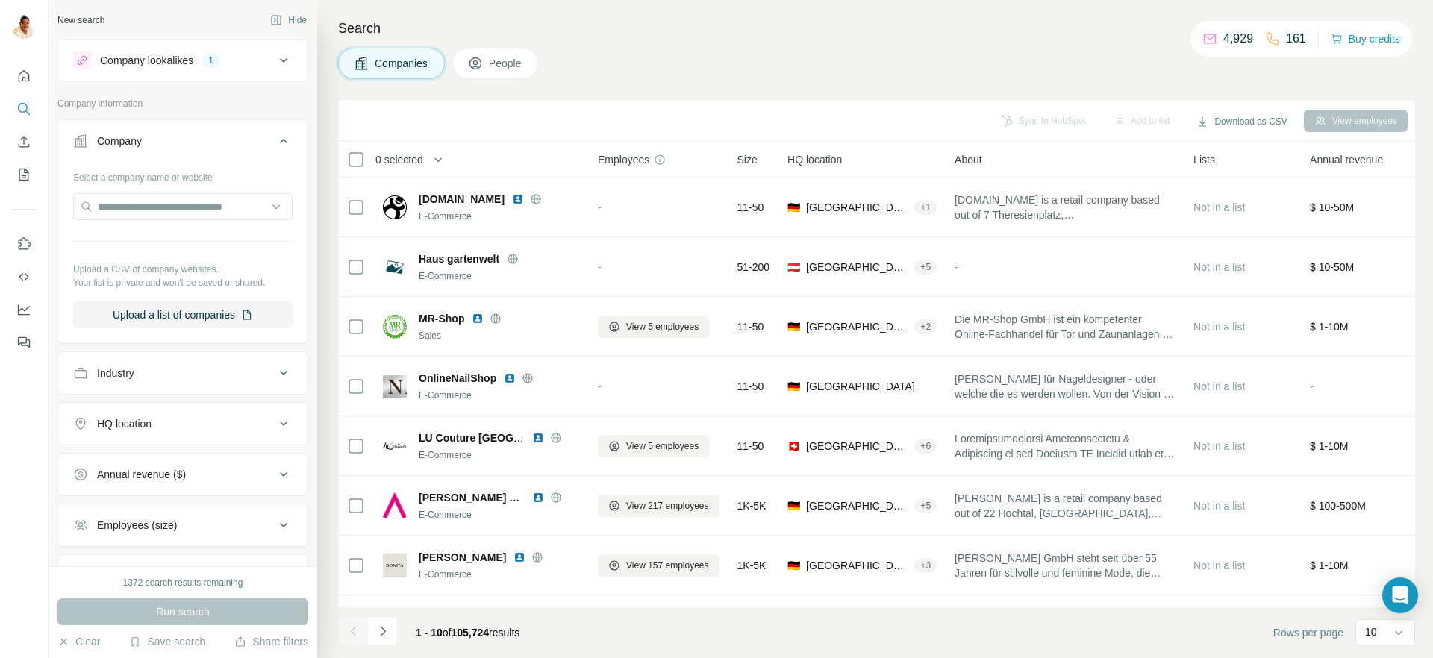
click at [161, 137] on div "Company" at bounding box center [174, 141] width 202 height 15
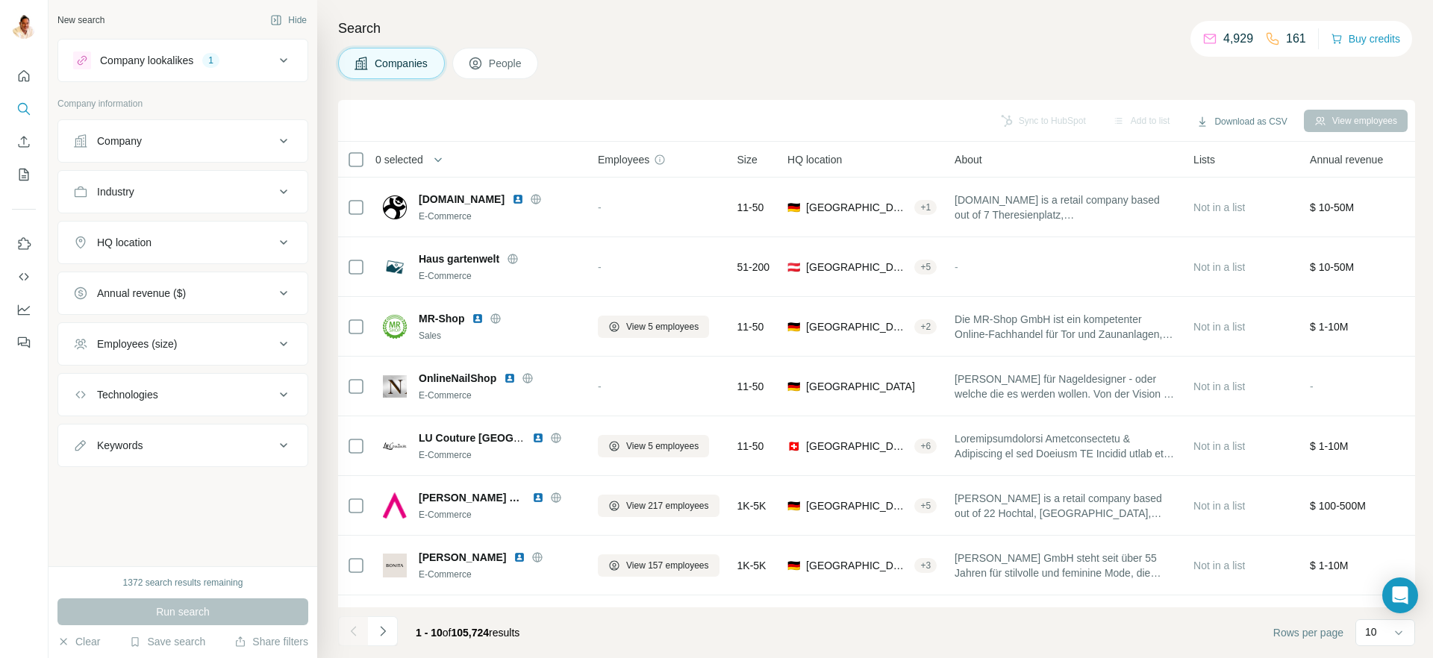
click at [168, 346] on div "Employees (size)" at bounding box center [137, 344] width 80 height 15
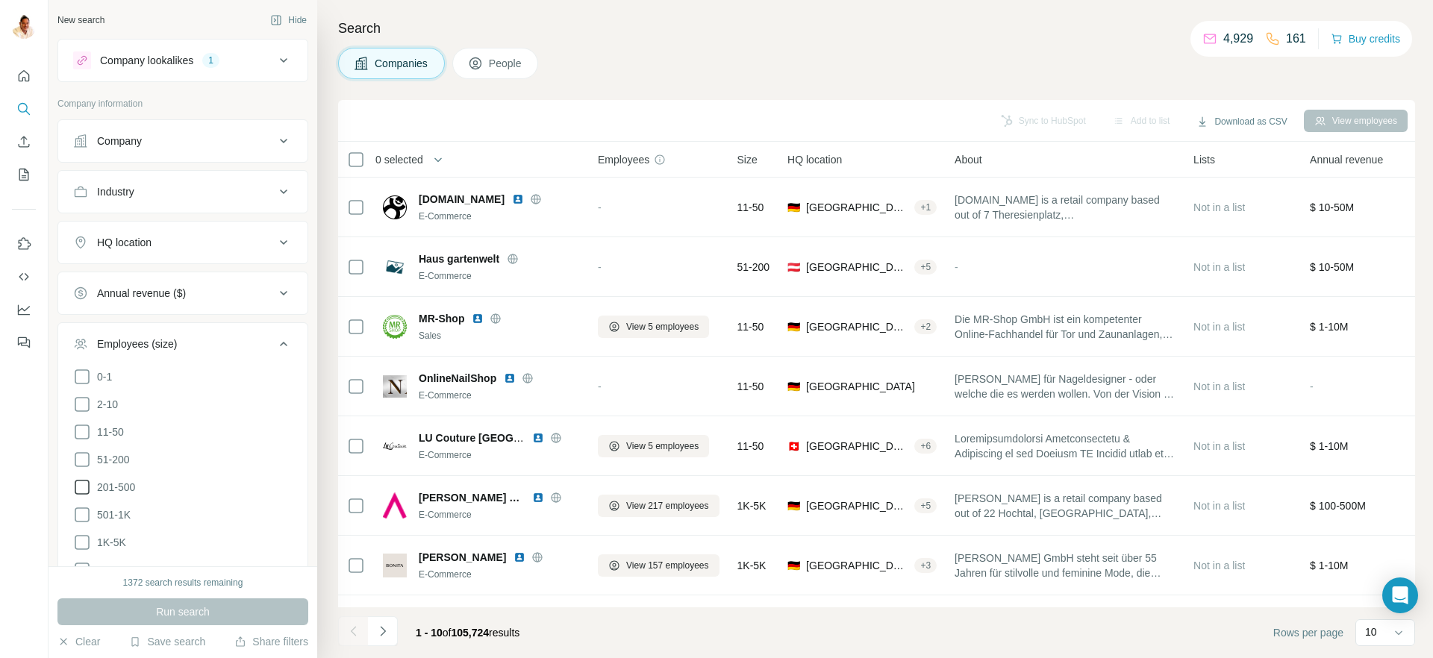
click at [83, 482] on icon at bounding box center [82, 488] width 18 height 18
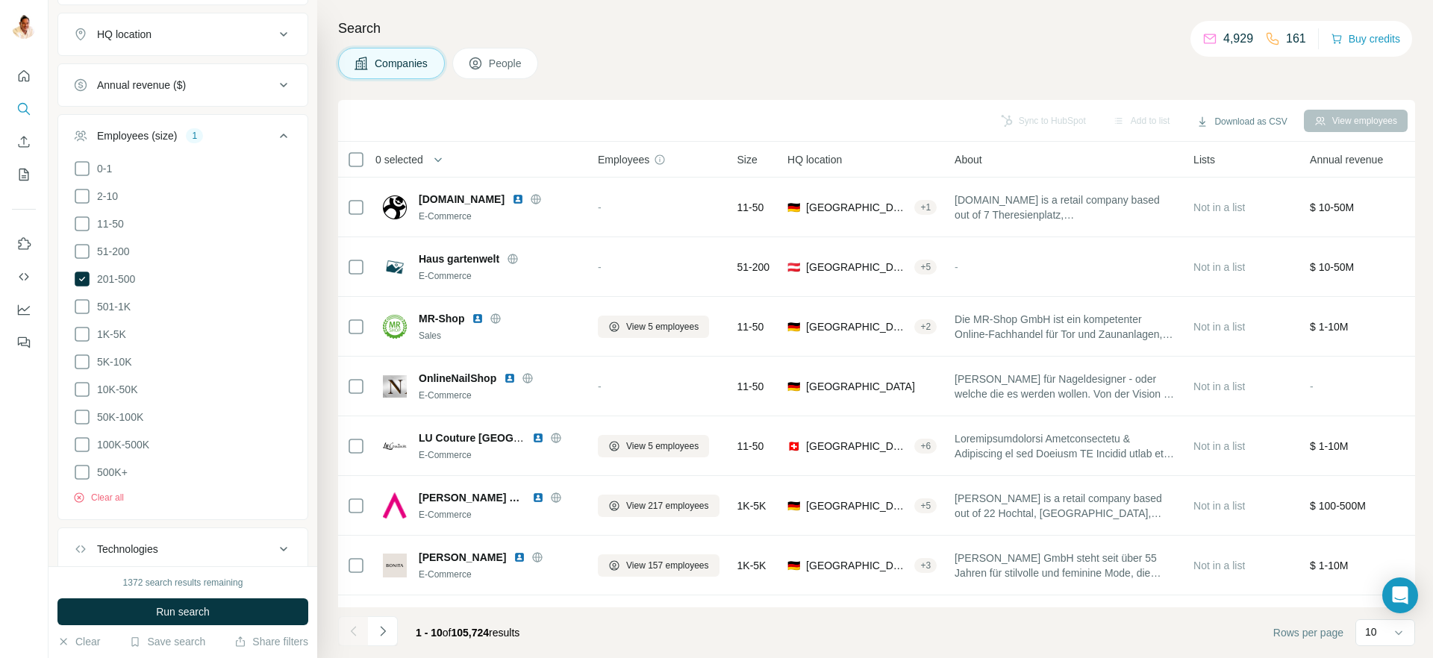
scroll to position [301, 0]
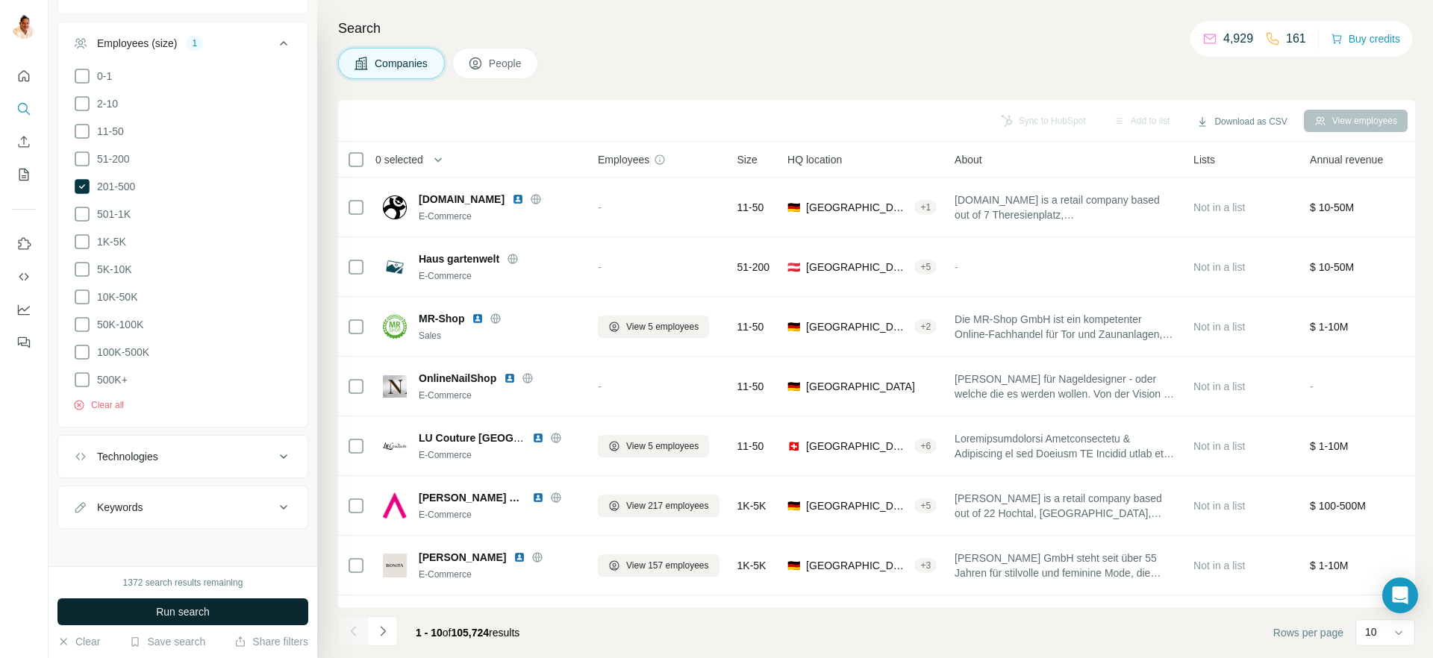
click at [191, 609] on span "Run search" at bounding box center [183, 612] width 54 height 15
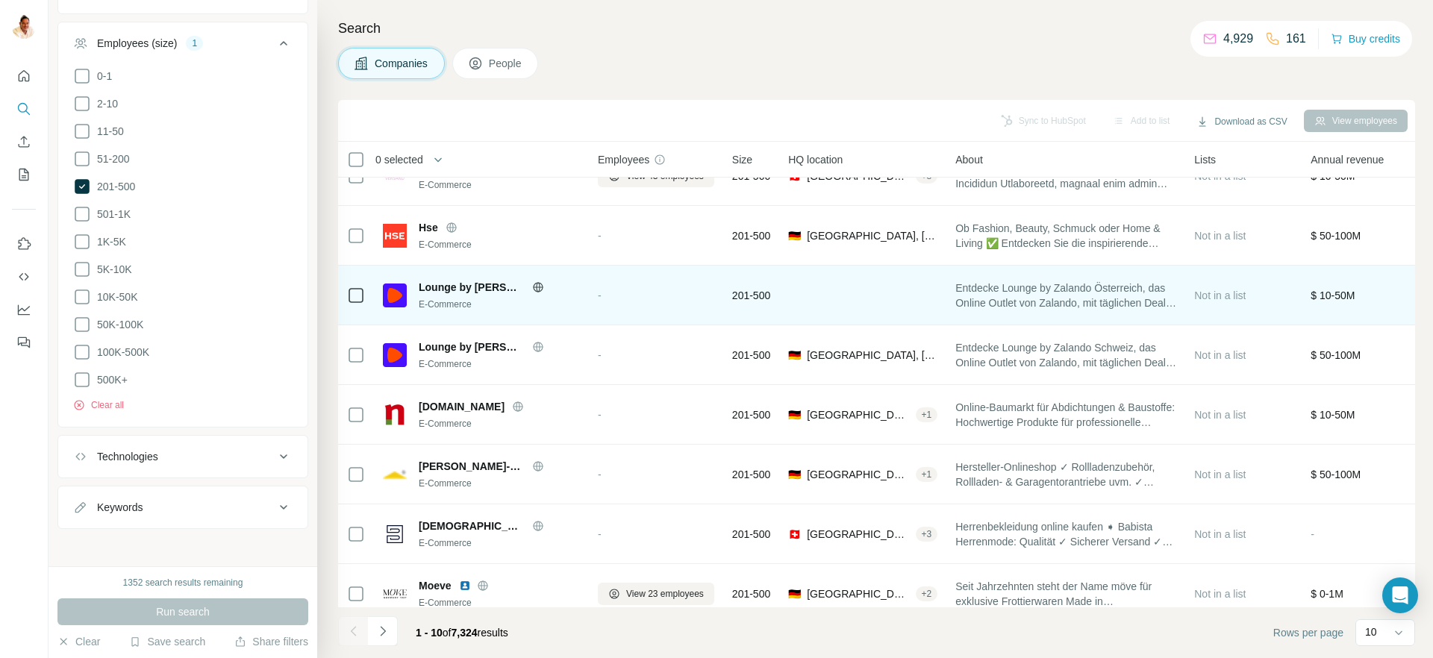
scroll to position [167, 0]
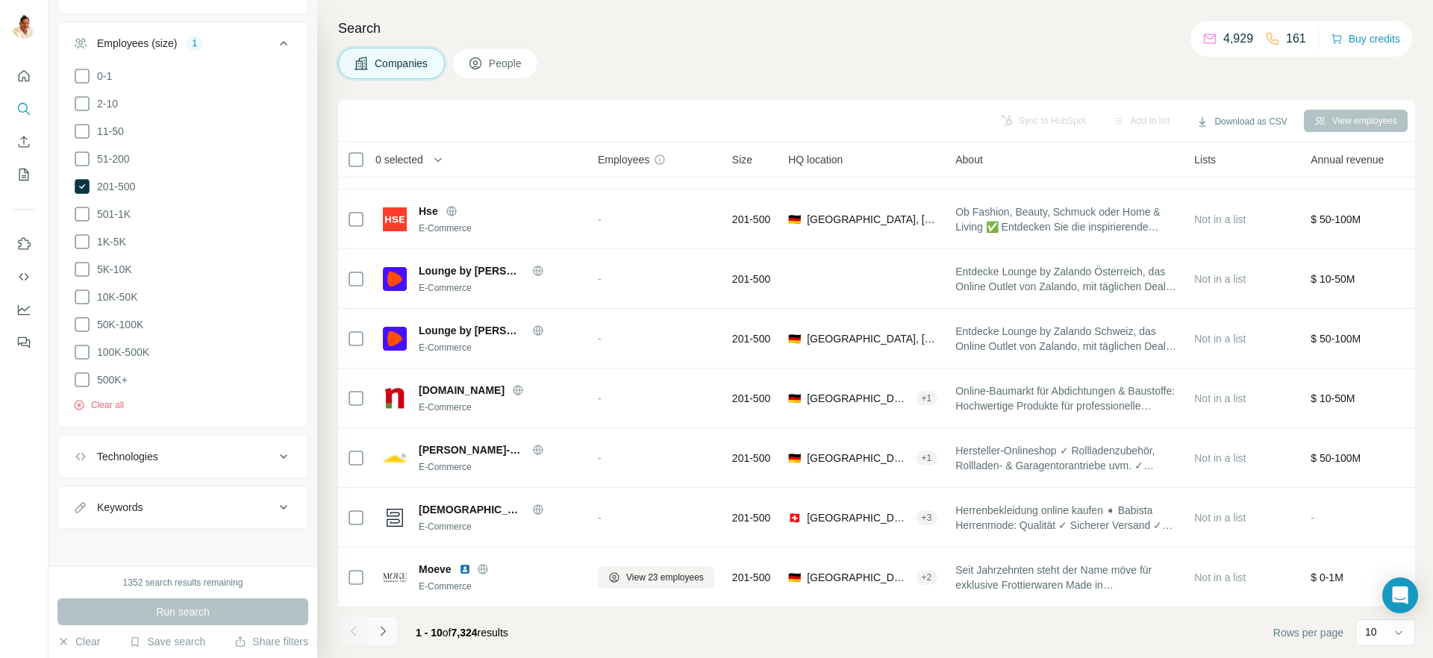
click at [384, 630] on icon "Navigate to next page" at bounding box center [383, 631] width 15 height 15
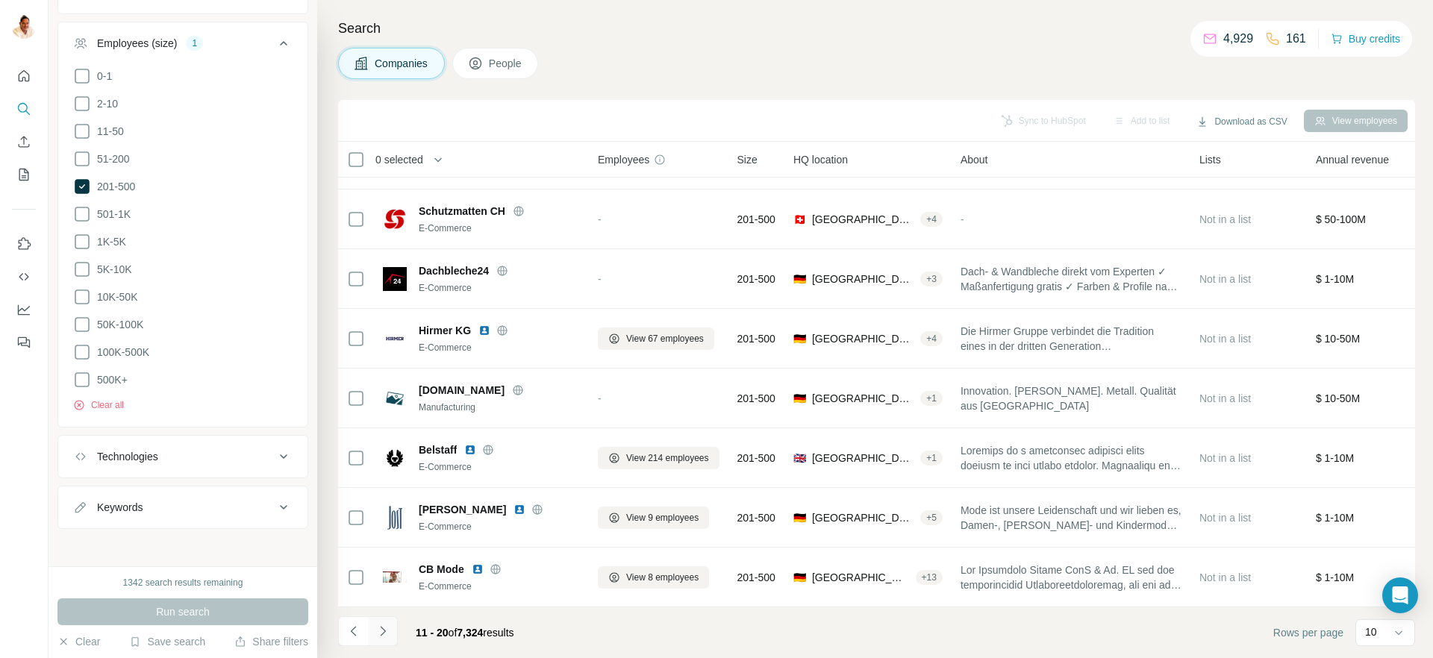
click at [390, 632] on icon "Navigate to next page" at bounding box center [383, 631] width 15 height 15
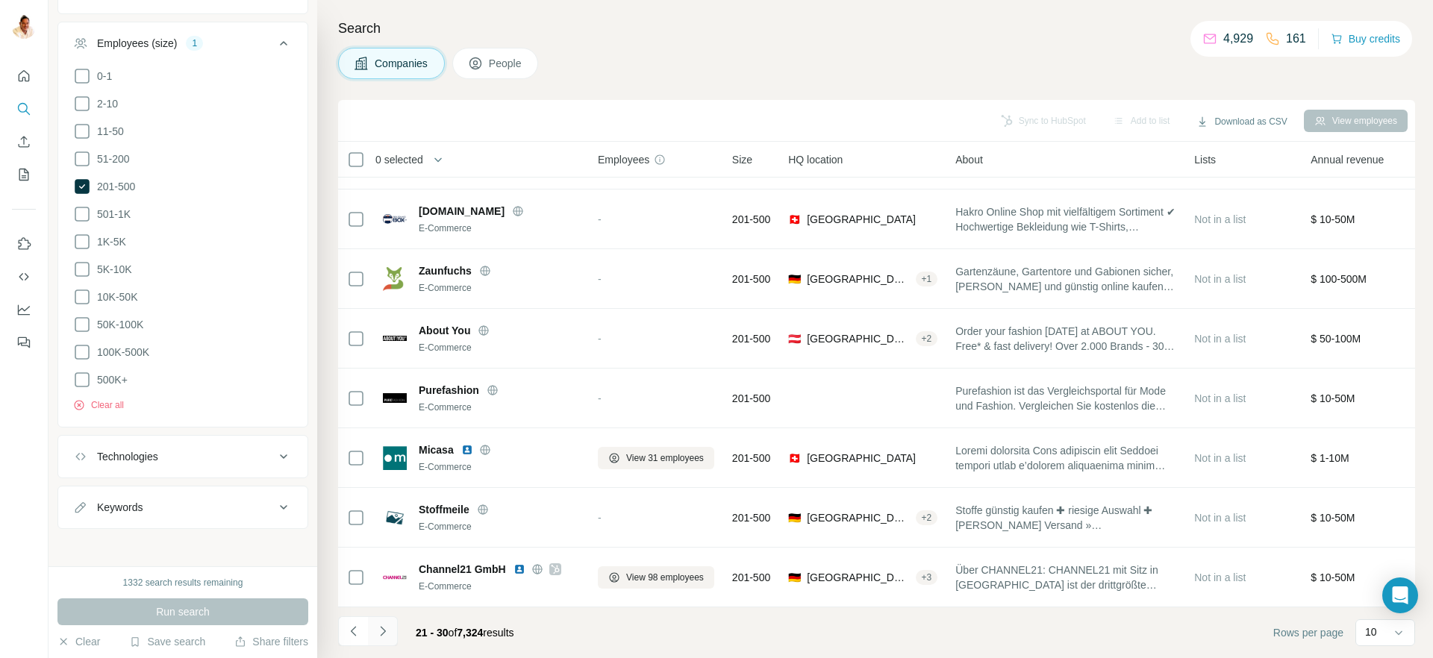
click at [386, 632] on icon "Navigate to next page" at bounding box center [383, 631] width 15 height 15
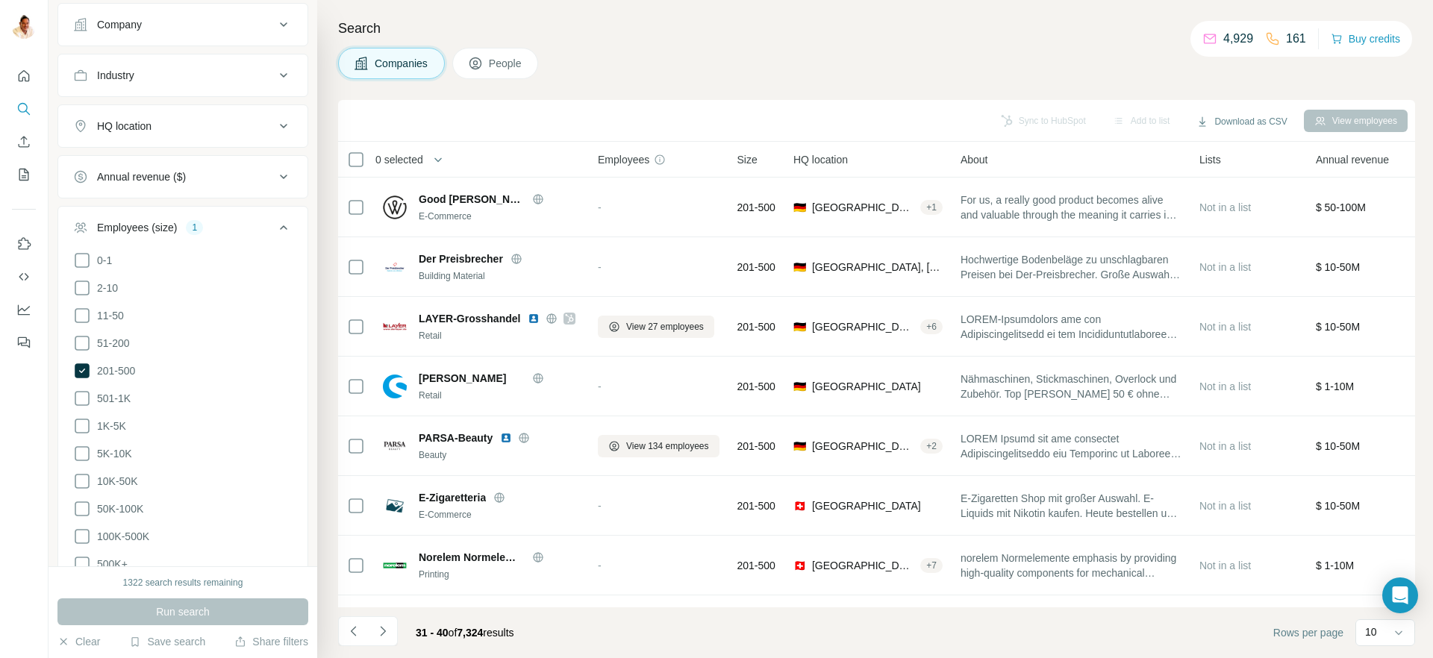
scroll to position [0, 0]
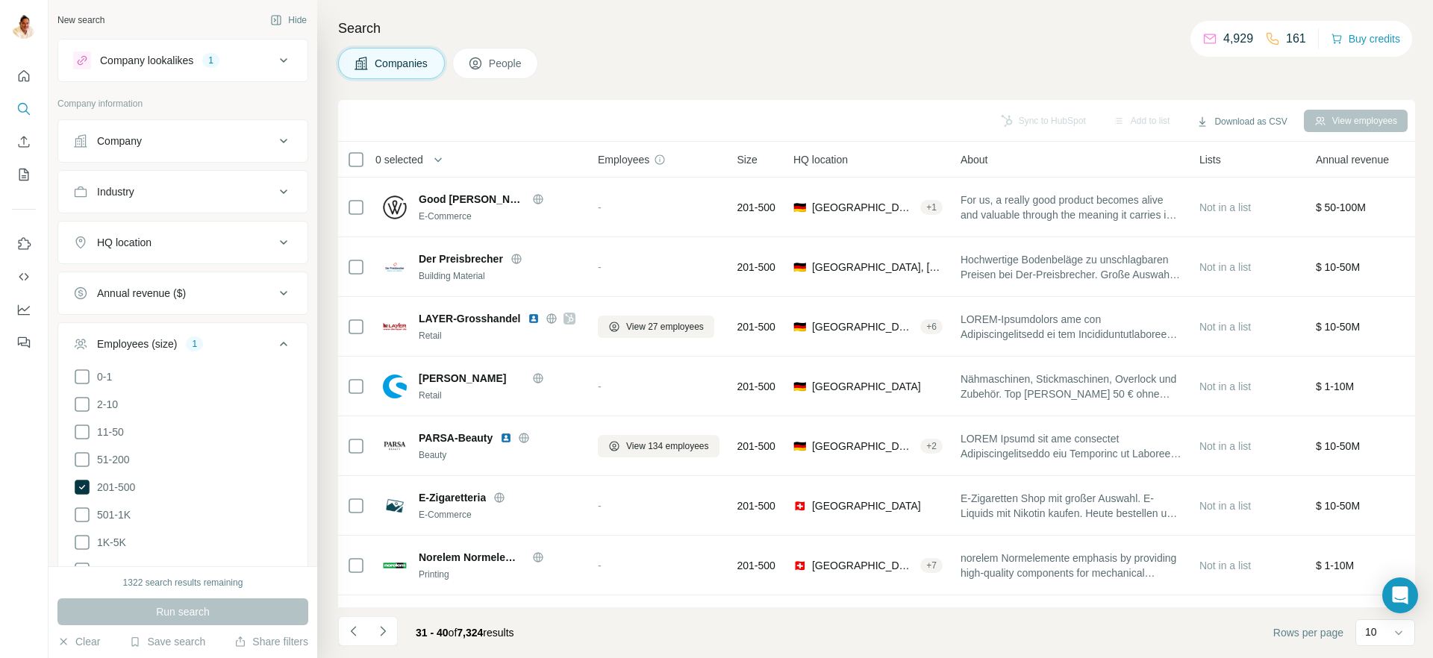
click at [176, 240] on div "HQ location" at bounding box center [174, 242] width 202 height 15
click at [145, 278] on input "text" at bounding box center [182, 280] width 219 height 27
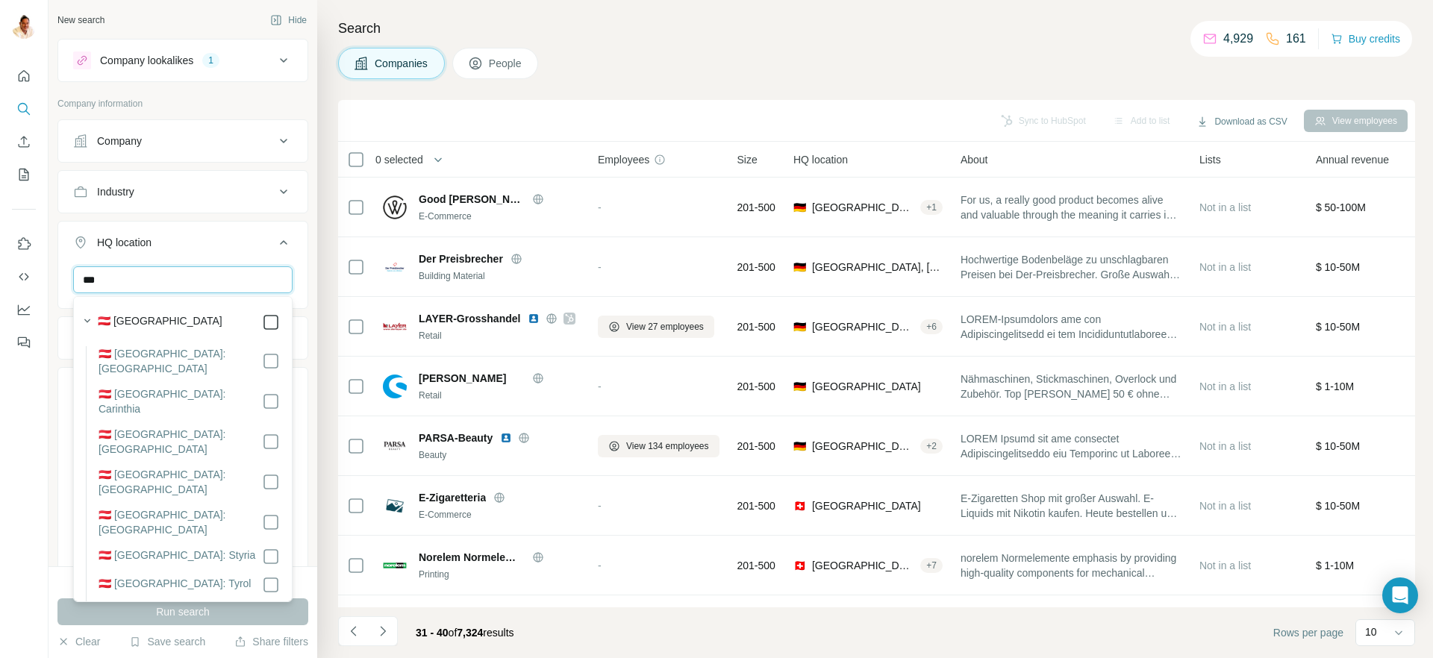
type input "***"
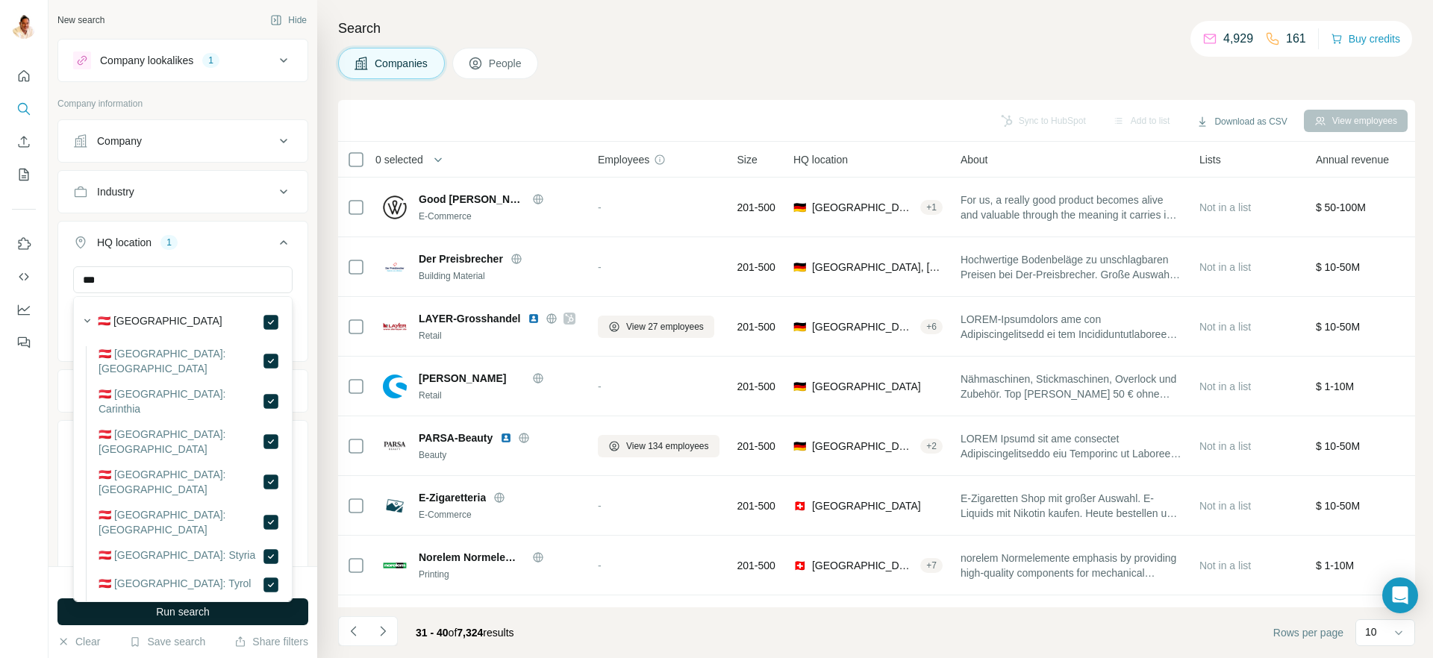
click at [196, 613] on span "Run search" at bounding box center [183, 612] width 54 height 15
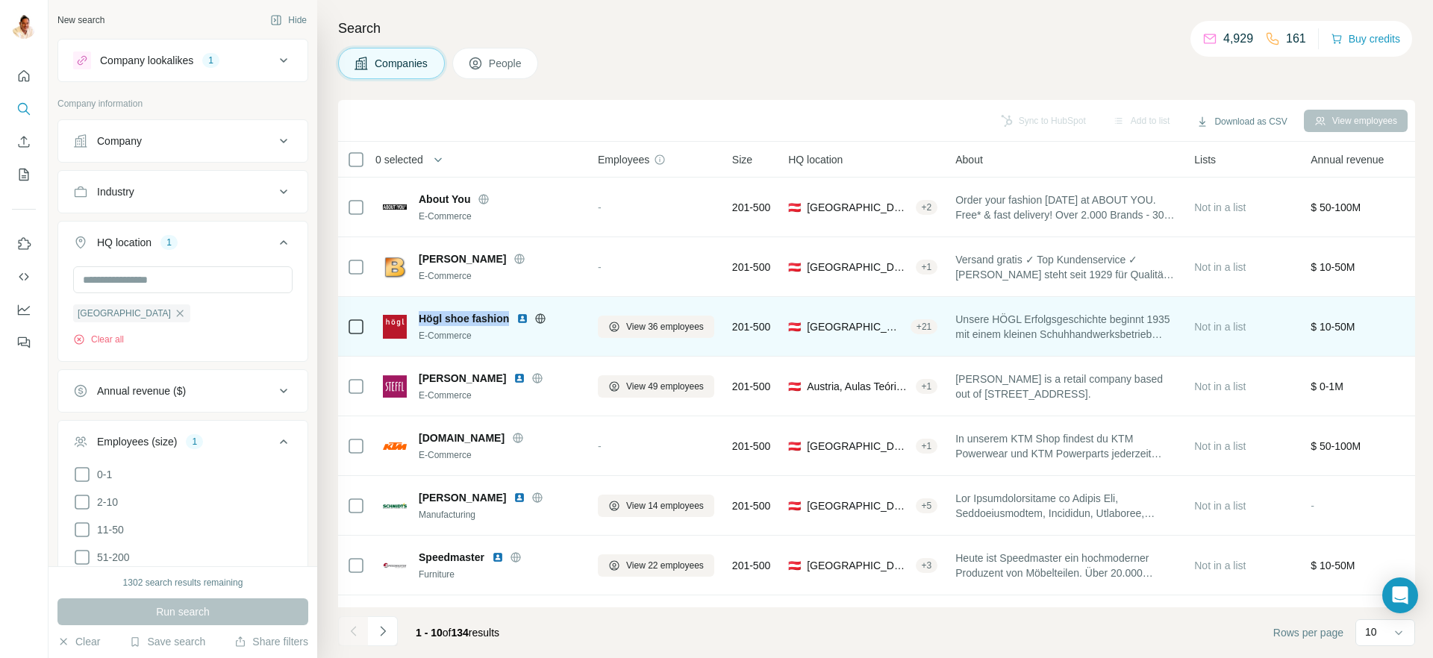
drag, startPoint x: 414, startPoint y: 317, endPoint x: 510, endPoint y: 317, distance: 96.3
click at [510, 317] on div "Högl shoe fashion E-Commerce" at bounding box center [481, 326] width 197 height 31
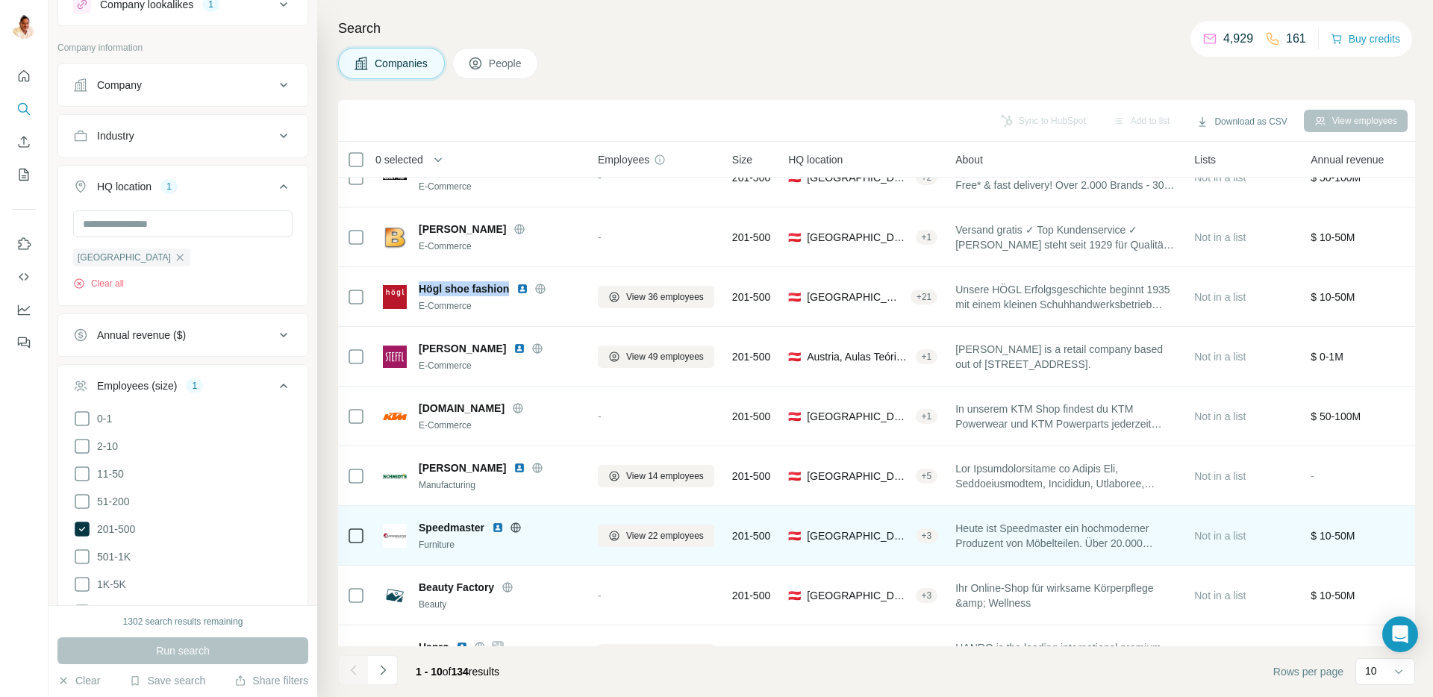
scroll to position [32, 0]
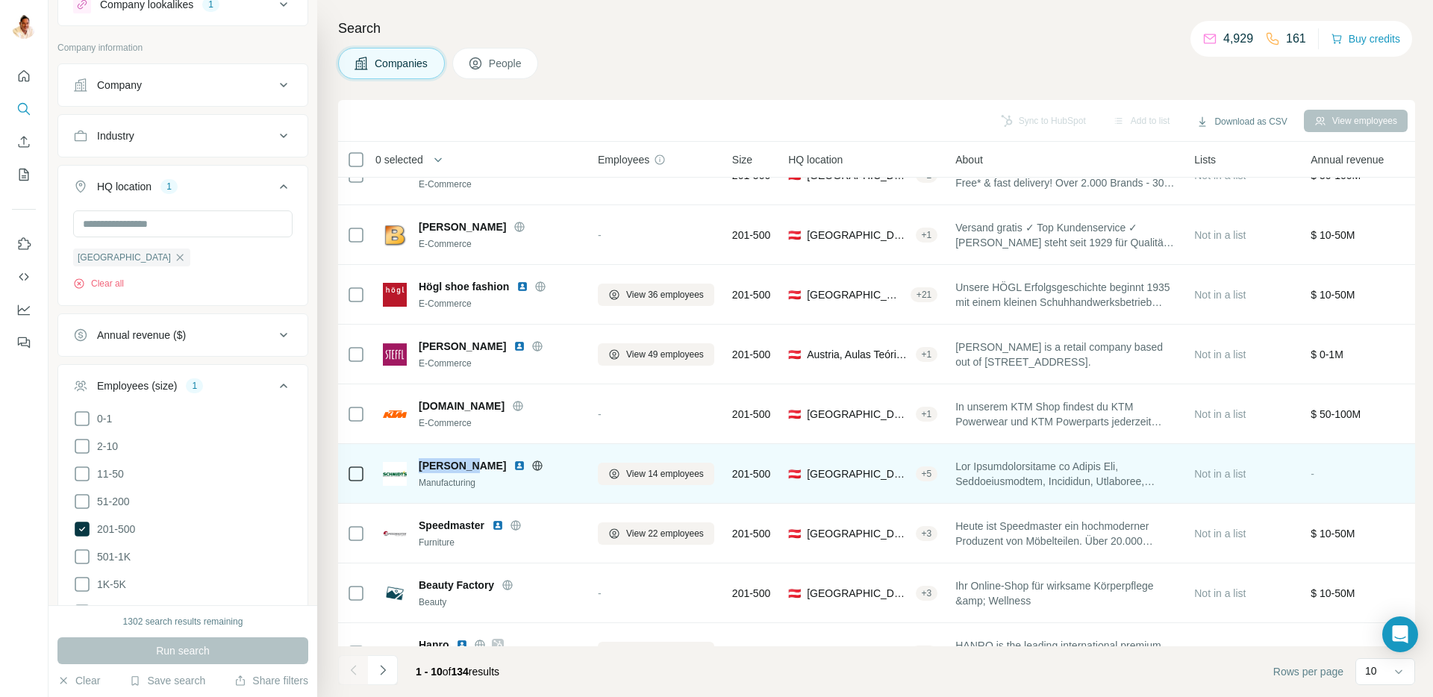
drag, startPoint x: 420, startPoint y: 464, endPoint x: 467, endPoint y: 465, distance: 47.8
click at [467, 465] on span "Schmidt's" at bounding box center [462, 465] width 87 height 15
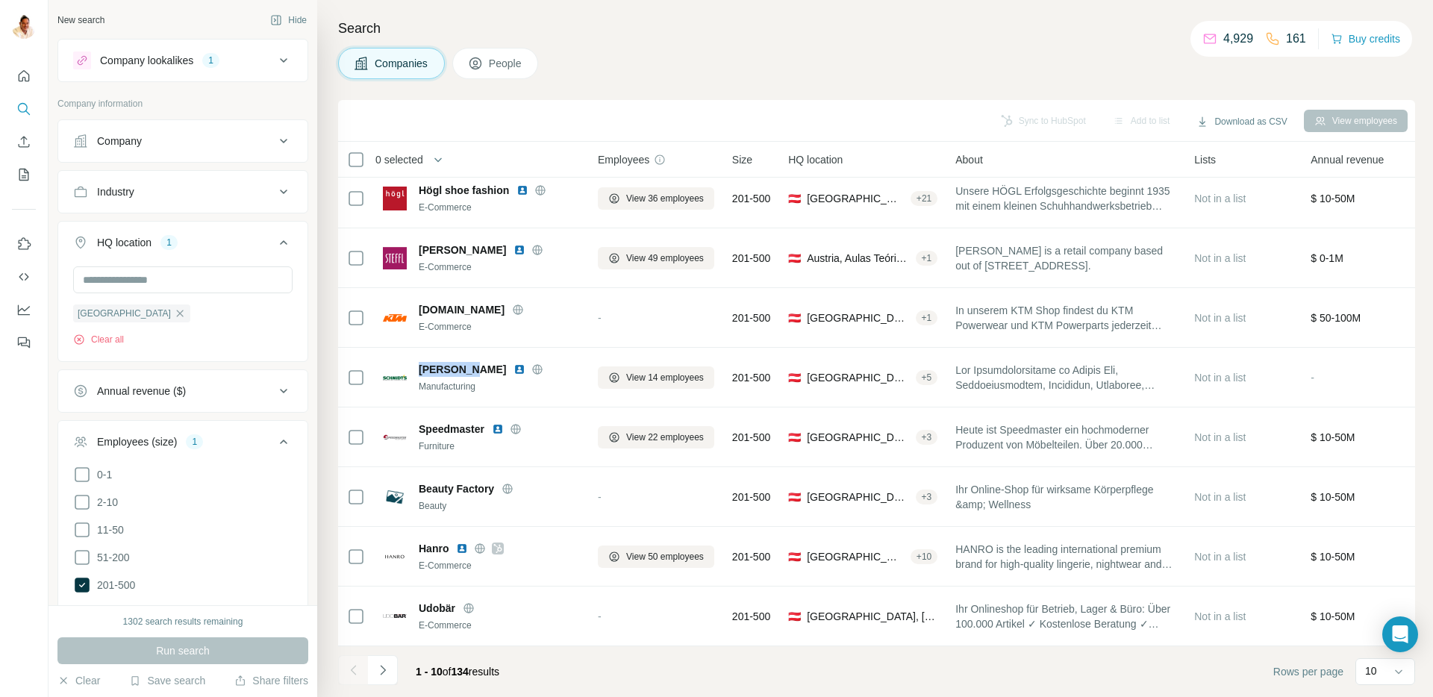
scroll to position [1, 0]
click at [146, 208] on button "Industry" at bounding box center [182, 191] width 249 height 36
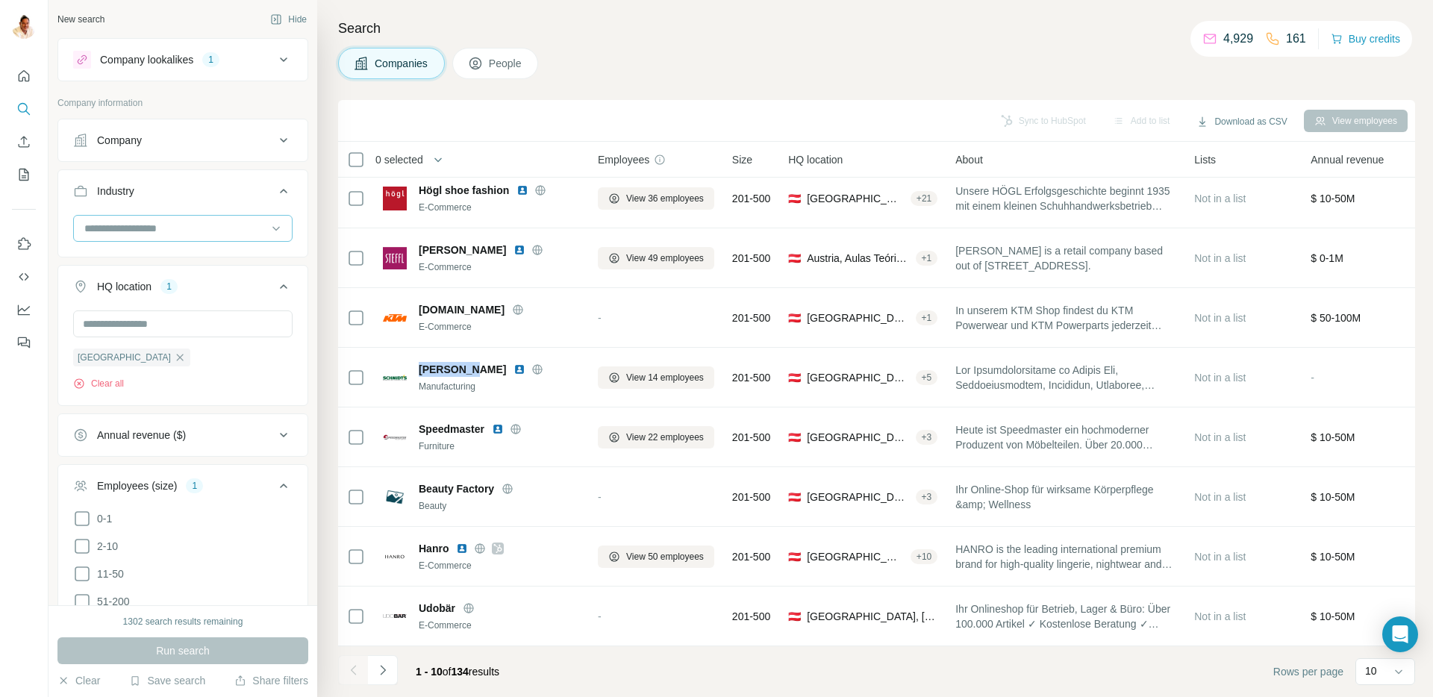
click at [181, 220] on input at bounding box center [175, 228] width 184 height 16
click at [148, 225] on input at bounding box center [175, 228] width 184 height 16
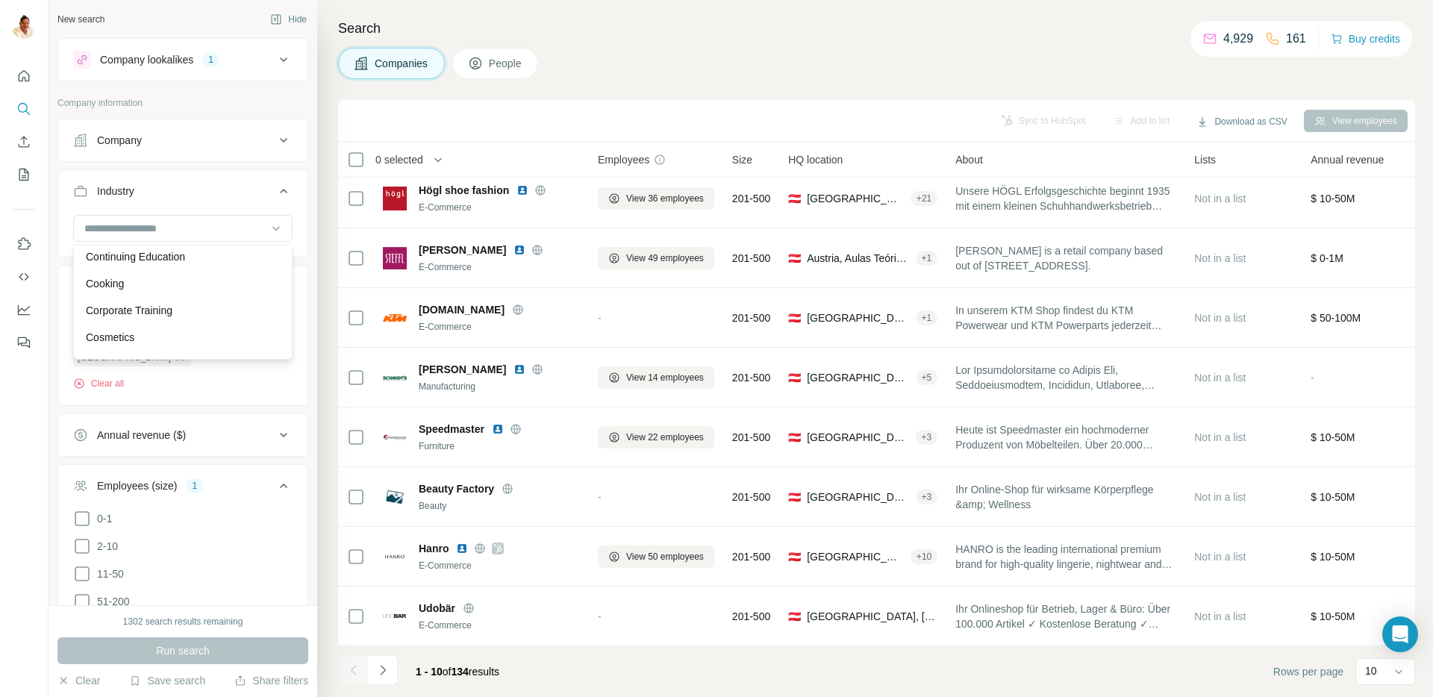
click at [178, 188] on div "Industry" at bounding box center [174, 191] width 202 height 15
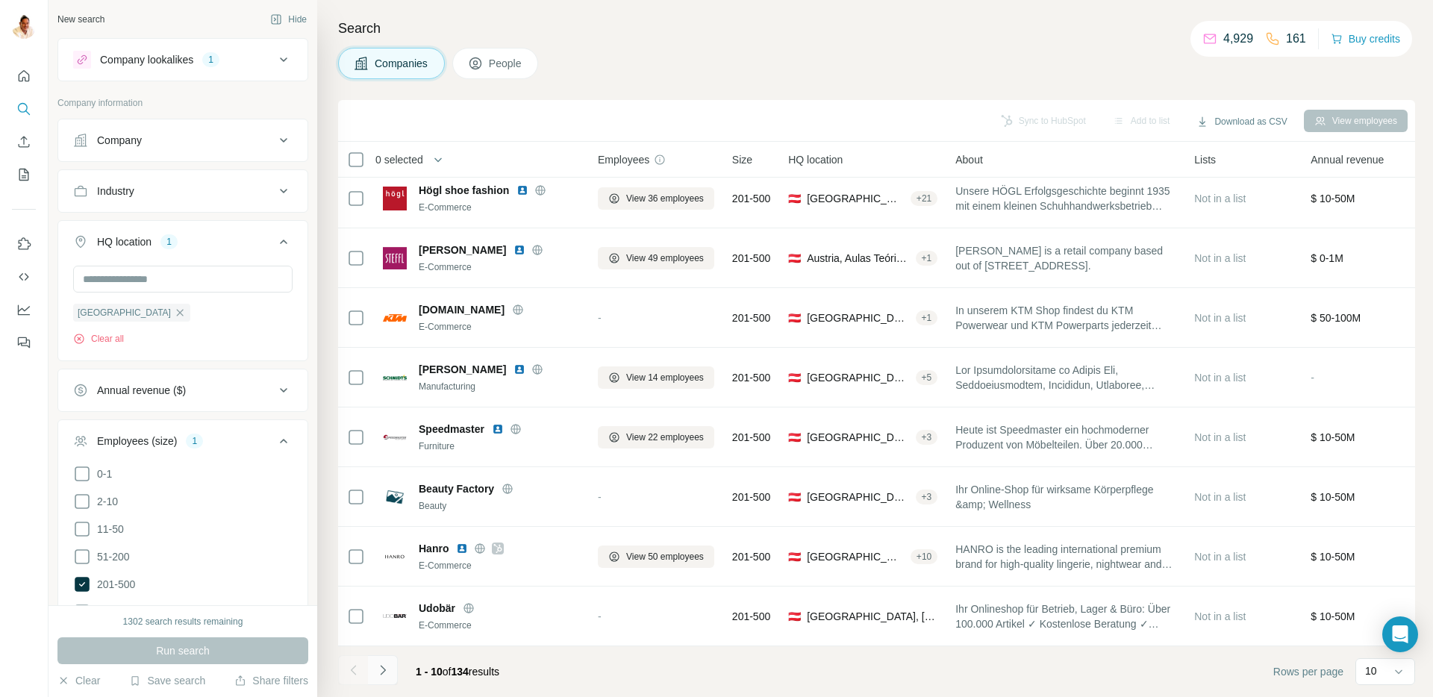
click at [387, 658] on icon "Navigate to next page" at bounding box center [383, 670] width 15 height 15
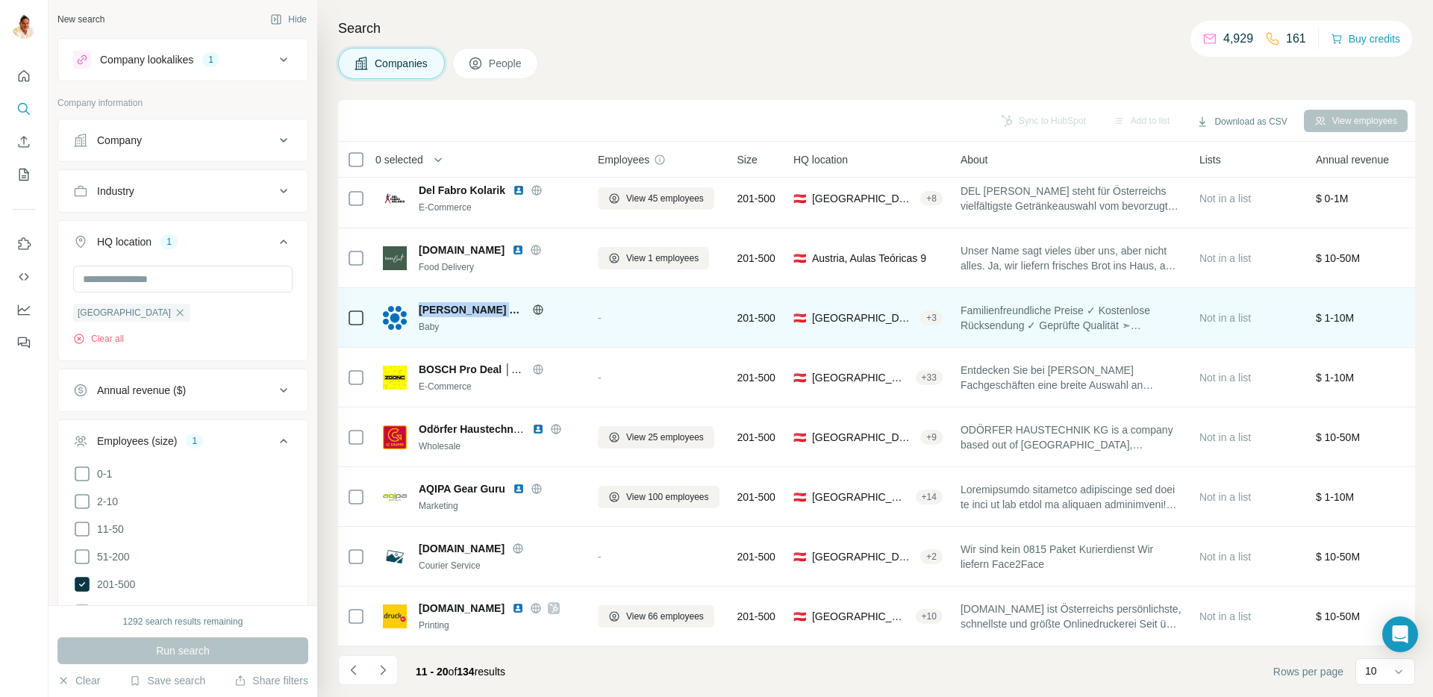
drag, startPoint x: 419, startPoint y: 309, endPoint x: 482, endPoint y: 313, distance: 63.6
click at [482, 313] on div "Walz GmbH" at bounding box center [499, 309] width 161 height 15
copy div "Walz GmbH"
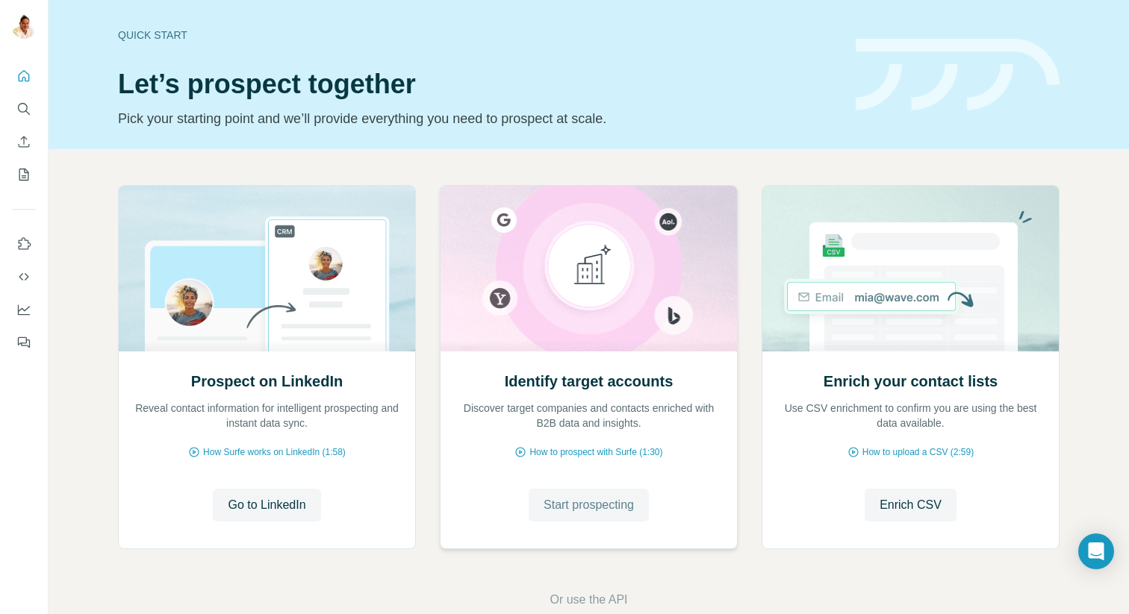
click at [581, 489] on button "Start prospecting" at bounding box center [589, 505] width 120 height 33
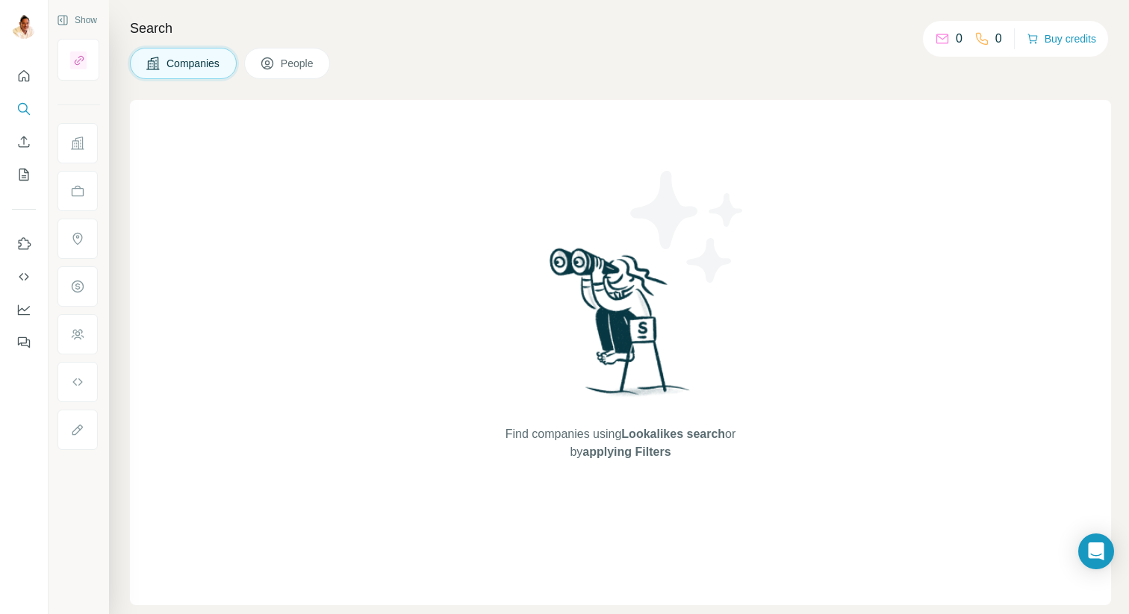
click at [574, 502] on div "Find companies using Lookalikes search or by applying Filters" at bounding box center [620, 352] width 269 height 505
click at [196, 57] on span "Companies" at bounding box center [193, 63] width 55 height 15
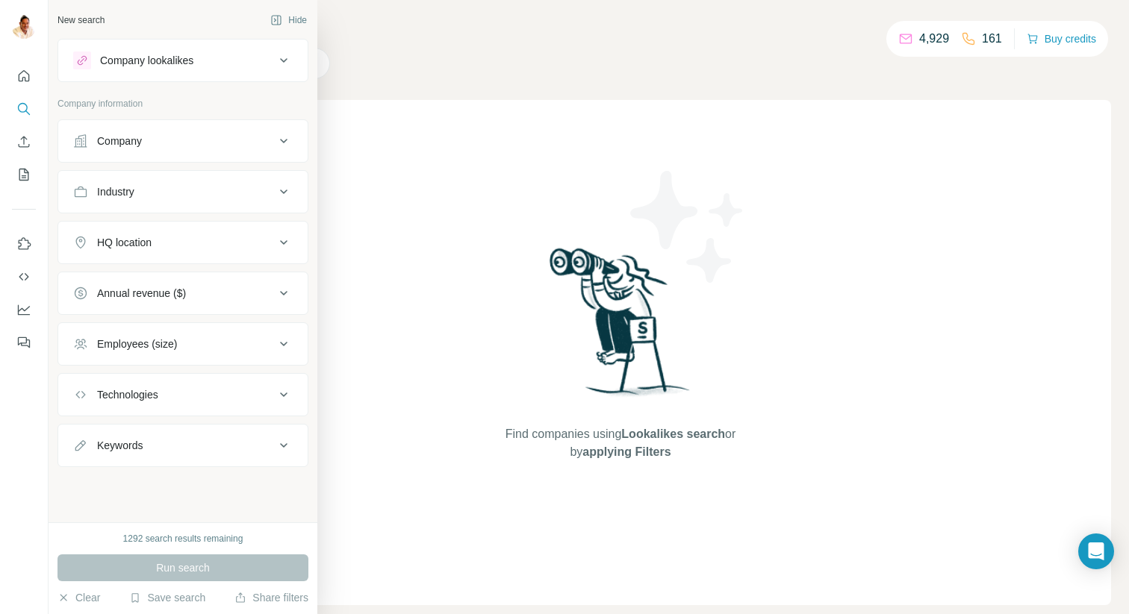
click at [136, 146] on div "Company" at bounding box center [119, 141] width 45 height 15
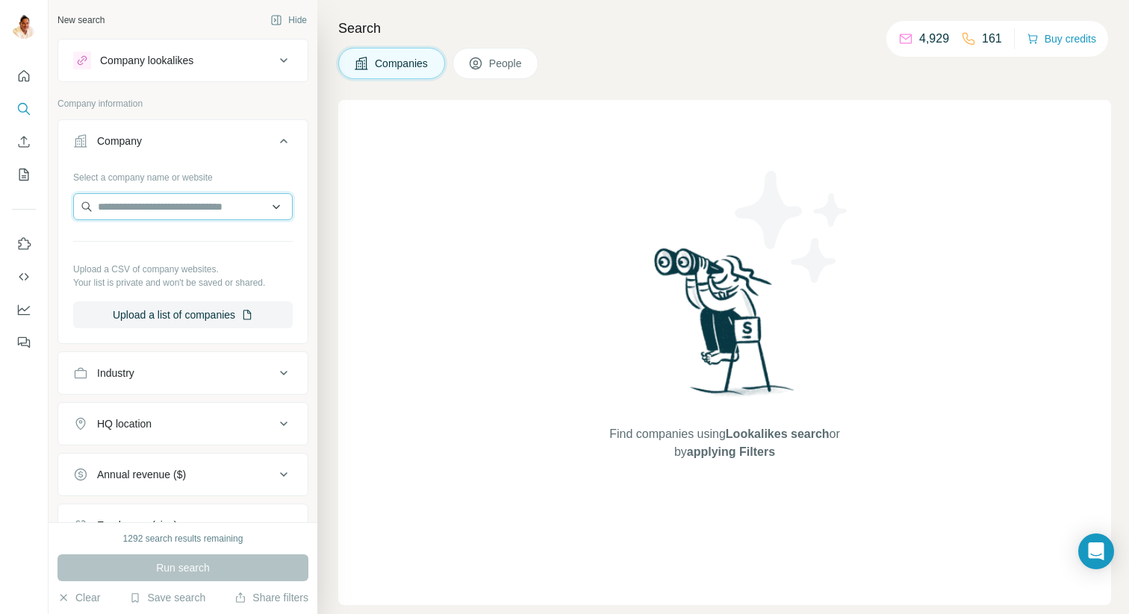
click at [149, 214] on input "text" at bounding box center [182, 206] width 219 height 27
paste input "**********"
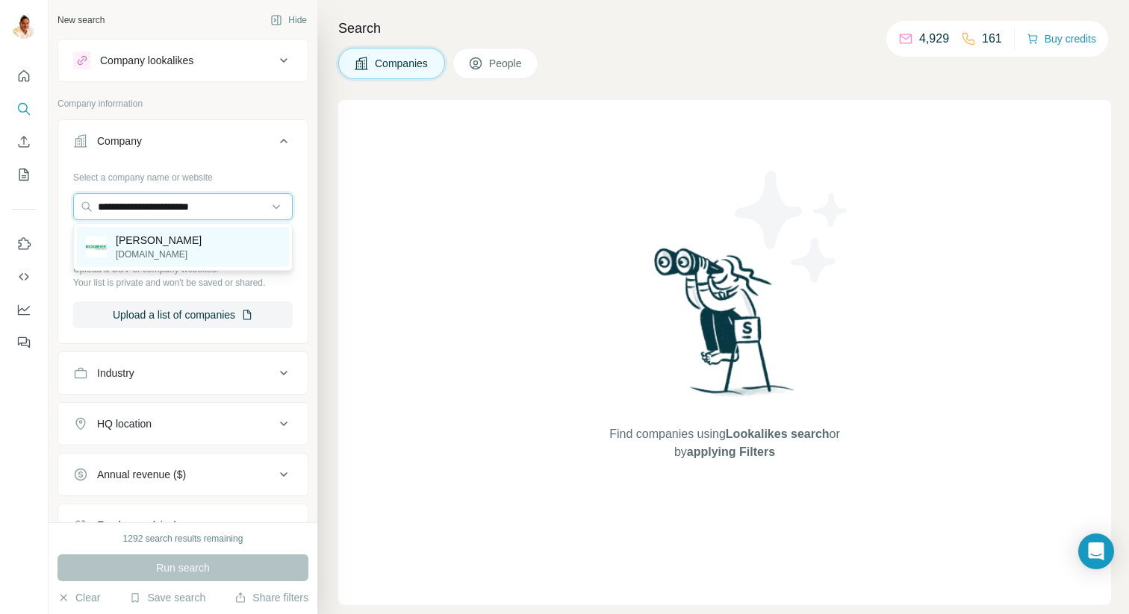
type input "**********"
click at [168, 242] on div "Rickmeier rickmeier.de" at bounding box center [183, 247] width 212 height 40
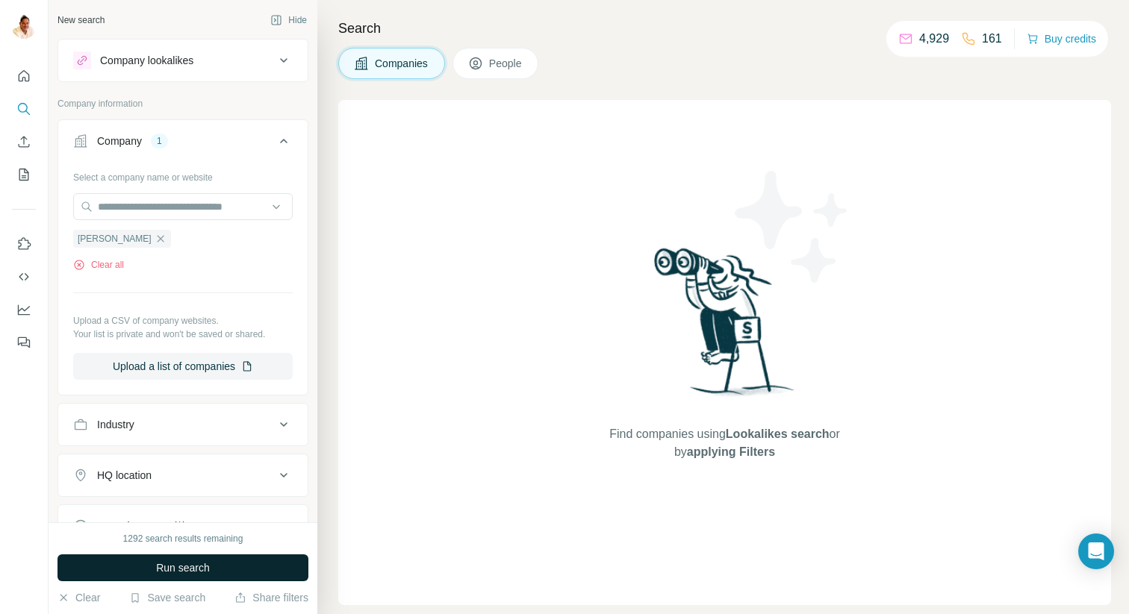
click at [169, 566] on span "Run search" at bounding box center [183, 568] width 54 height 15
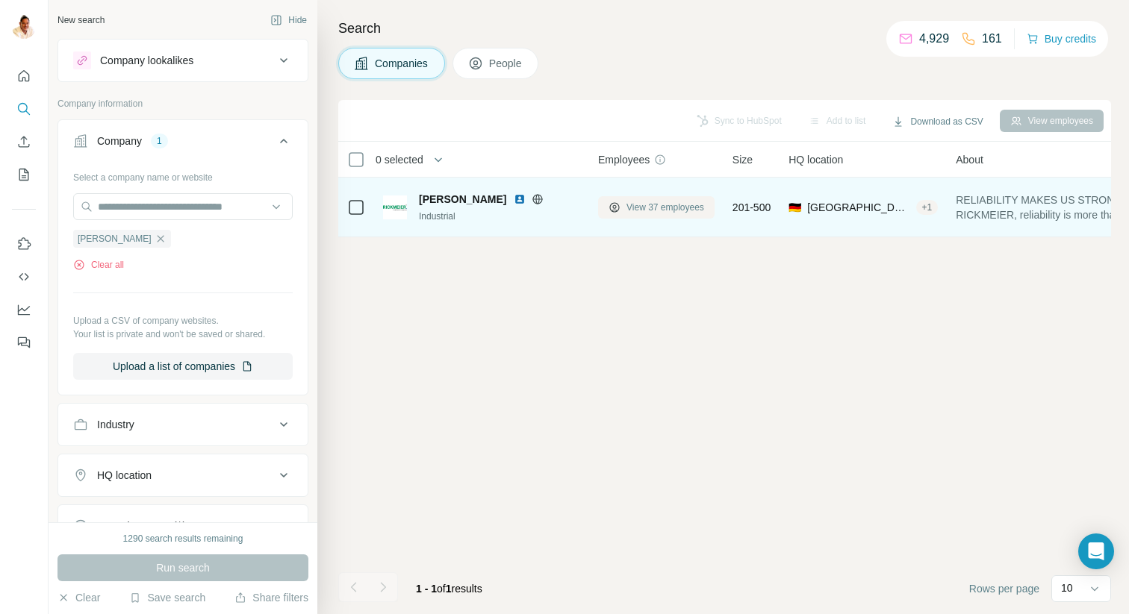
click at [641, 210] on span "View 37 employees" at bounding box center [665, 207] width 78 height 13
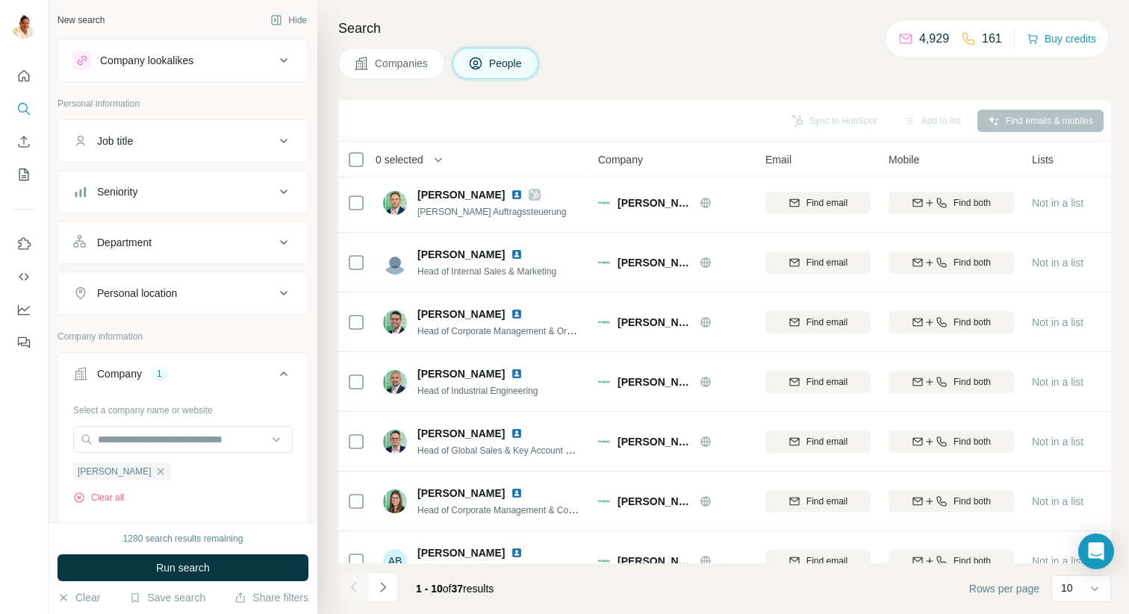
scroll to position [211, 0]
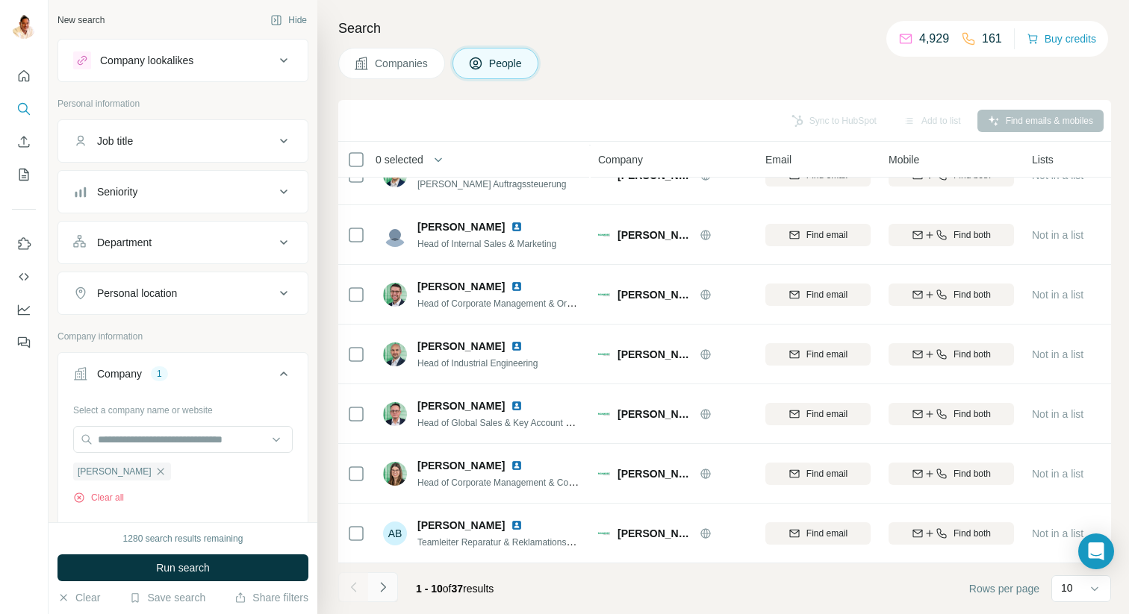
click at [387, 582] on icon "Navigate to next page" at bounding box center [383, 587] width 15 height 15
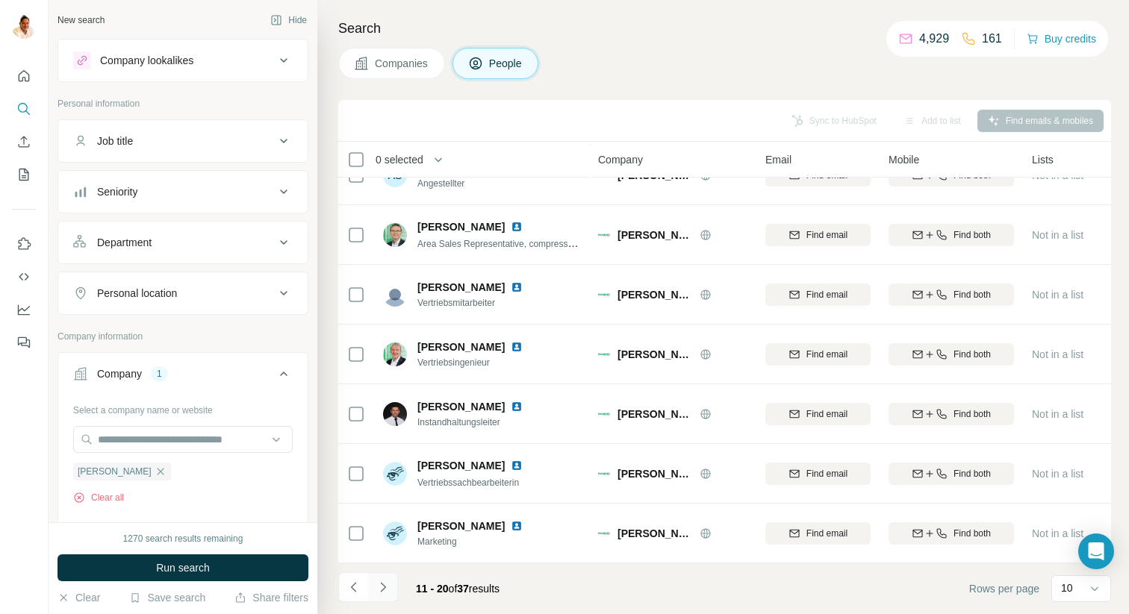
click at [386, 588] on icon "Navigate to next page" at bounding box center [383, 587] width 15 height 15
click at [381, 587] on icon "Navigate to next page" at bounding box center [383, 587] width 15 height 15
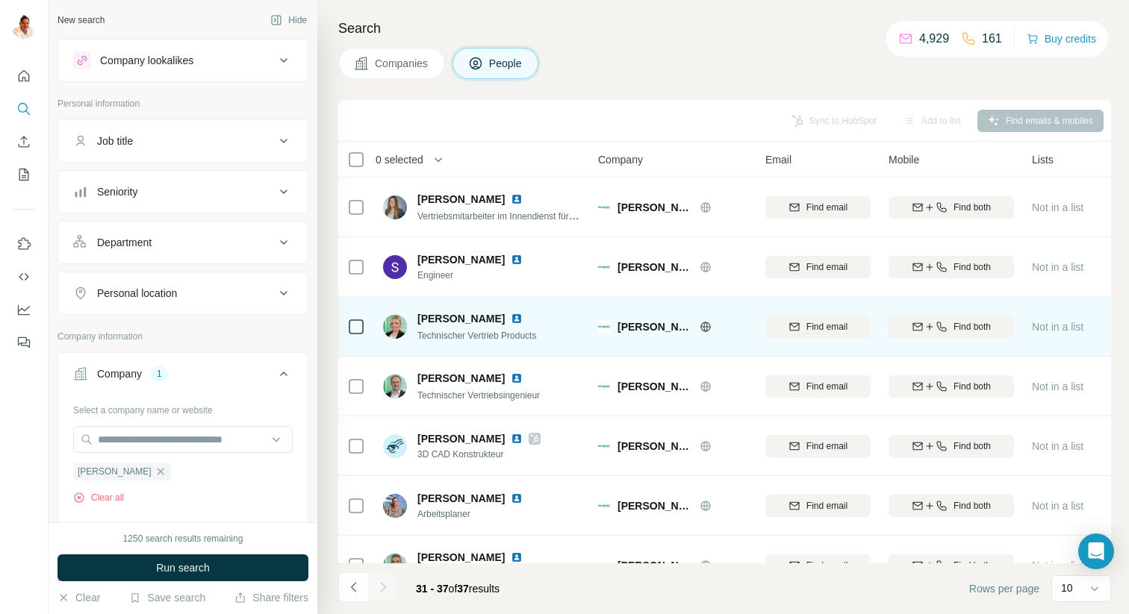
scroll to position [32, 0]
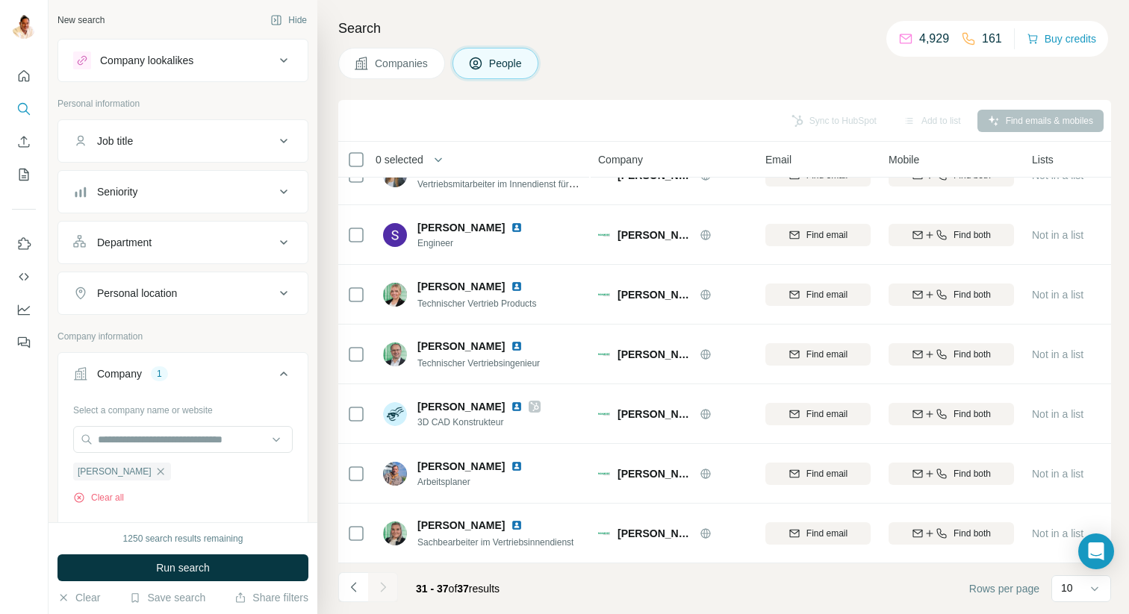
click at [382, 585] on div at bounding box center [383, 588] width 30 height 30
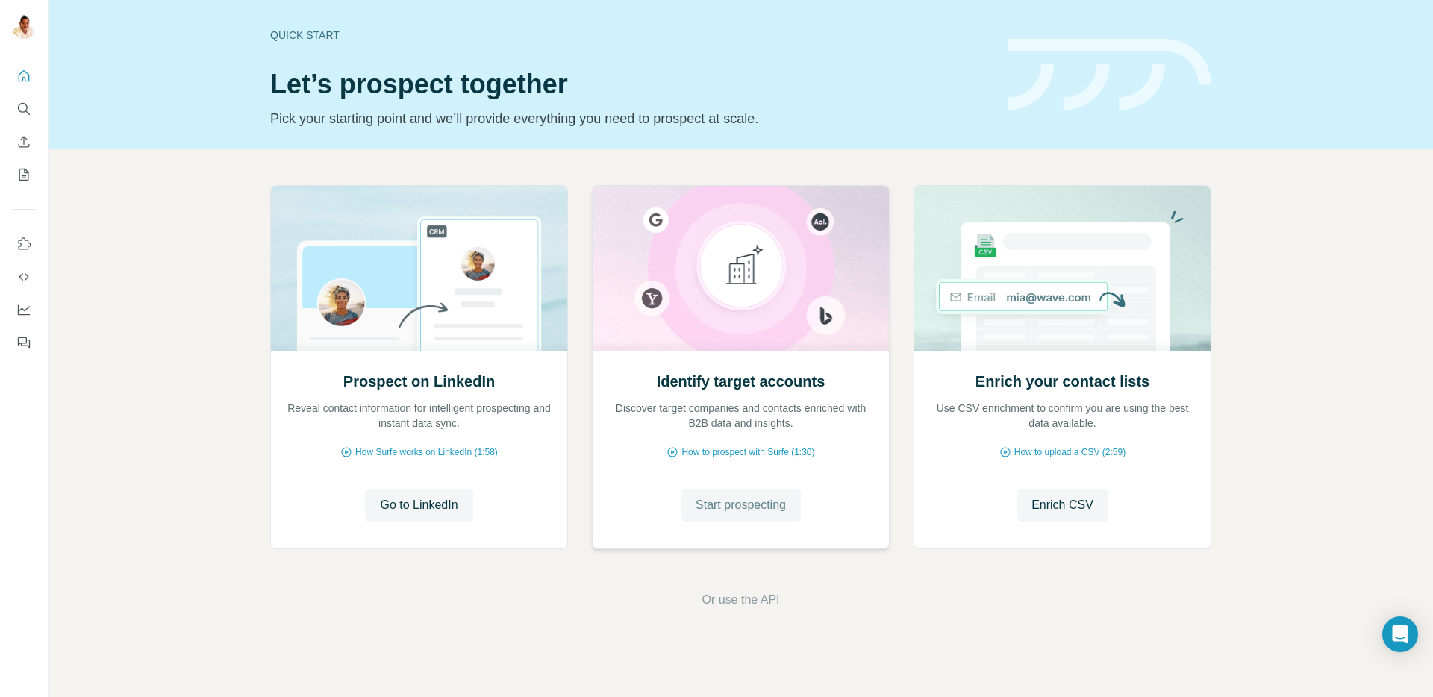
click at [726, 497] on span "Start prospecting" at bounding box center [741, 505] width 90 height 18
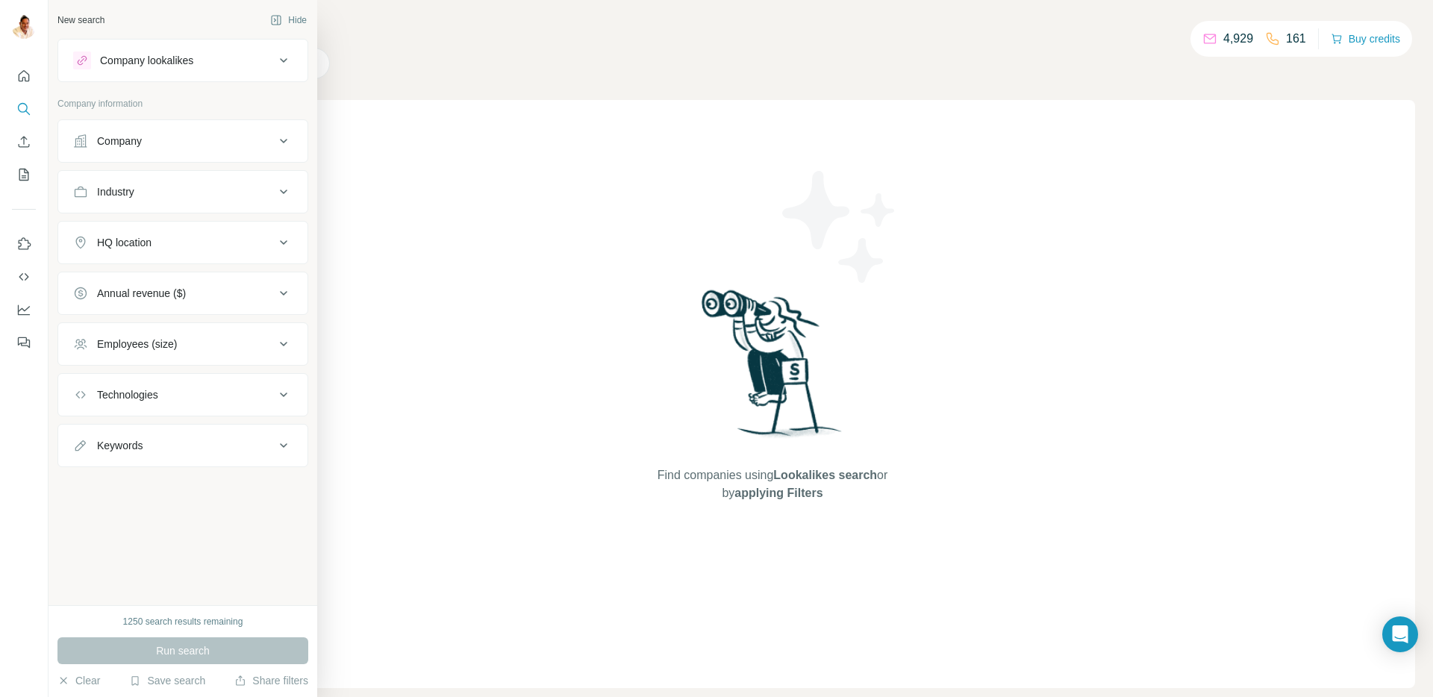
click at [134, 142] on div "Company" at bounding box center [119, 141] width 45 height 15
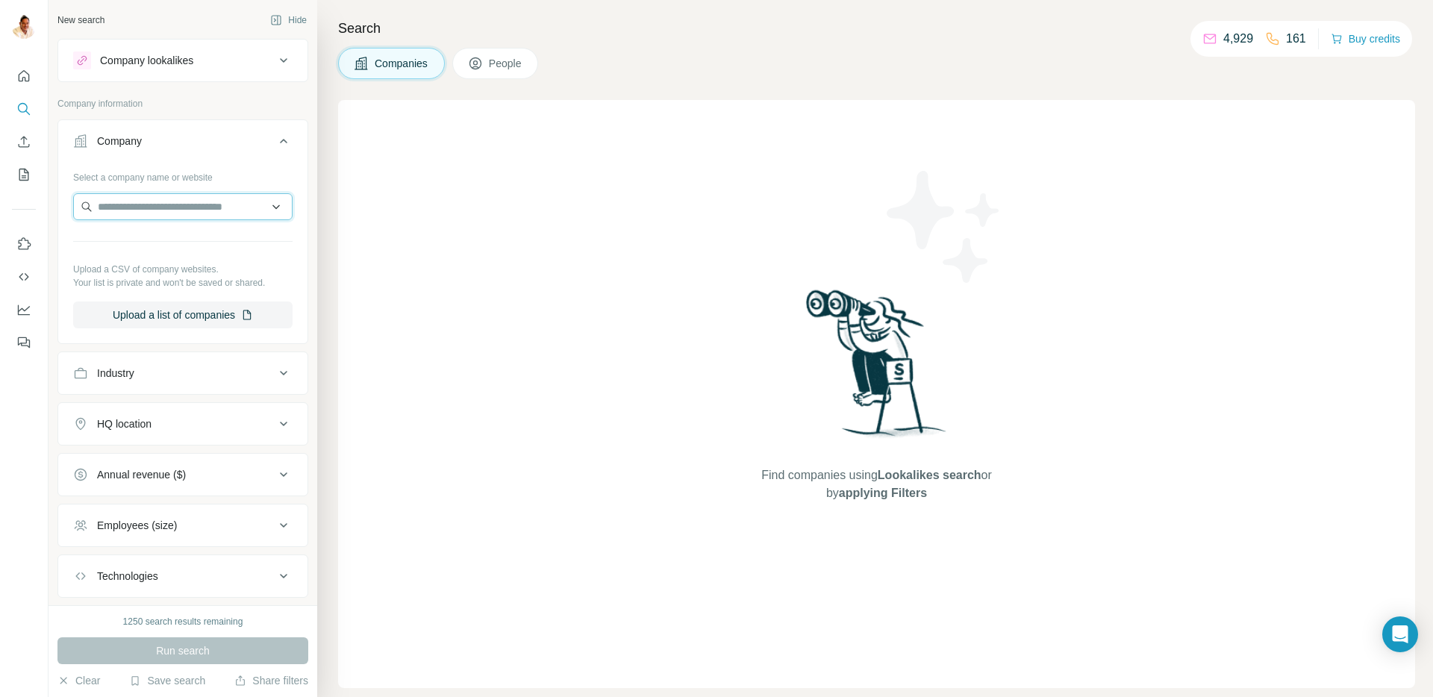
click at [162, 198] on input "text" at bounding box center [182, 206] width 219 height 27
paste input "**********"
type input "**********"
click at [172, 245] on p "[PERSON_NAME]-ladenbau" at bounding box center [189, 240] width 146 height 15
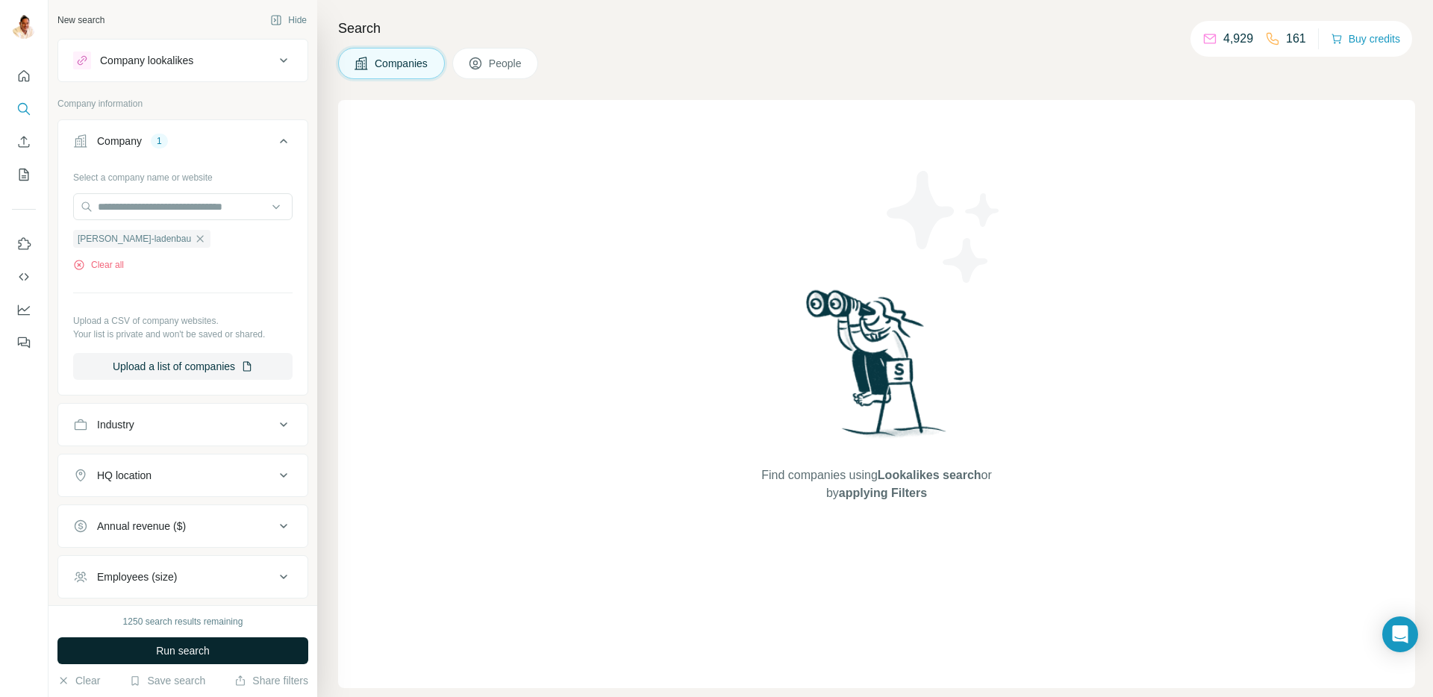
click at [172, 647] on span "Run search" at bounding box center [183, 651] width 54 height 15
